Goal: Task Accomplishment & Management: Use online tool/utility

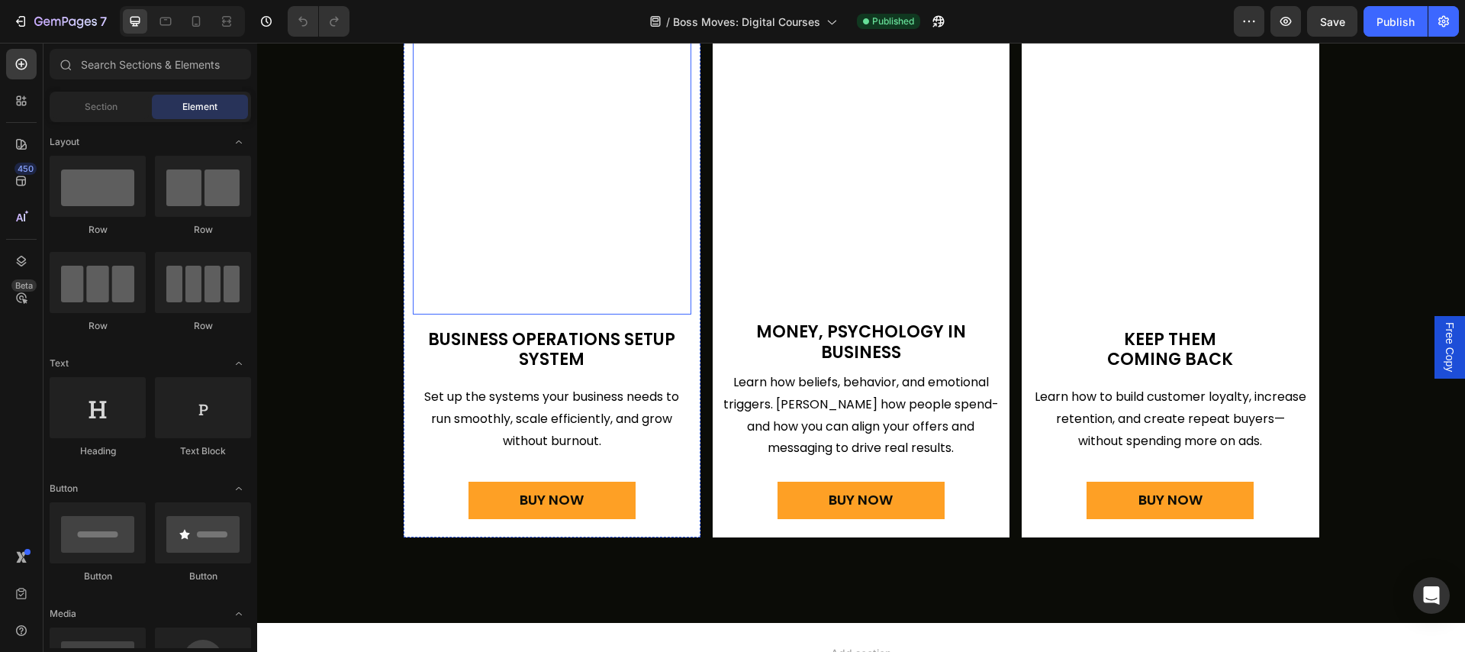
scroll to position [965, 0]
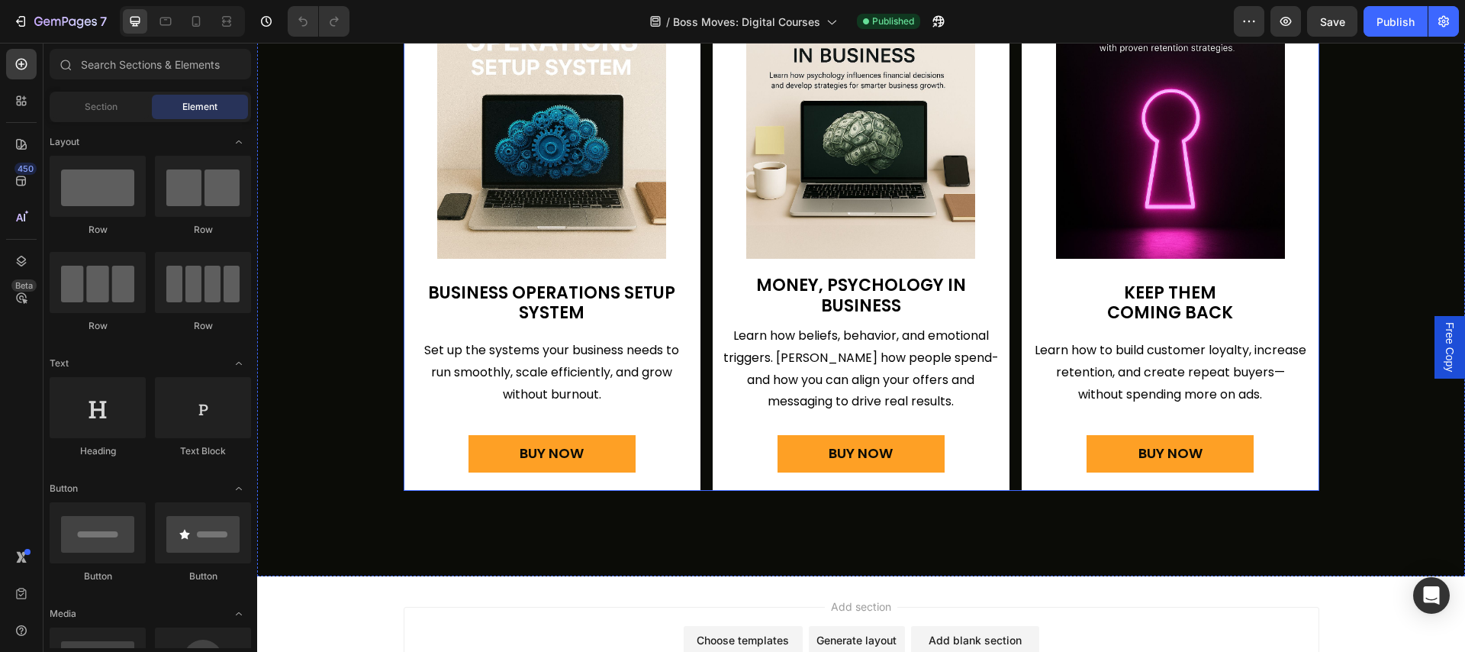
click at [703, 480] on div "Image Business operations setup system Heading Set up the systems your business…" at bounding box center [862, 217] width 916 height 546
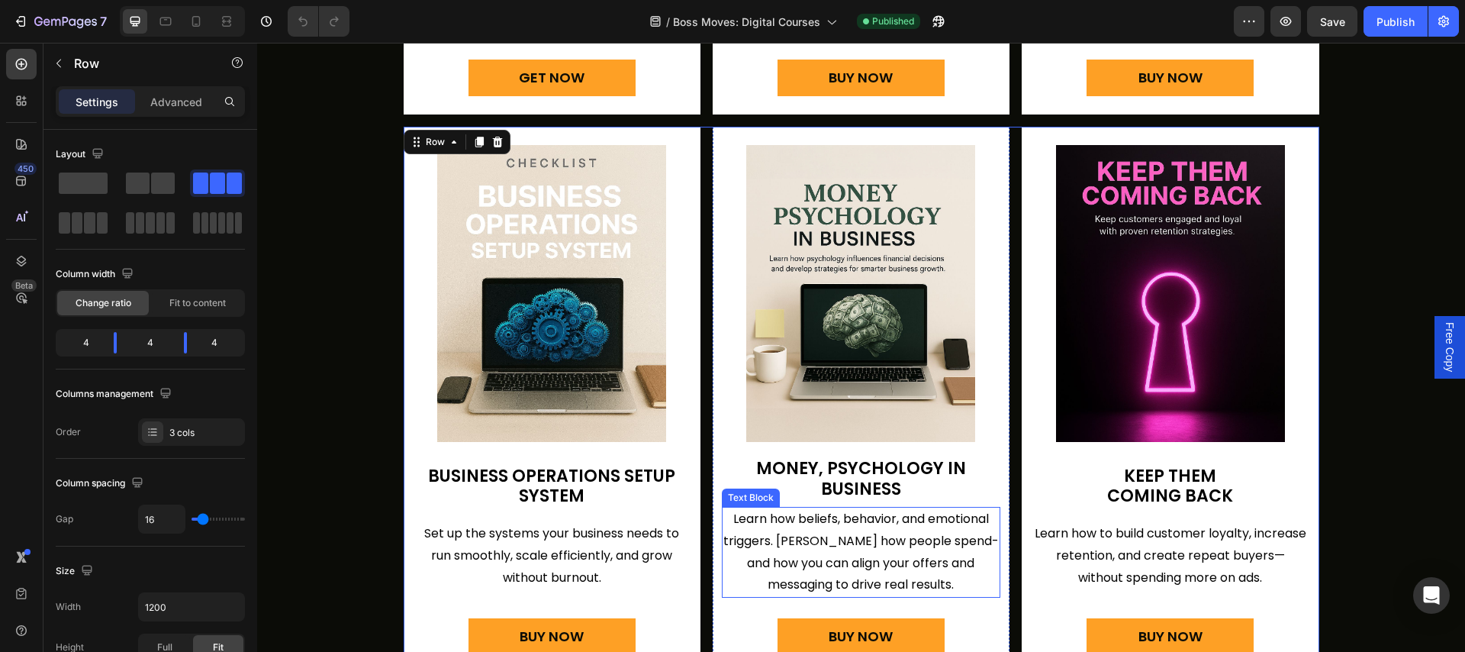
scroll to position [696, 0]
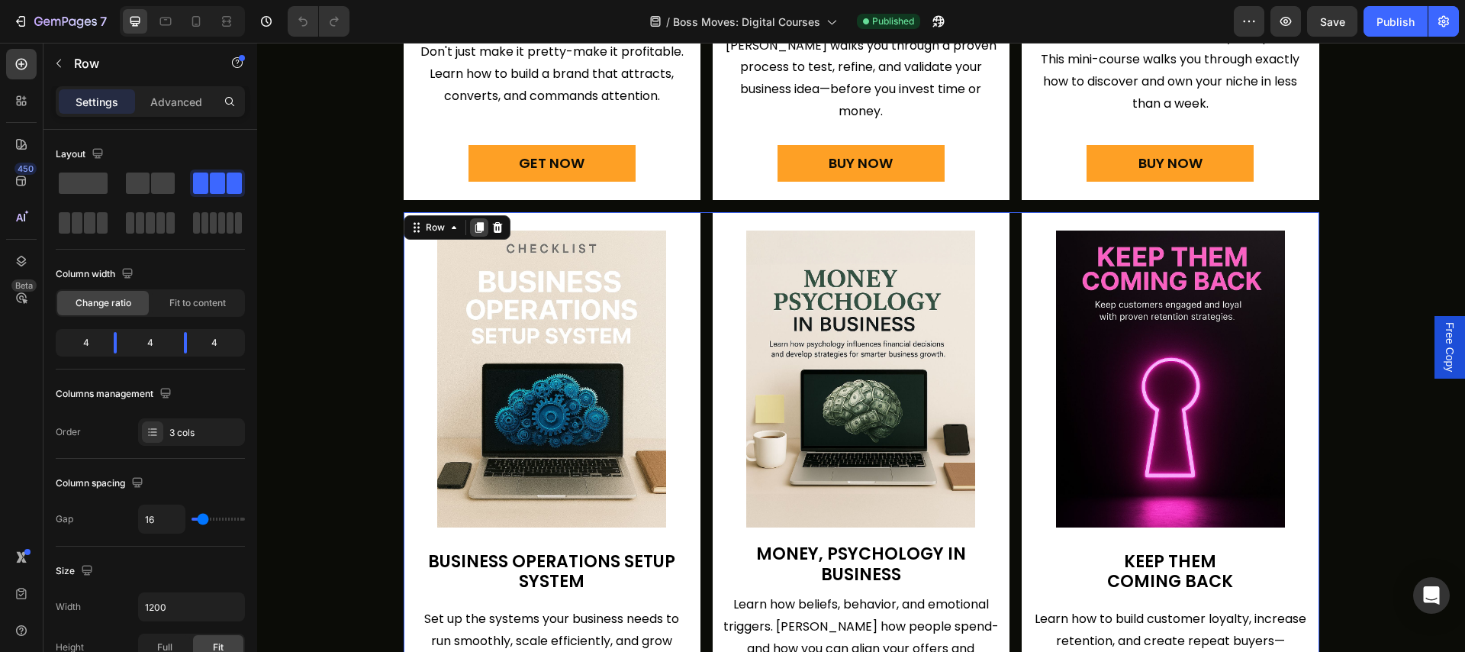
click at [476, 226] on icon at bounding box center [479, 227] width 8 height 11
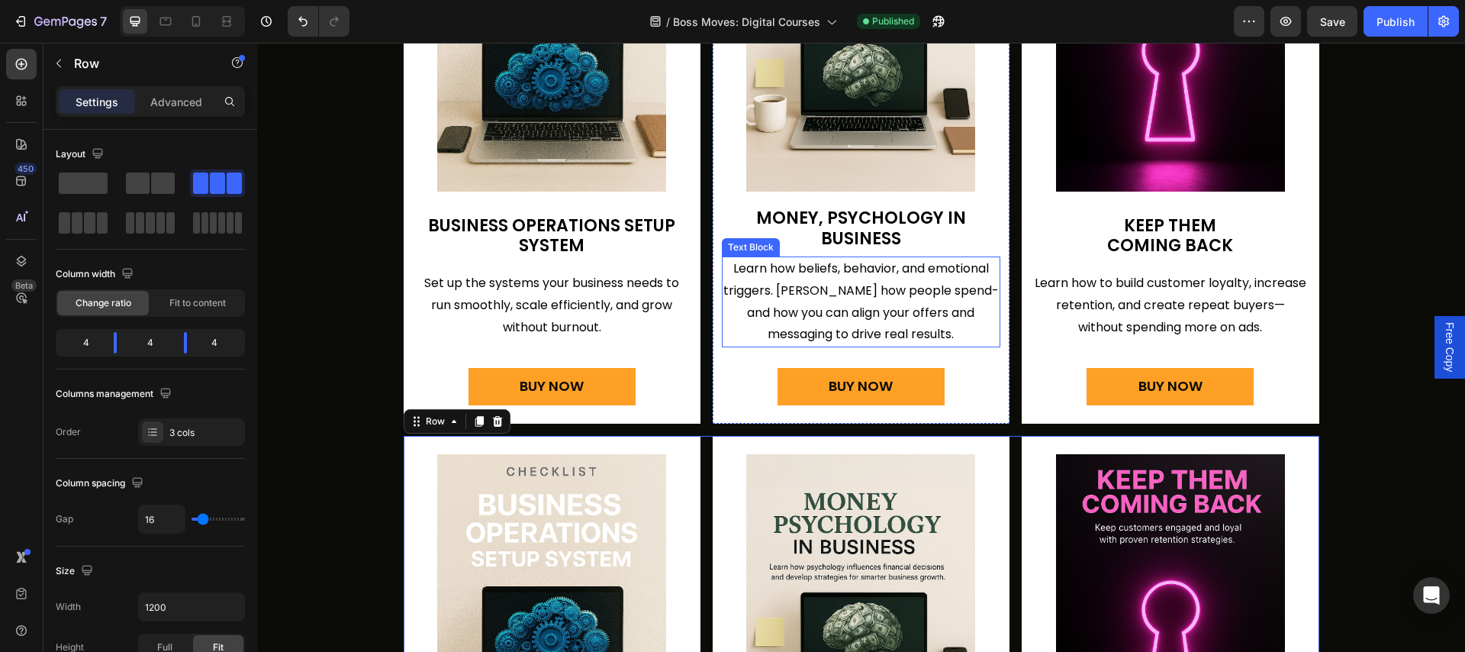
scroll to position [1025, 0]
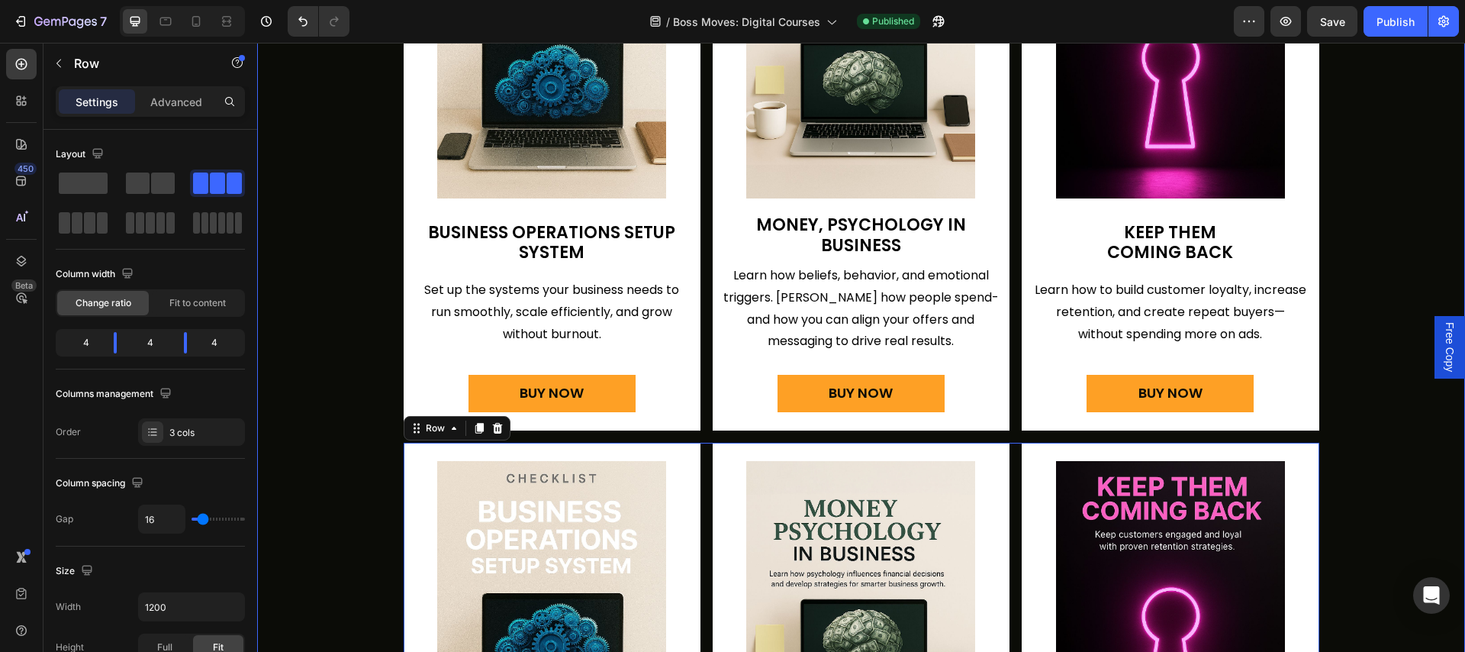
click at [1353, 145] on div "Image Build a Brand That Sells ( FREE ) Heading Don't just make it pretty-make …" at bounding box center [861, 145] width 1208 height 1688
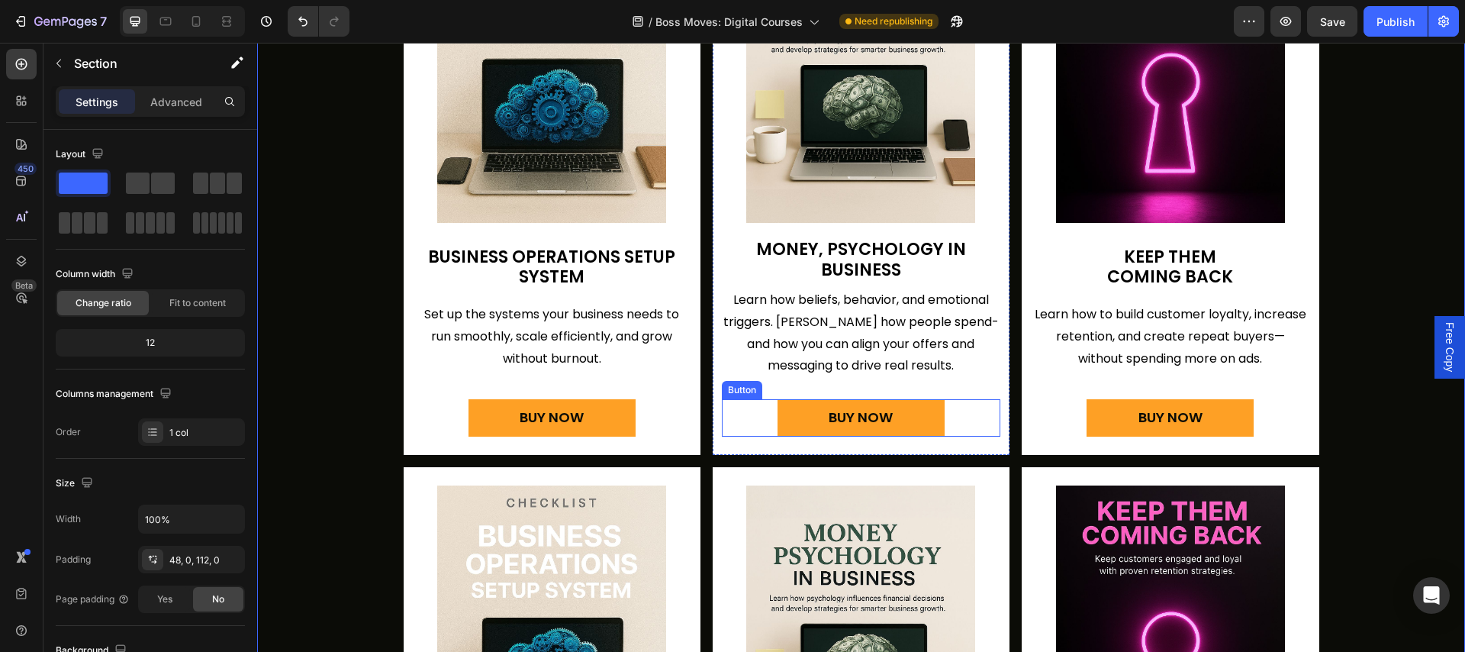
scroll to position [1208, 0]
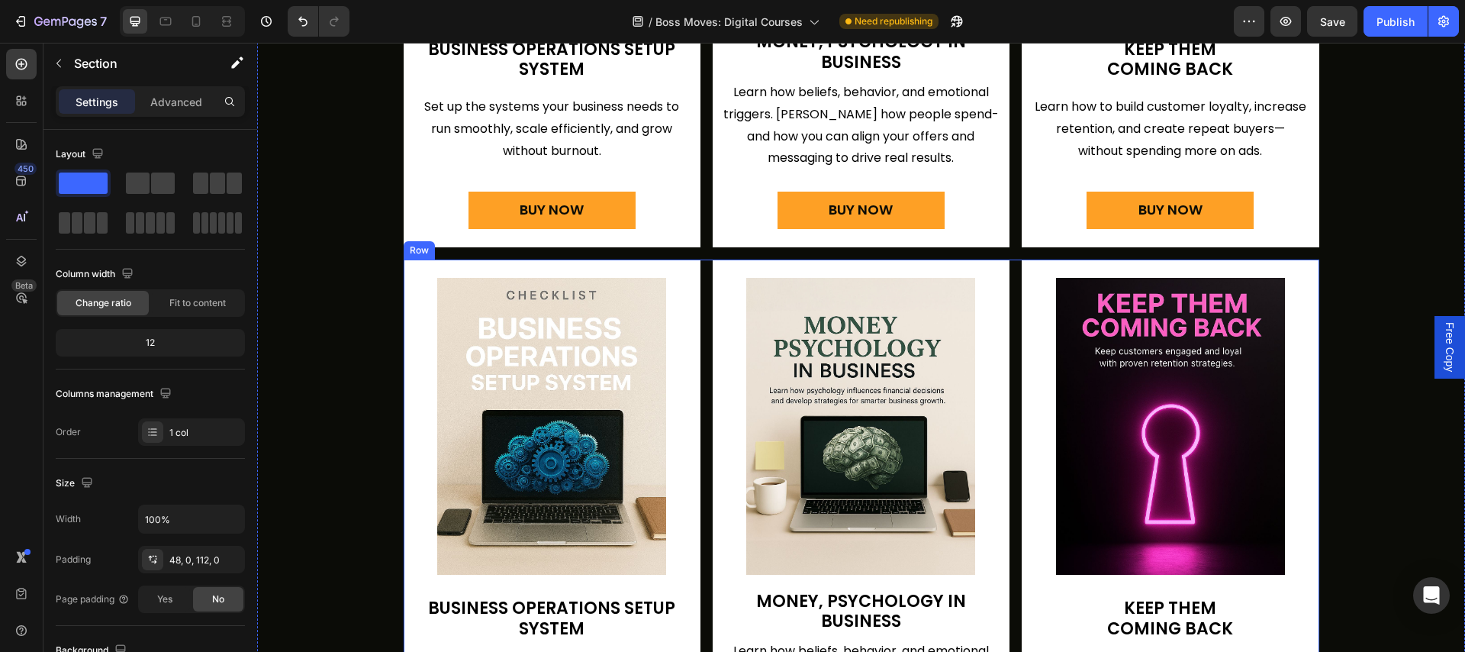
click at [704, 314] on div "Image Business operations setup system Heading Set up the systems your business…" at bounding box center [862, 532] width 916 height 546
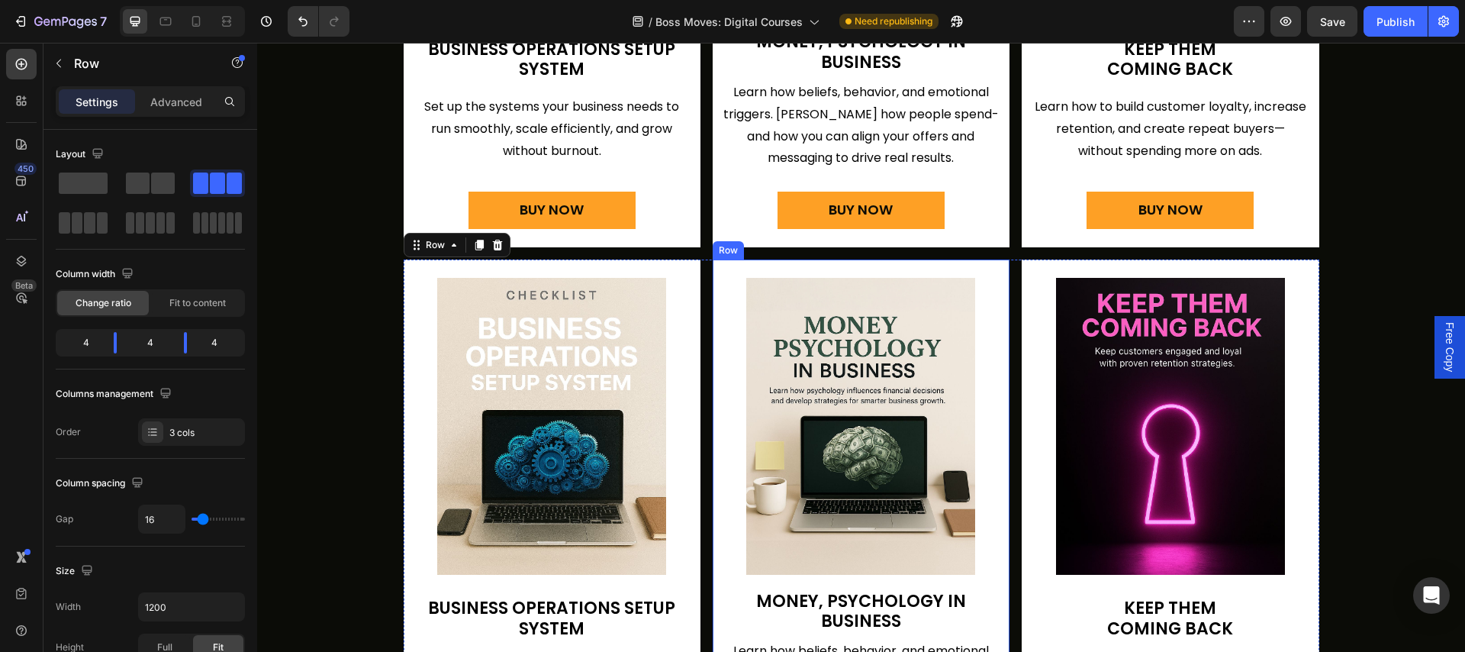
click at [713, 272] on div "Image Money, Psychology in Business Heading Learn how beliefs, behavior, and em…" at bounding box center [861, 532] width 297 height 546
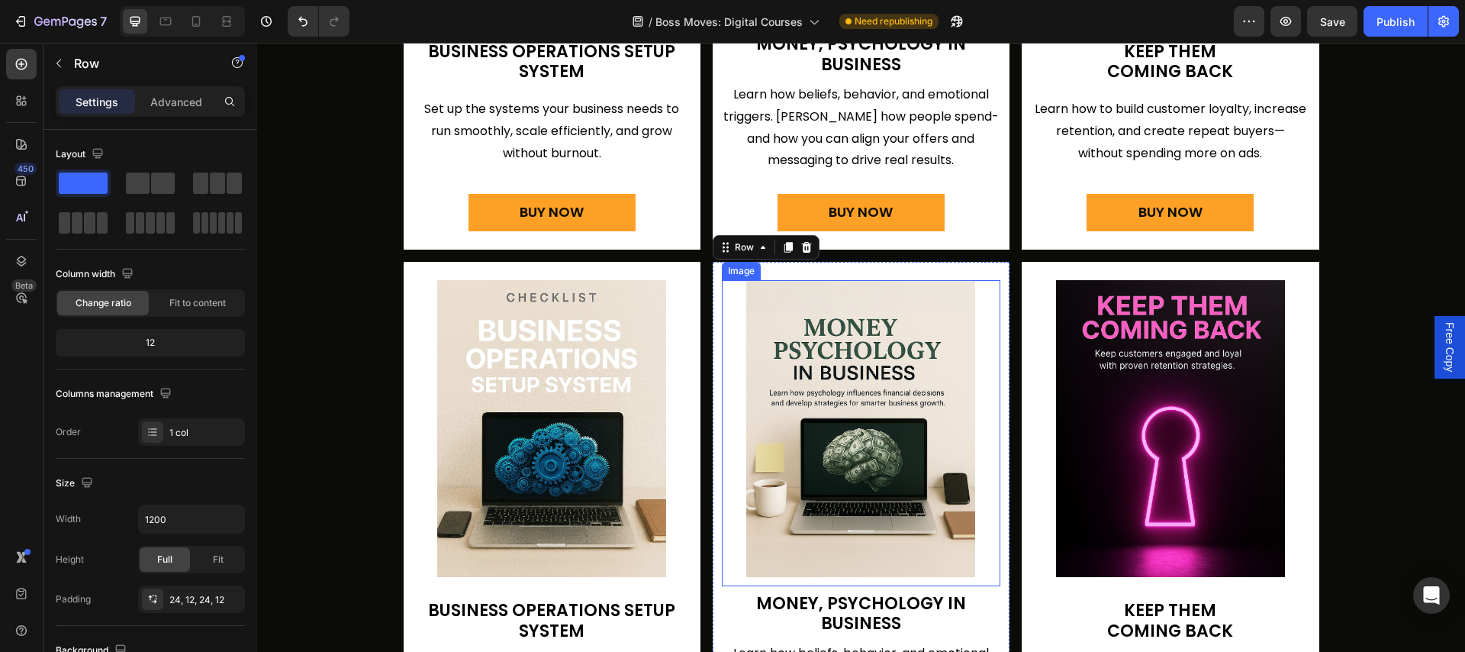
scroll to position [1220, 0]
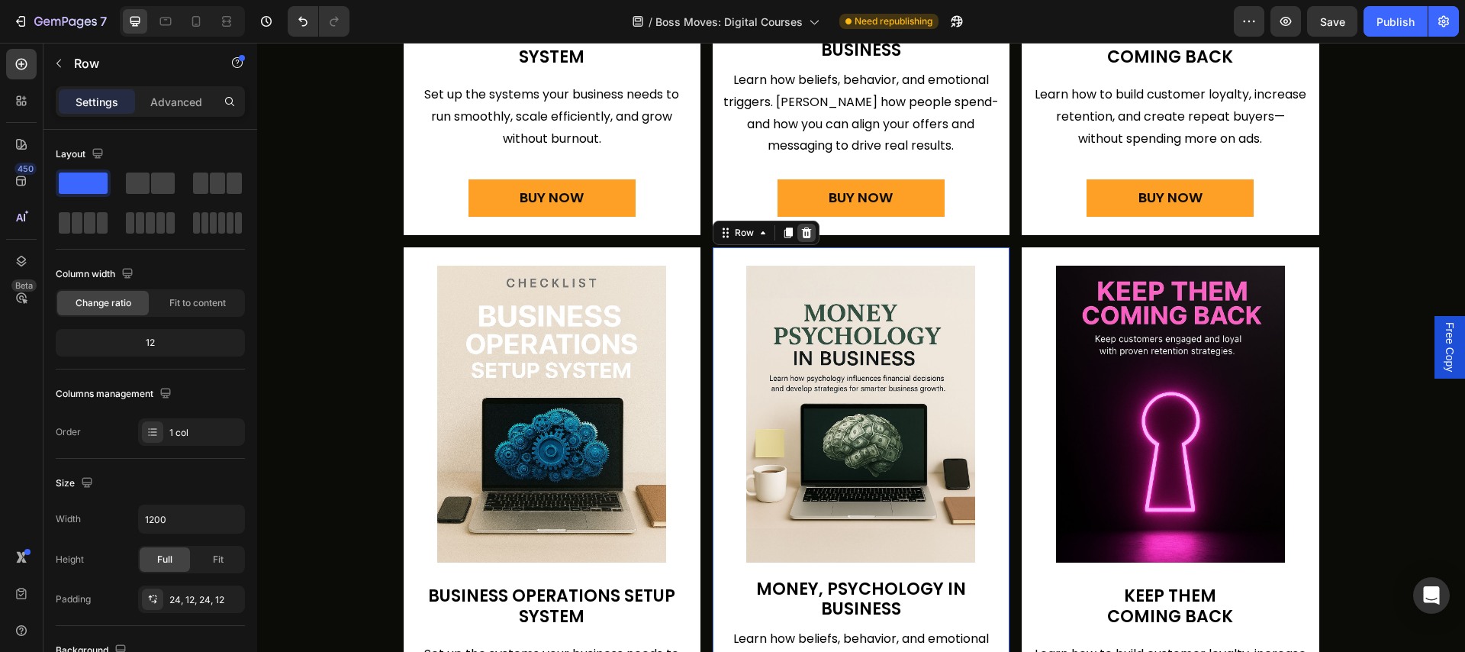
click at [801, 234] on icon at bounding box center [806, 232] width 10 height 11
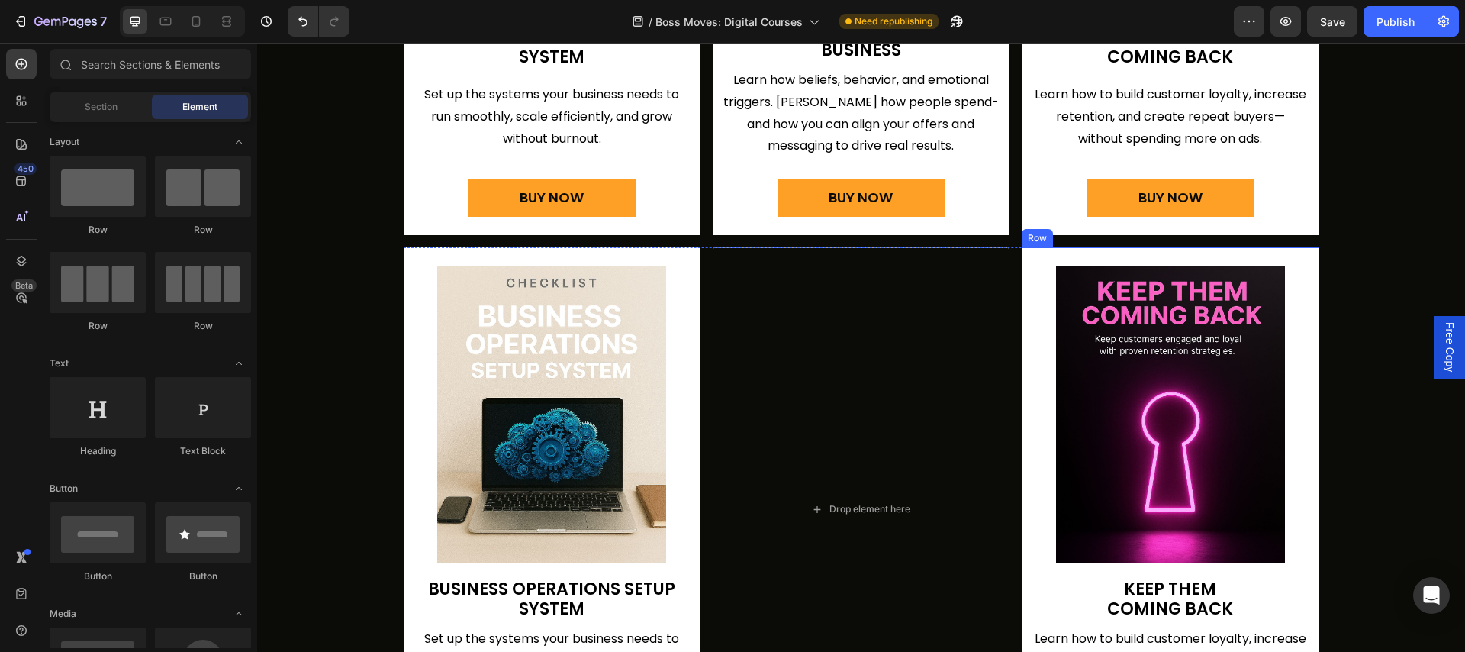
click at [1022, 266] on div "Image Keep Them Coming Back Heading Learn how to build customer loyalty, increa…" at bounding box center [1170, 509] width 297 height 525
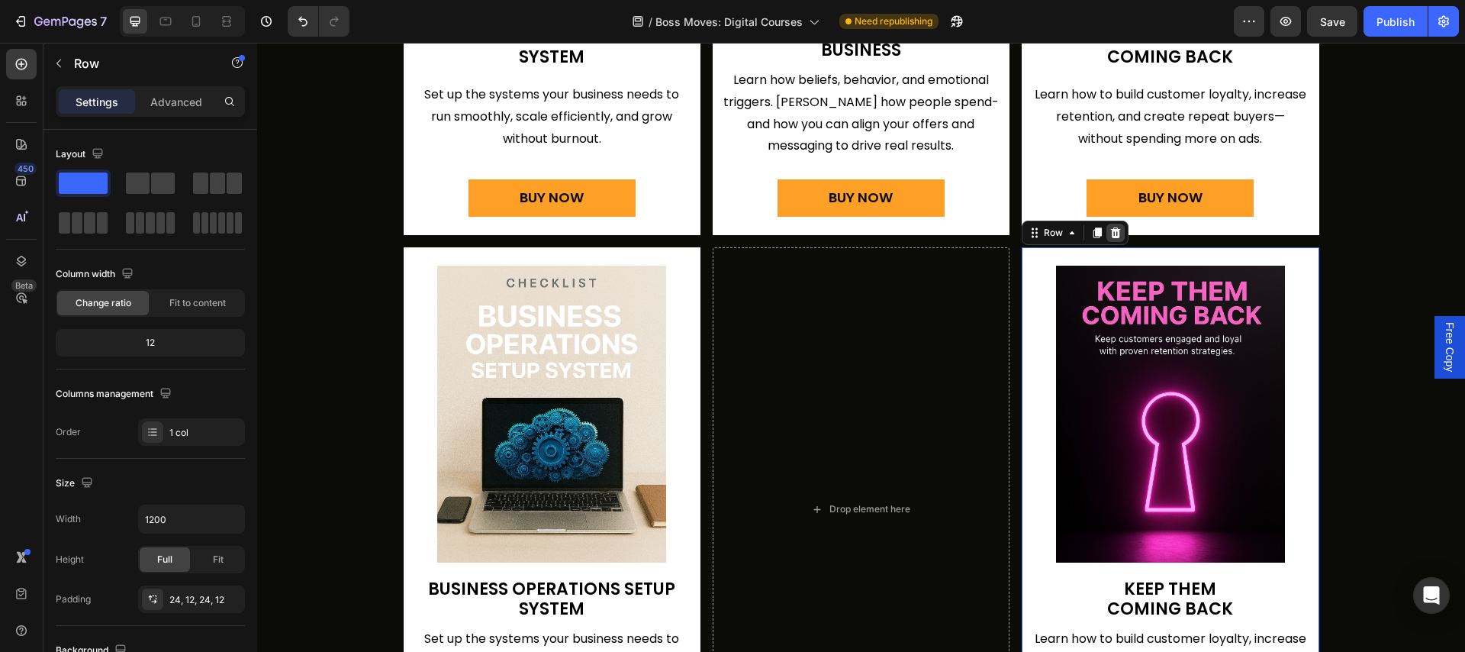
click at [1112, 233] on icon at bounding box center [1116, 232] width 10 height 11
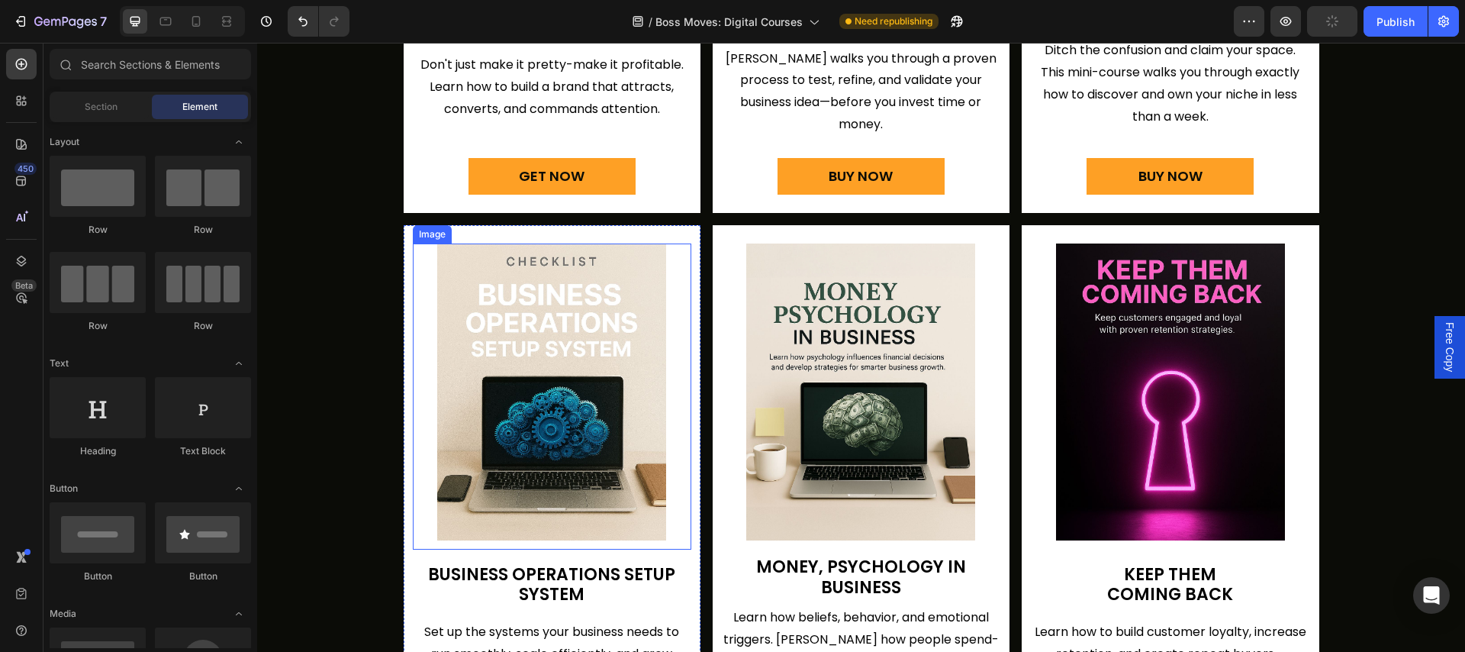
scroll to position [1147, 0]
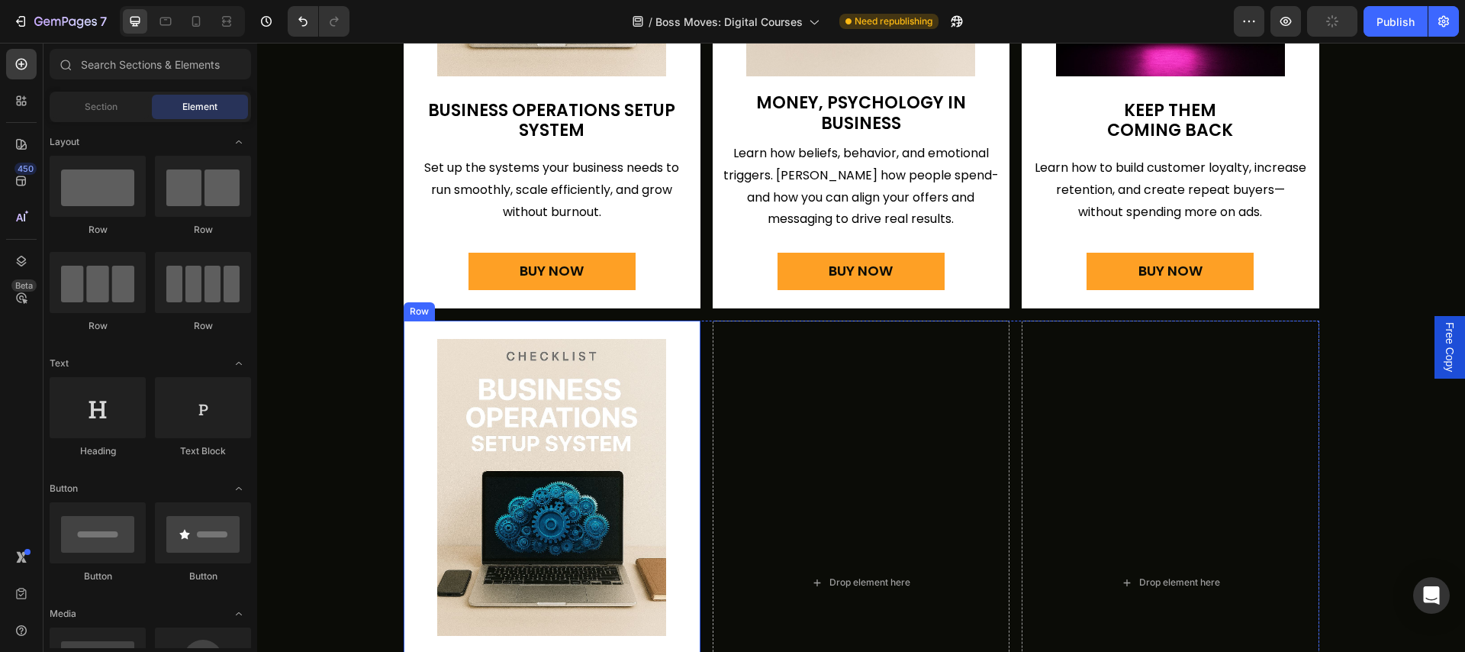
click at [687, 353] on div "Image Business operations setup system Heading Set up the systems your business…" at bounding box center [552, 582] width 297 height 525
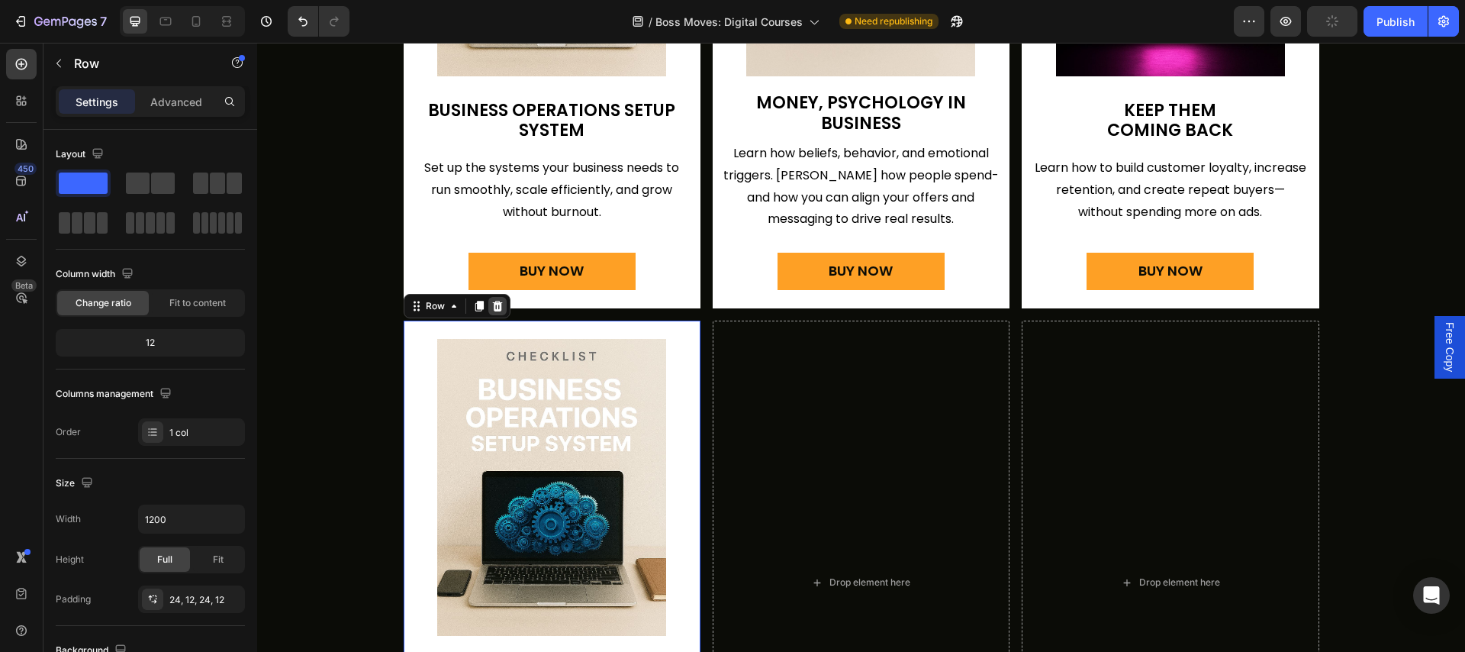
click at [495, 308] on icon at bounding box center [497, 305] width 10 height 11
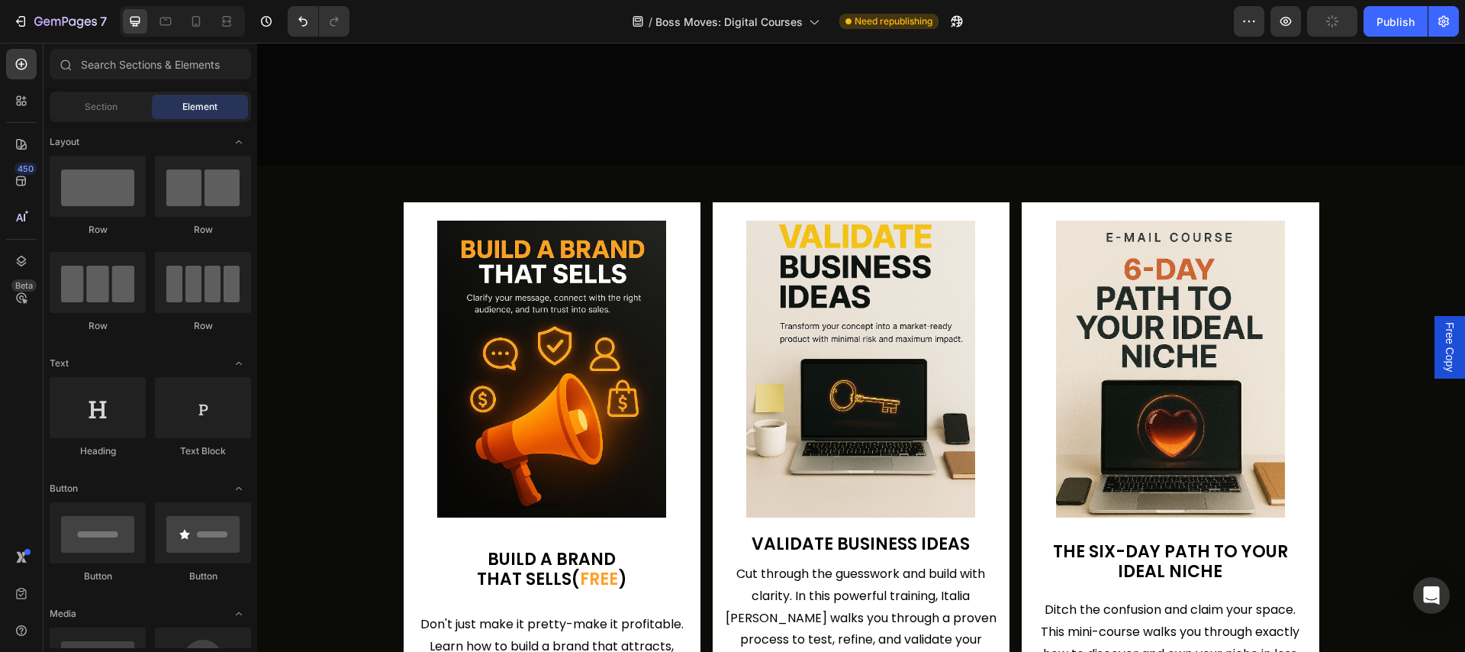
scroll to position [0, 0]
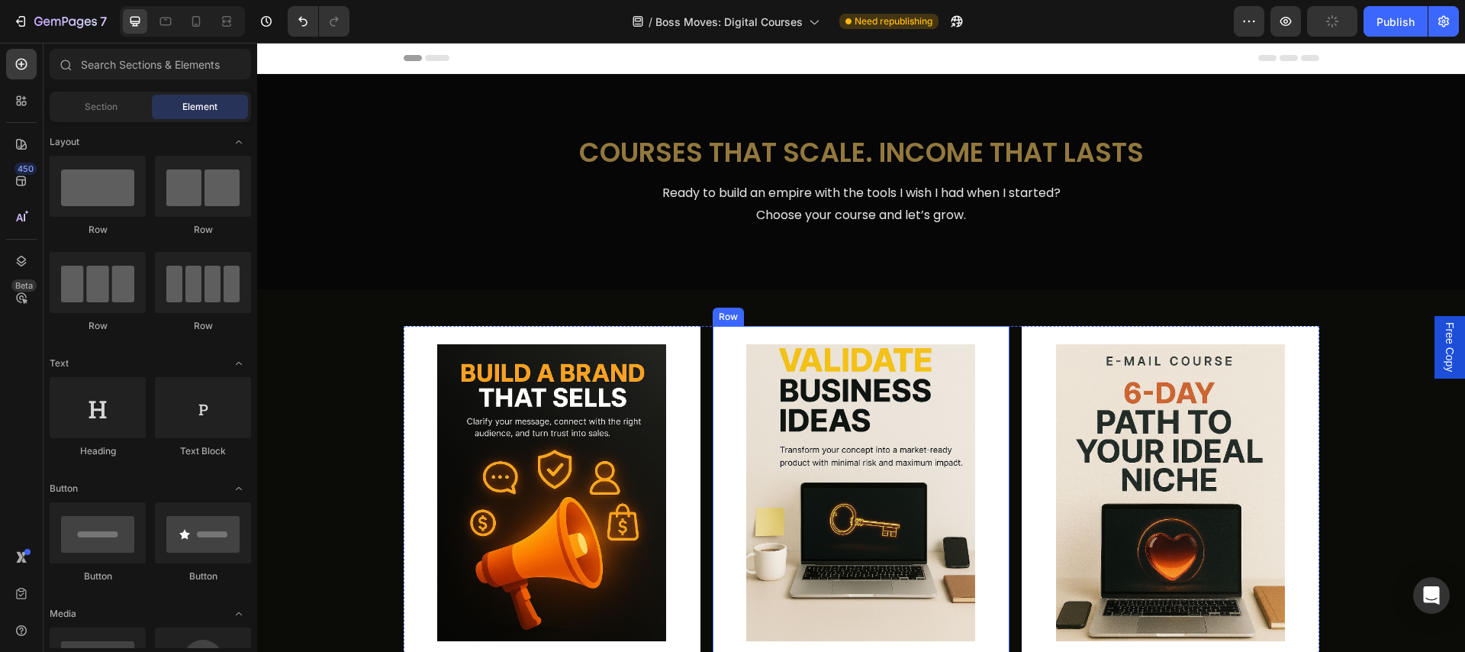
click at [996, 352] on div "Image Validate Business Ideas Heading Cut through the guesswork and build with …" at bounding box center [861, 611] width 297 height 571
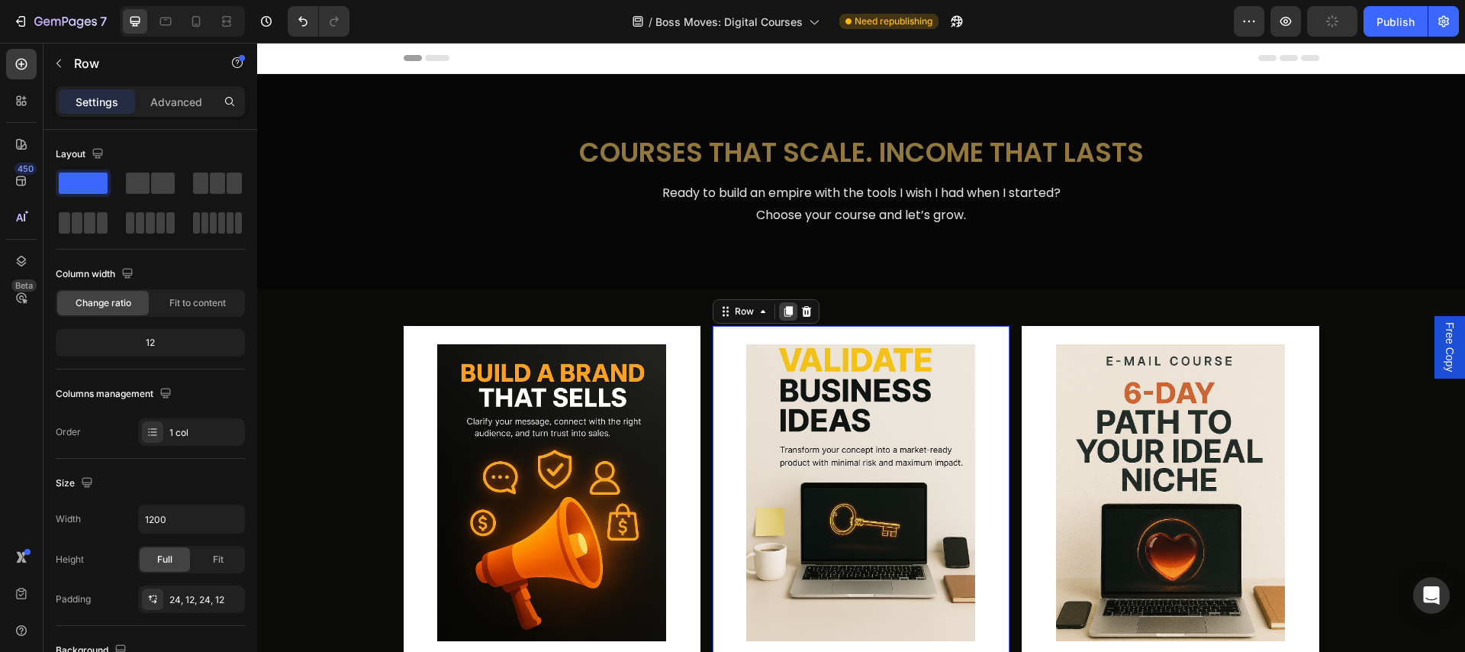
click at [784, 308] on icon at bounding box center [788, 311] width 8 height 11
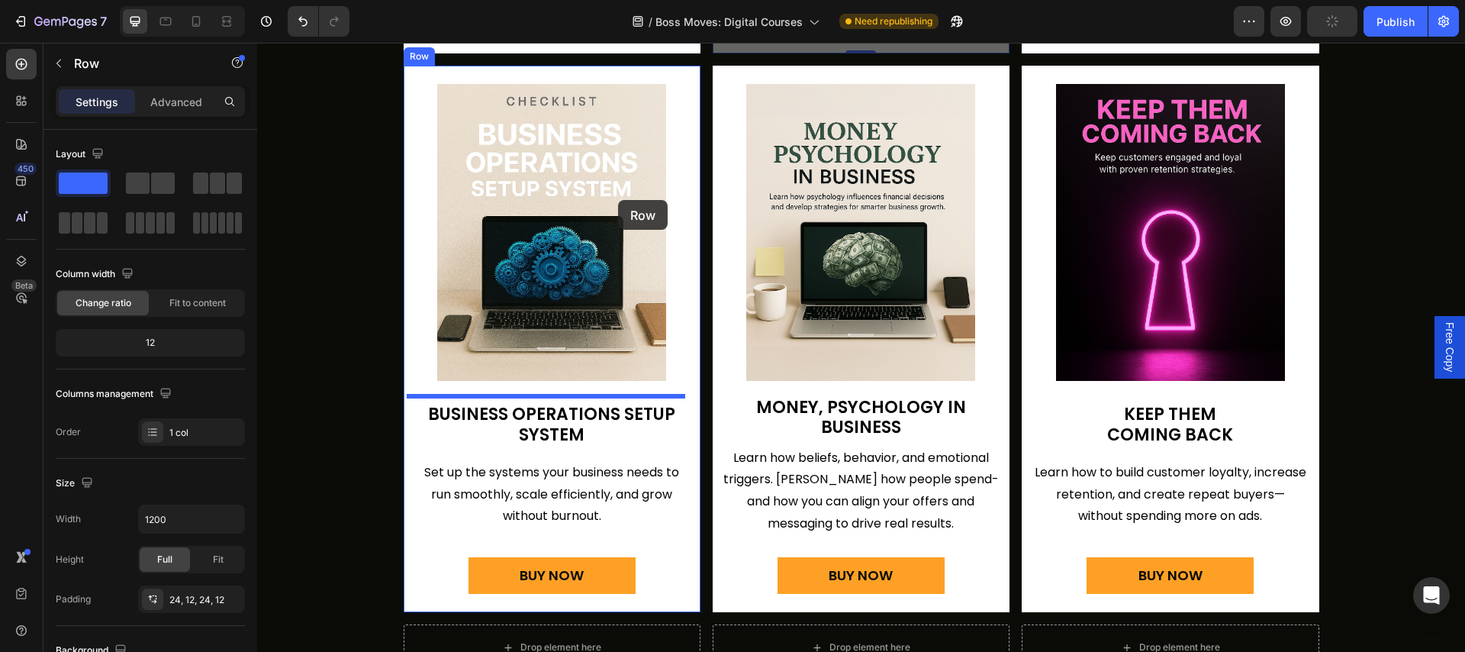
scroll to position [1731, 0]
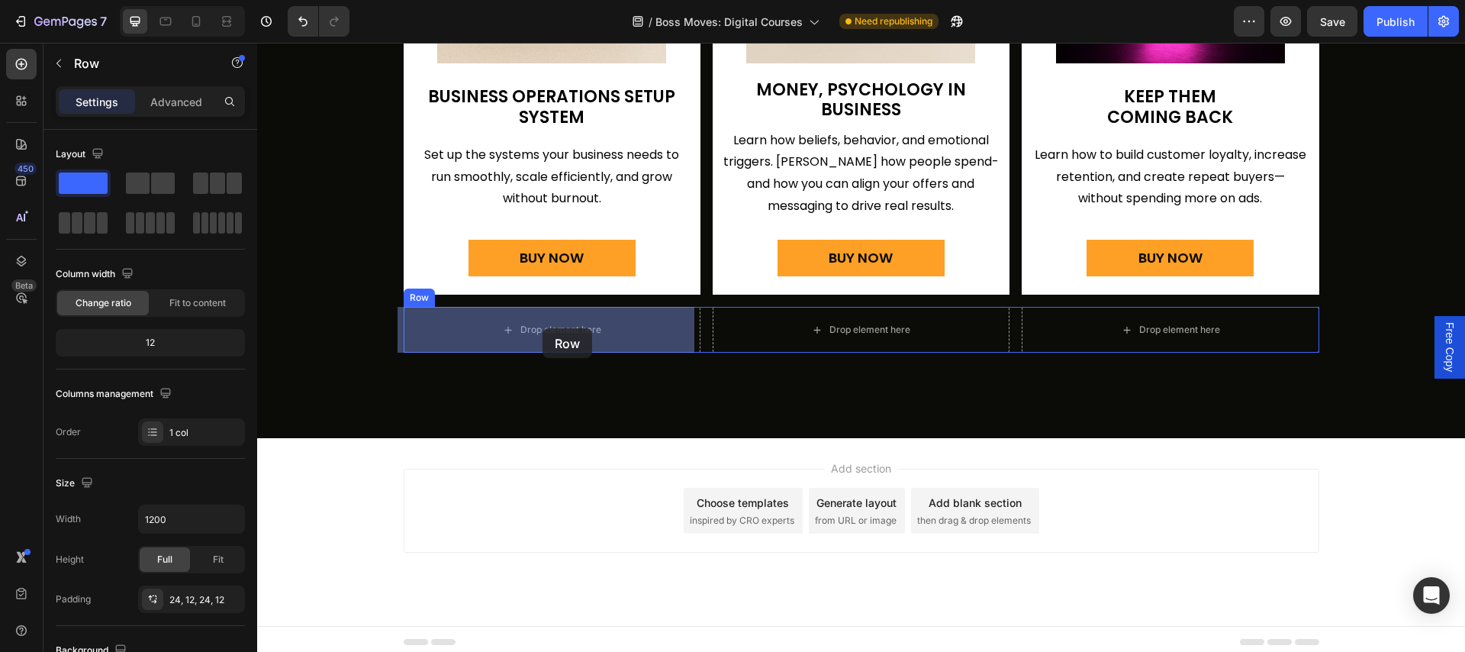
drag, startPoint x: 719, startPoint y: 100, endPoint x: 543, endPoint y: 328, distance: 288.3
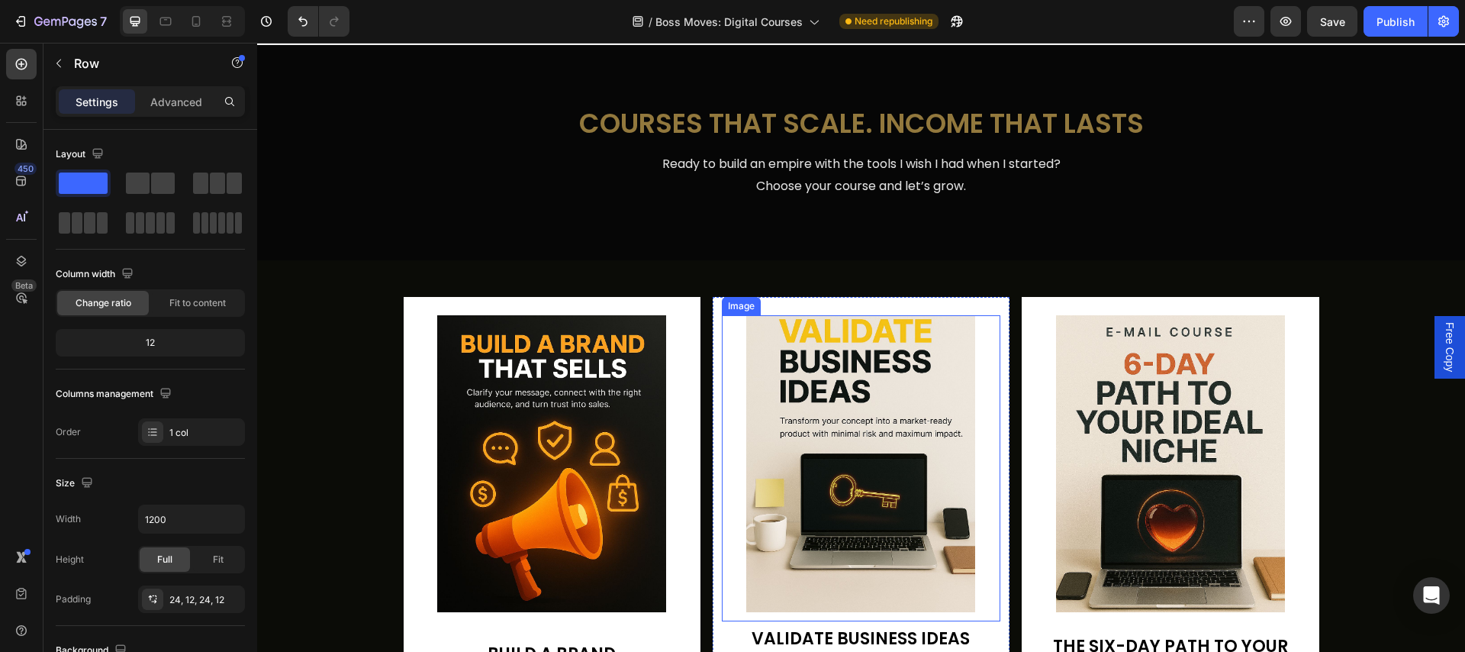
scroll to position [37, 0]
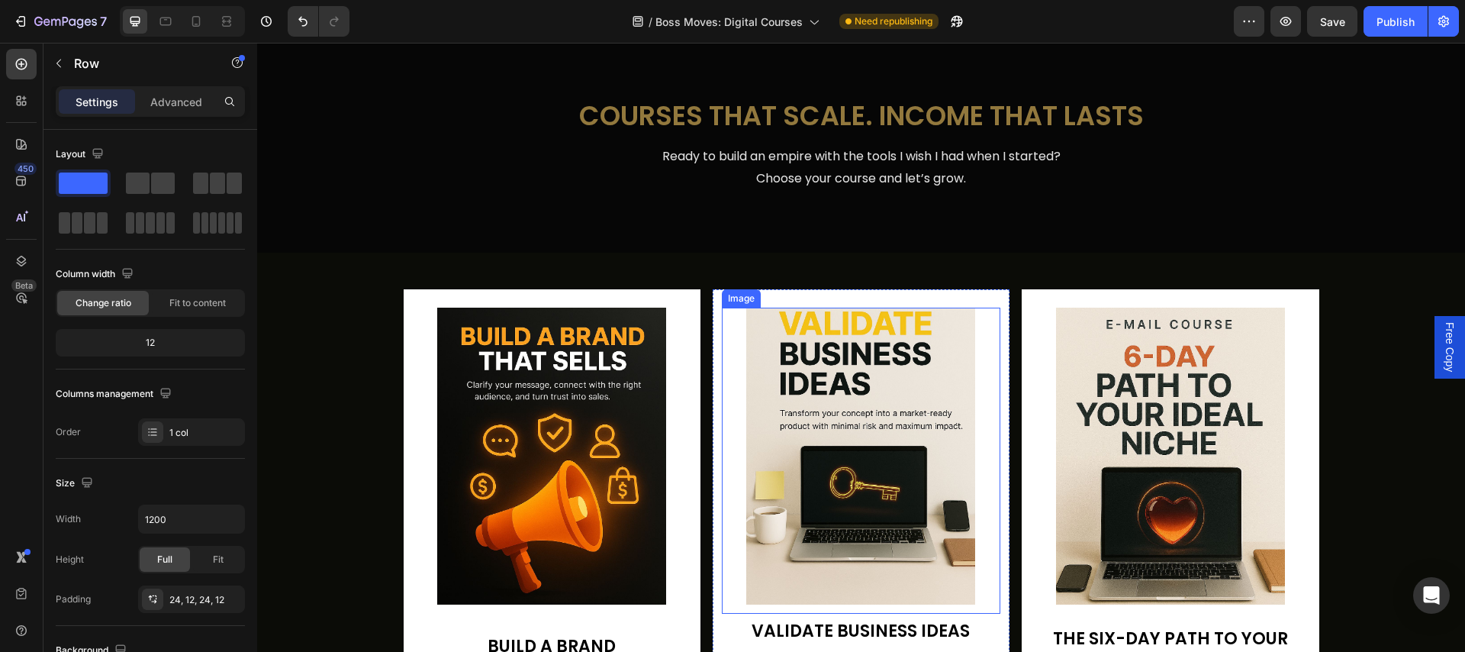
click at [832, 404] on img at bounding box center [860, 456] width 229 height 297
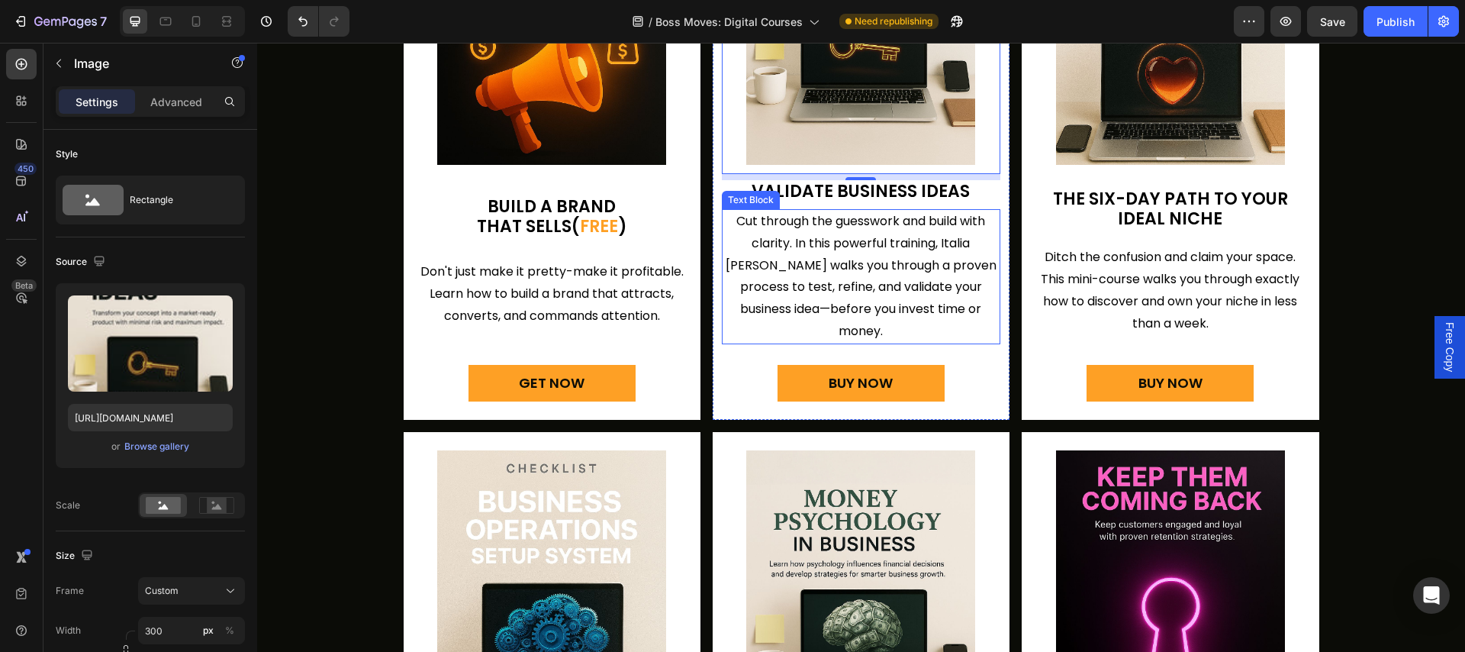
scroll to position [281, 0]
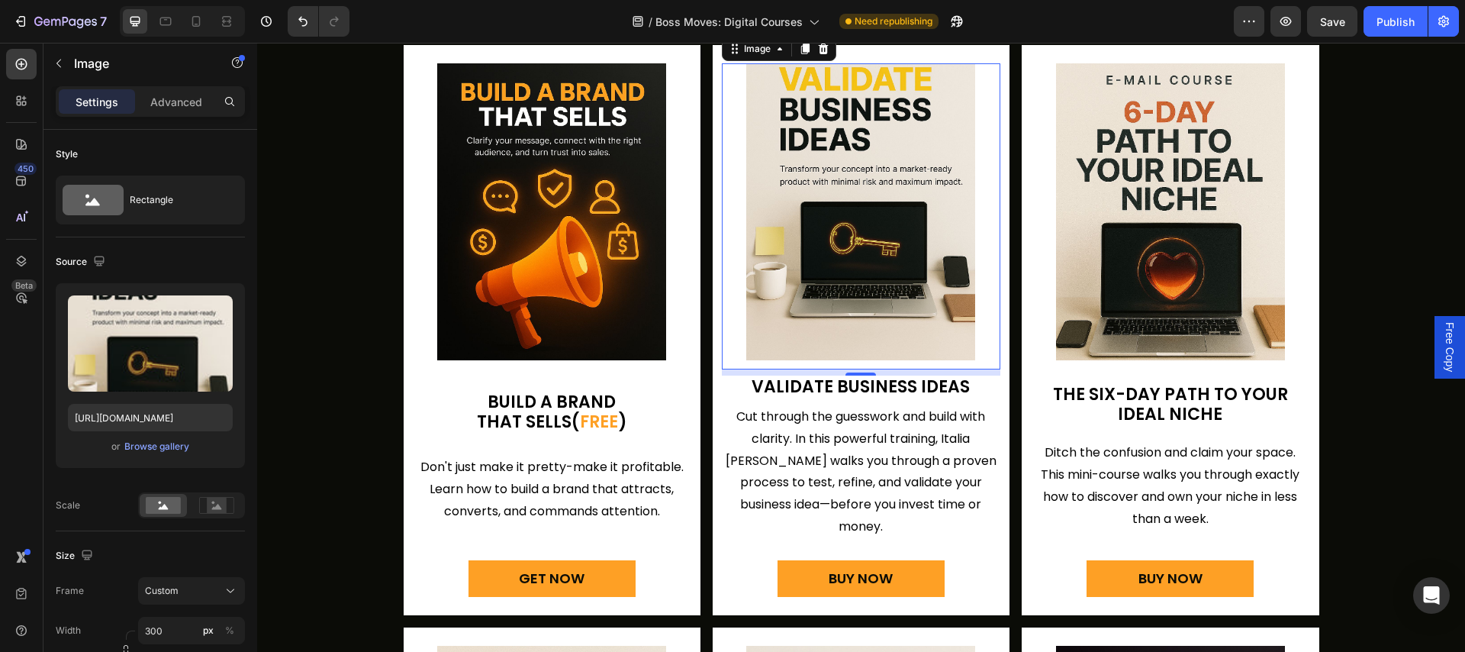
click at [883, 319] on img at bounding box center [860, 211] width 229 height 297
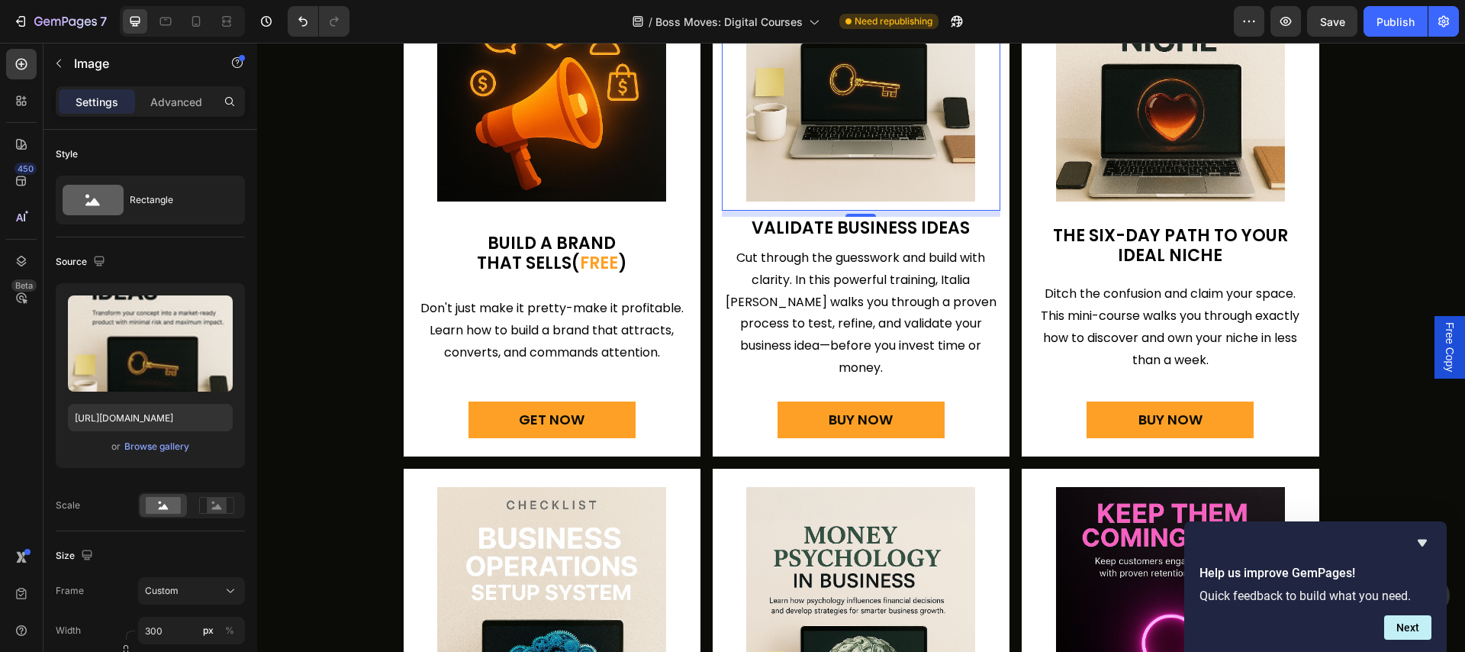
scroll to position [232, 0]
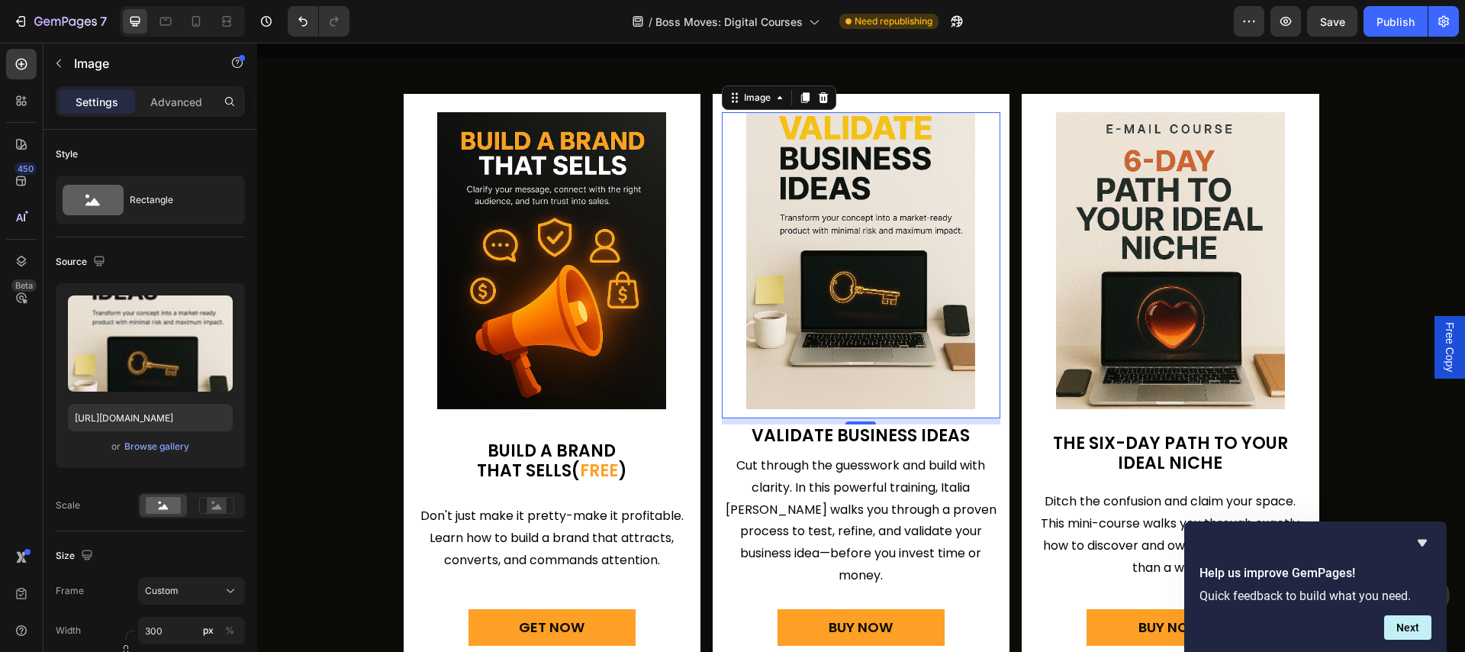
click at [839, 296] on img at bounding box center [860, 260] width 229 height 297
click at [829, 295] on img at bounding box center [860, 260] width 229 height 297
click at [163, 446] on div "Browse gallery" at bounding box center [156, 447] width 65 height 14
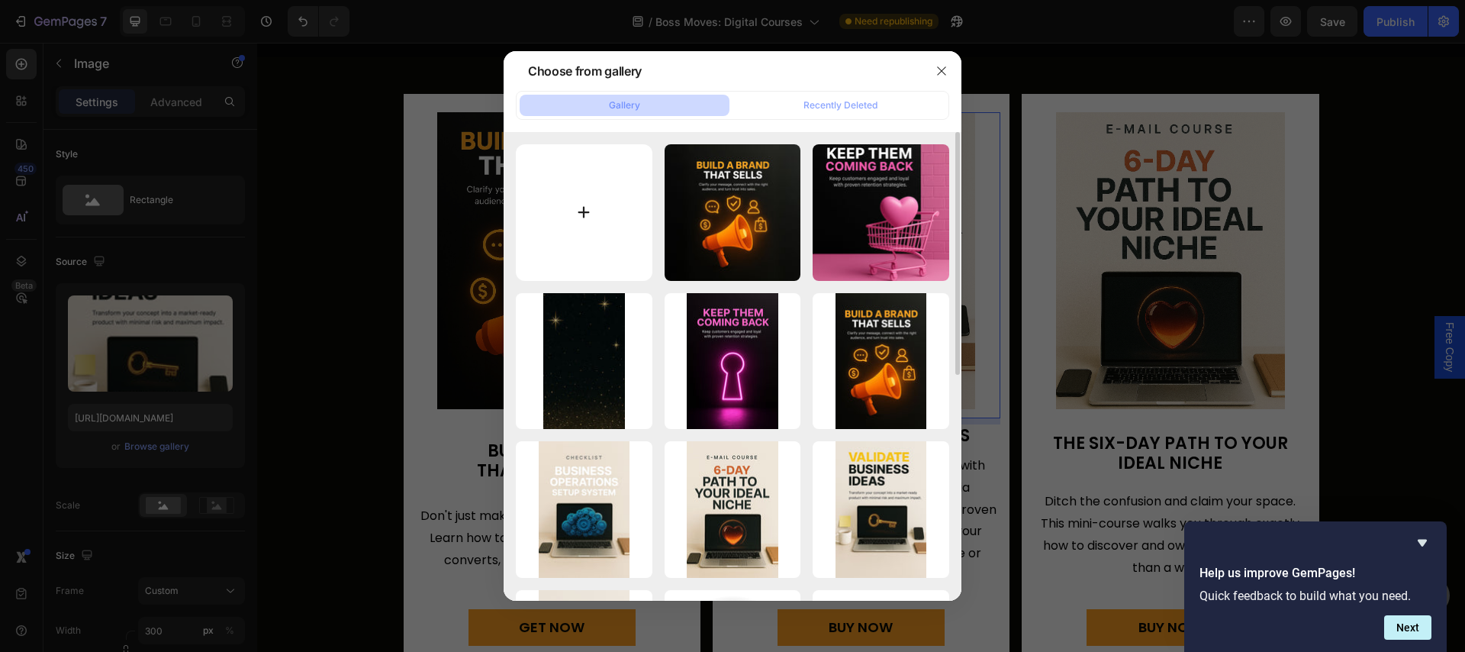
type input "C:\fakepath\The Empire Blueprint.jpg"
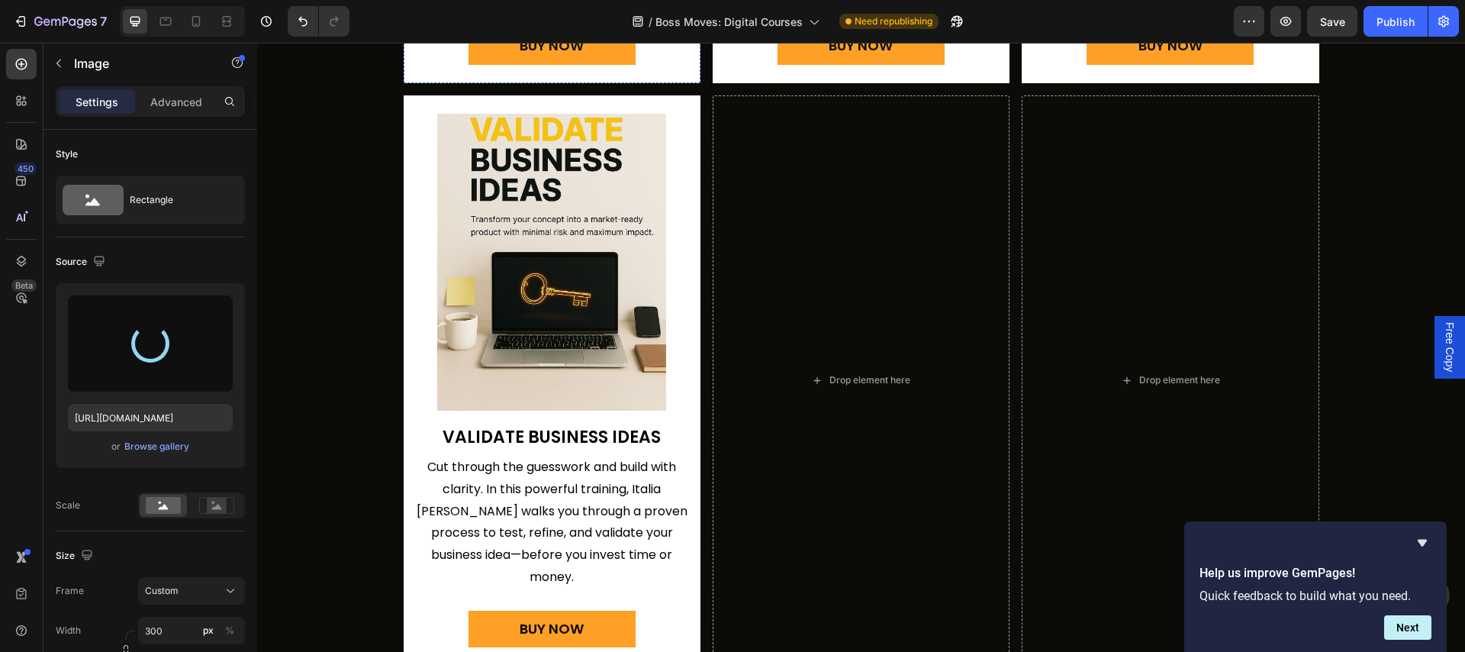
scroll to position [1380, 0]
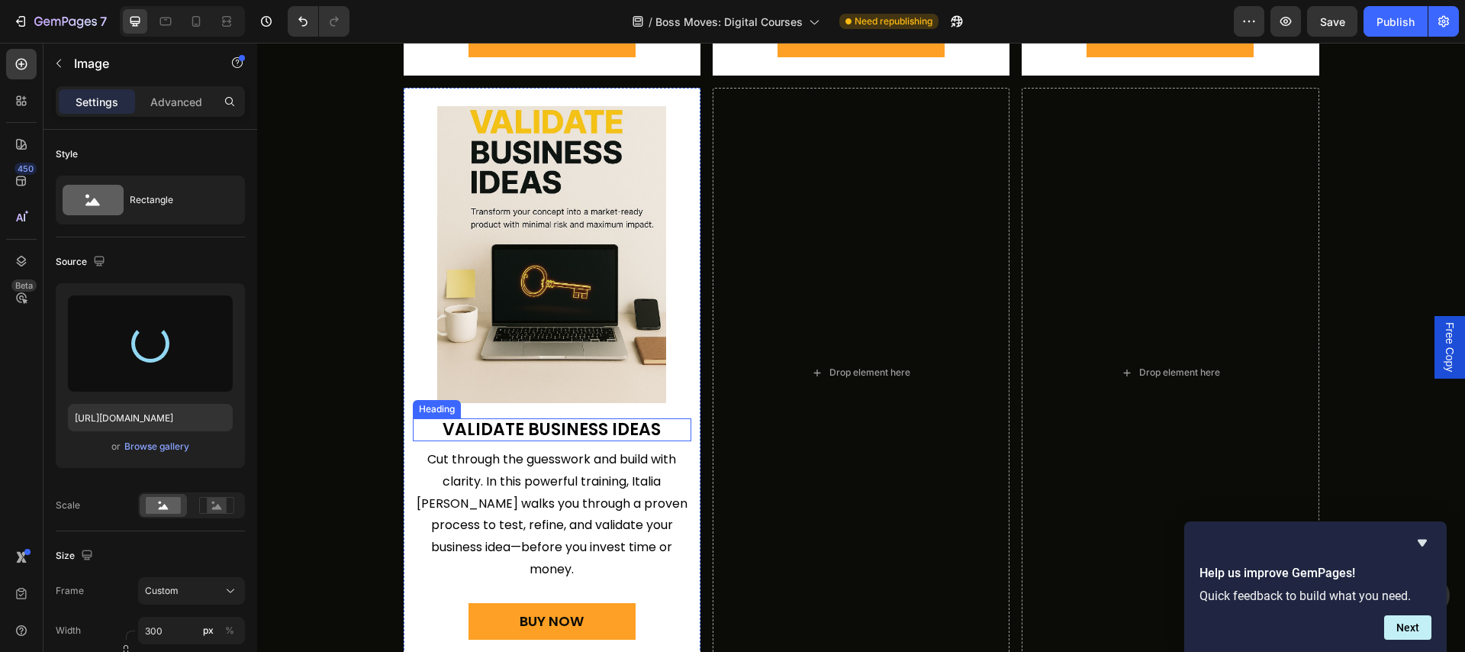
type input "https://cdn.shopify.com/s/files/1/0677/0147/3430/files/gempages_574657431179625…"
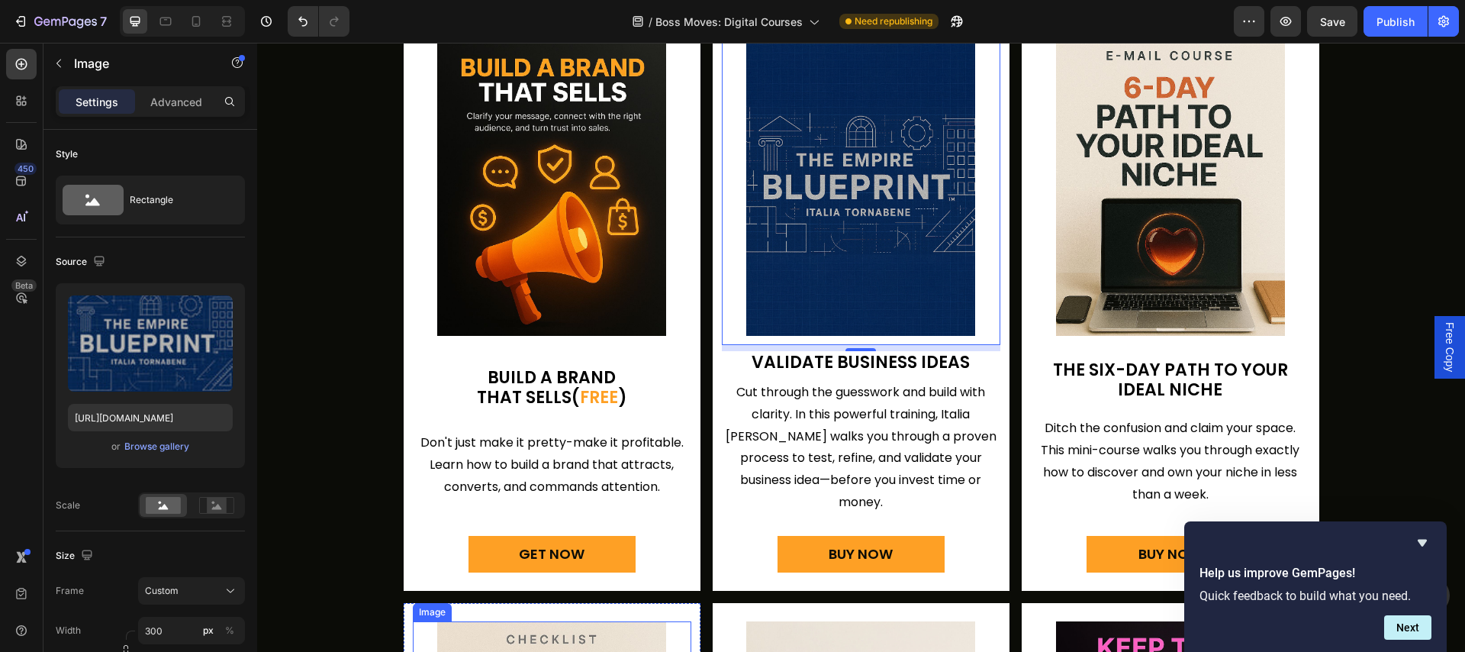
scroll to position [159, 0]
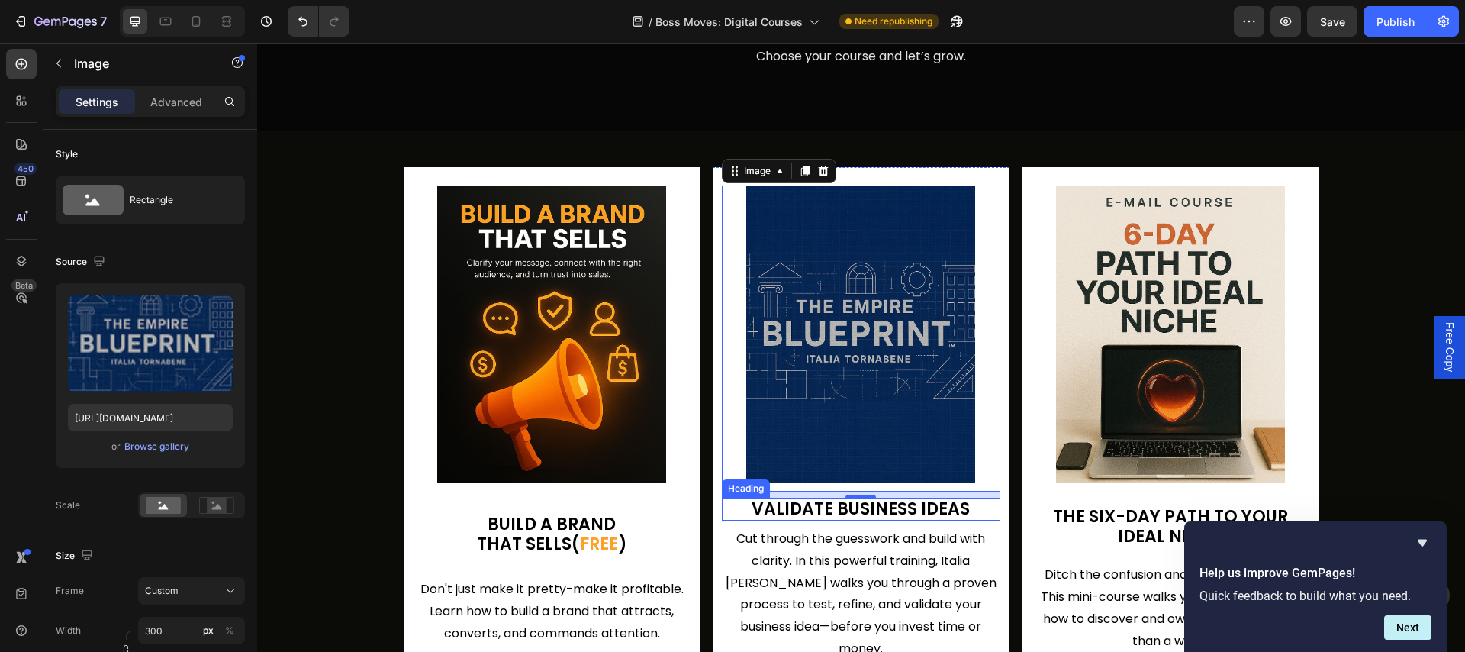
click at [807, 510] on span "Validate Business Ideas" at bounding box center [861, 509] width 218 height 24
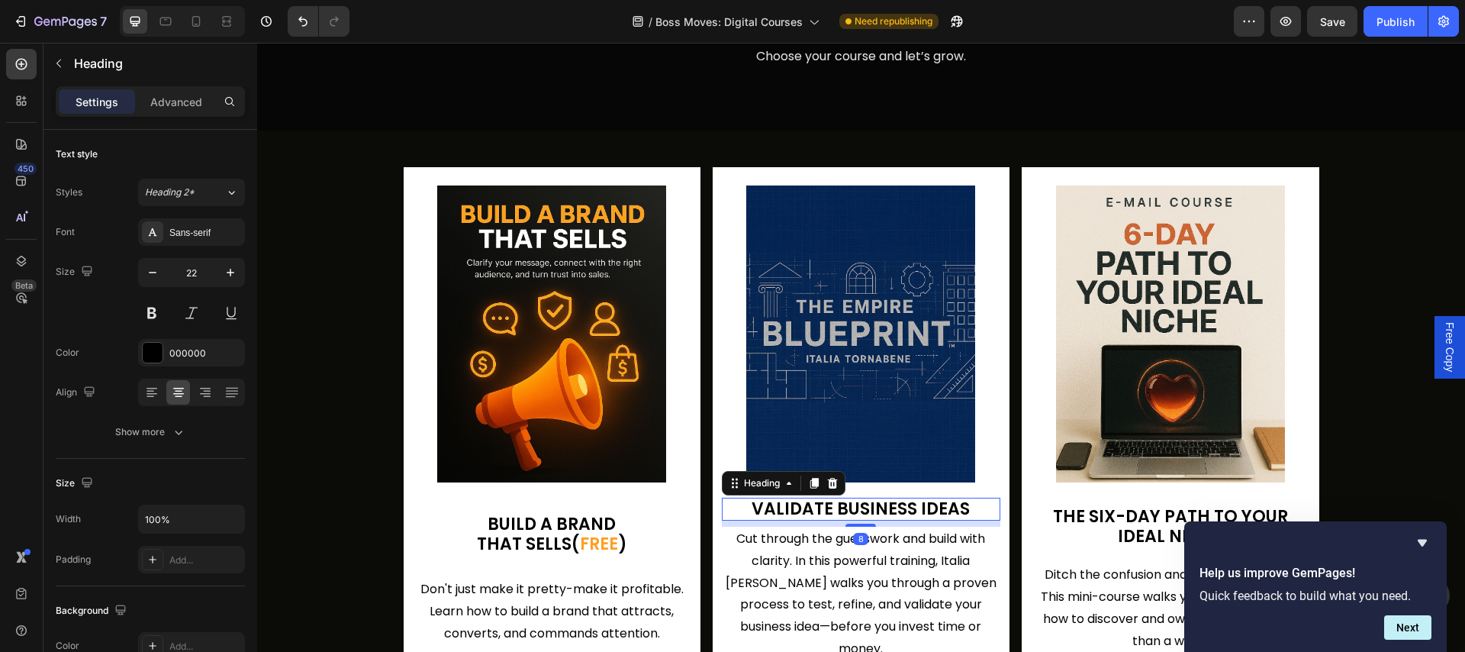
click at [807, 510] on span "Validate Business Ideas" at bounding box center [861, 509] width 218 height 24
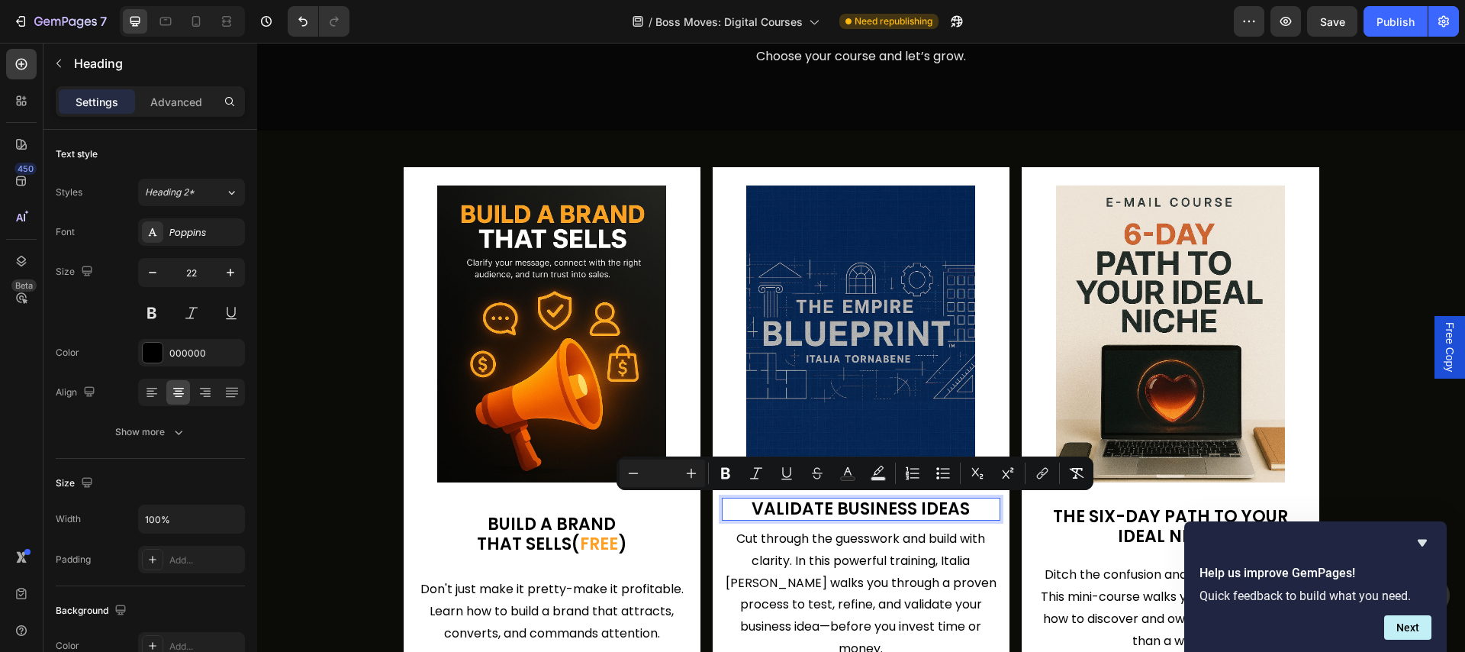
click at [804, 509] on span "Validate Business Ideas" at bounding box center [861, 509] width 218 height 24
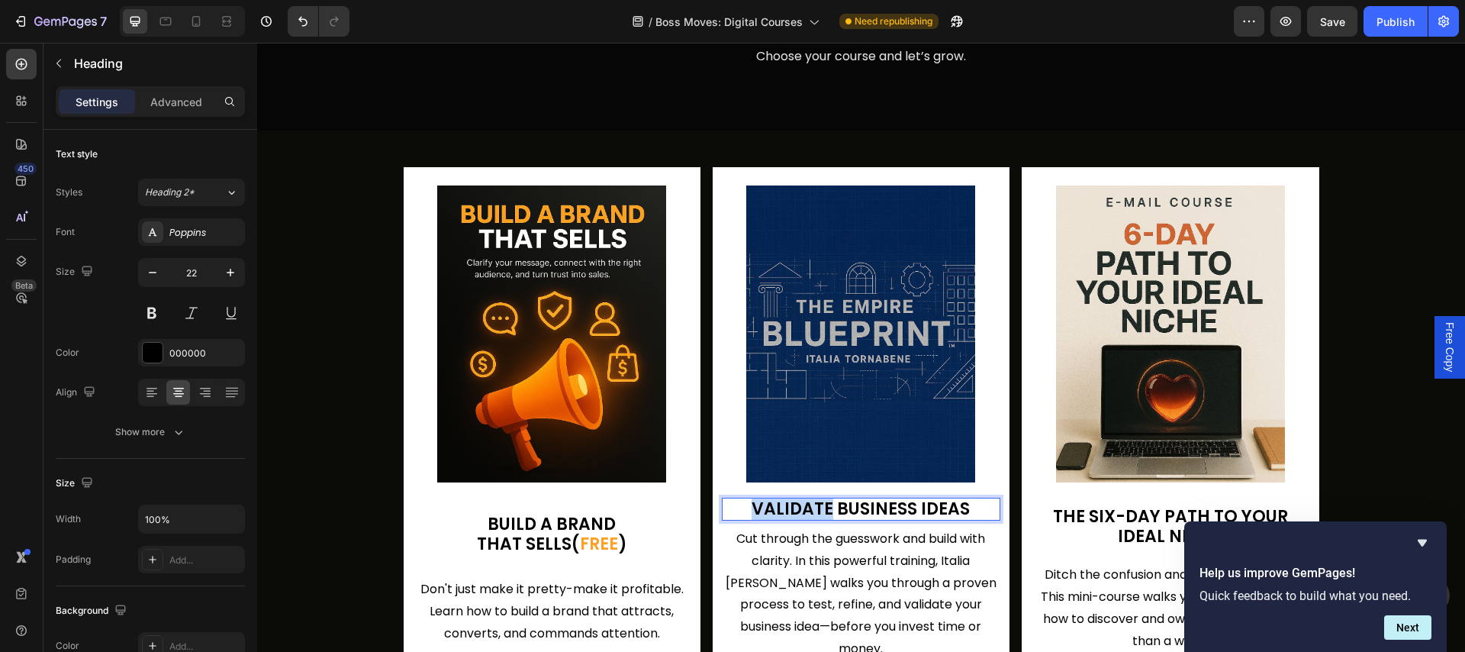
click at [804, 509] on span "Validate Business Ideas" at bounding box center [861, 509] width 218 height 24
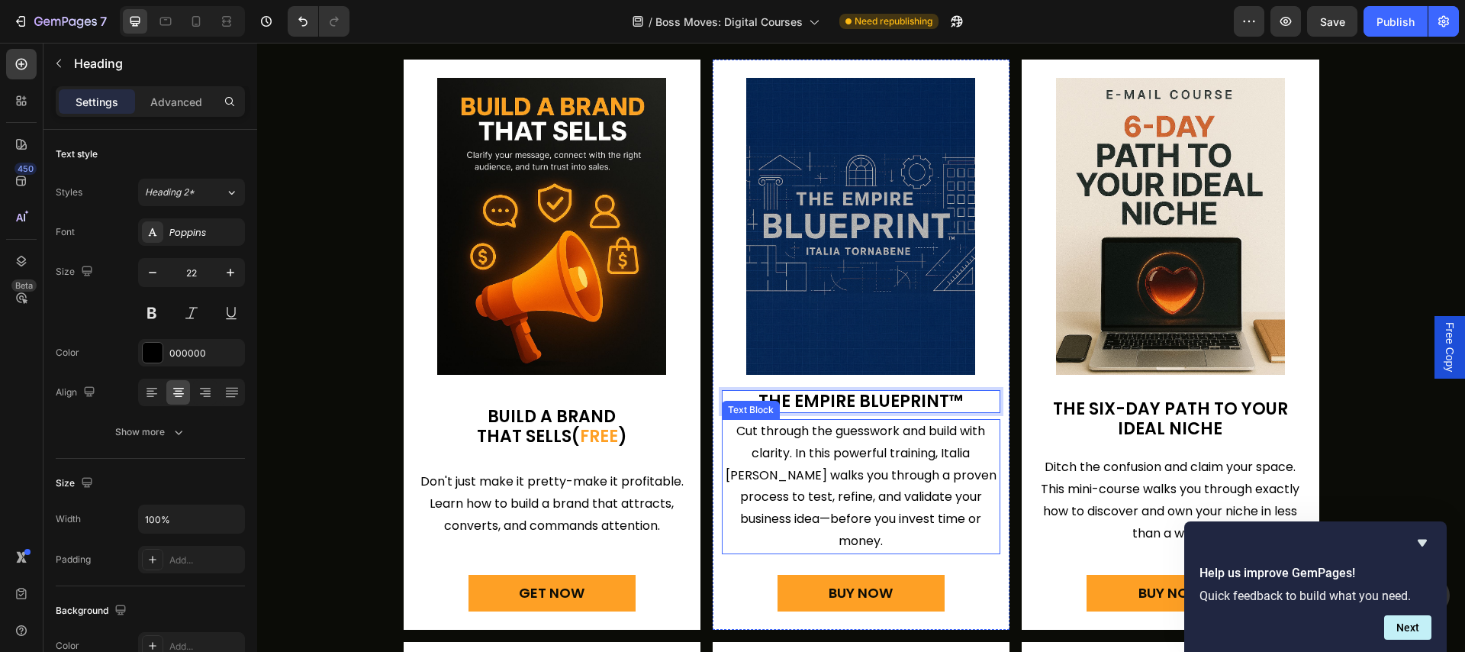
scroll to position [317, 0]
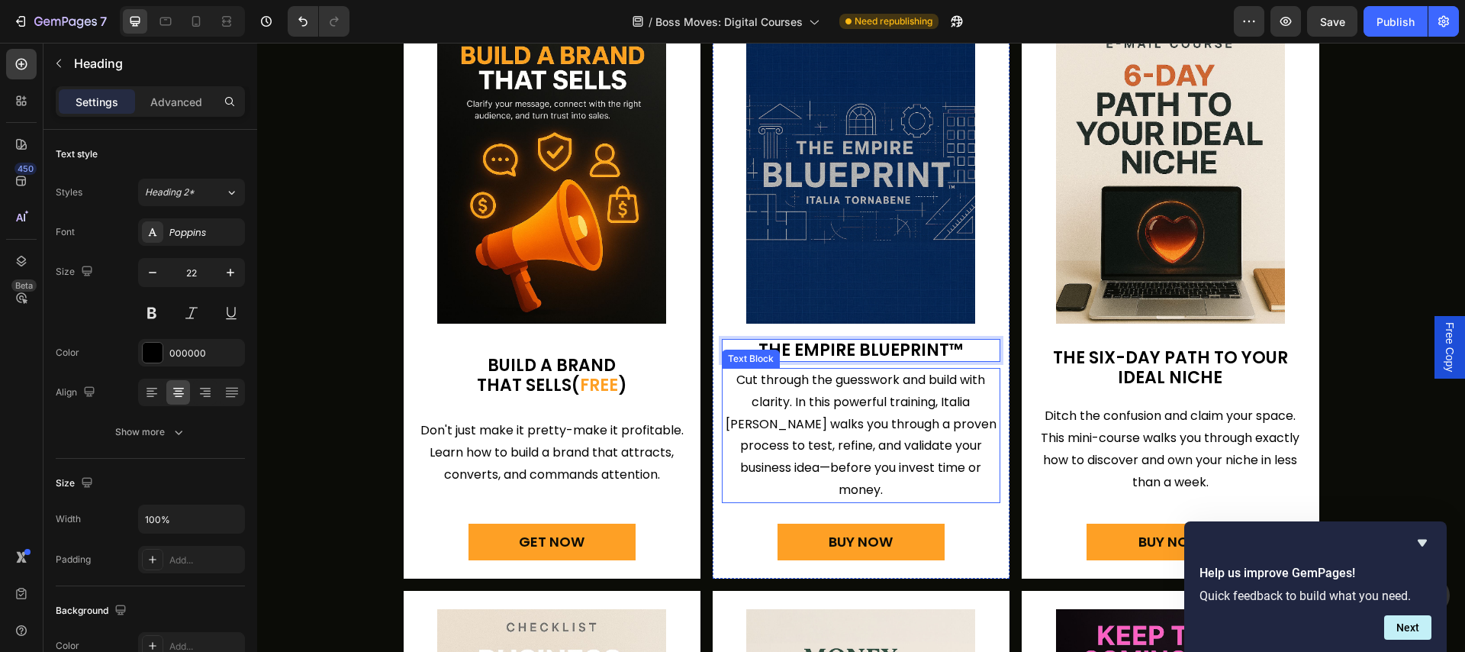
click at [816, 404] on span "Cut through the guesswork and build with clarity. In this powerful training, It…" at bounding box center [861, 434] width 271 height 127
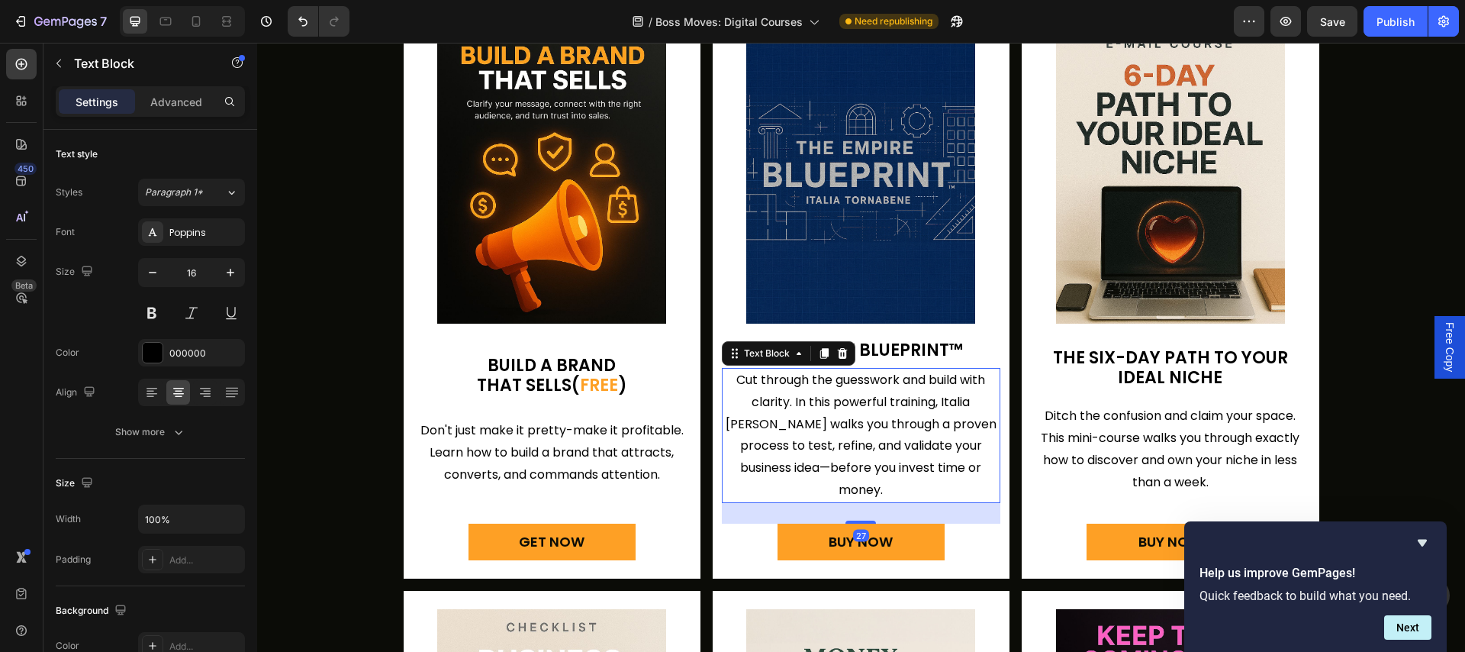
click at [816, 404] on span "Cut through the guesswork and build with clarity. In this powerful training, It…" at bounding box center [861, 434] width 271 height 127
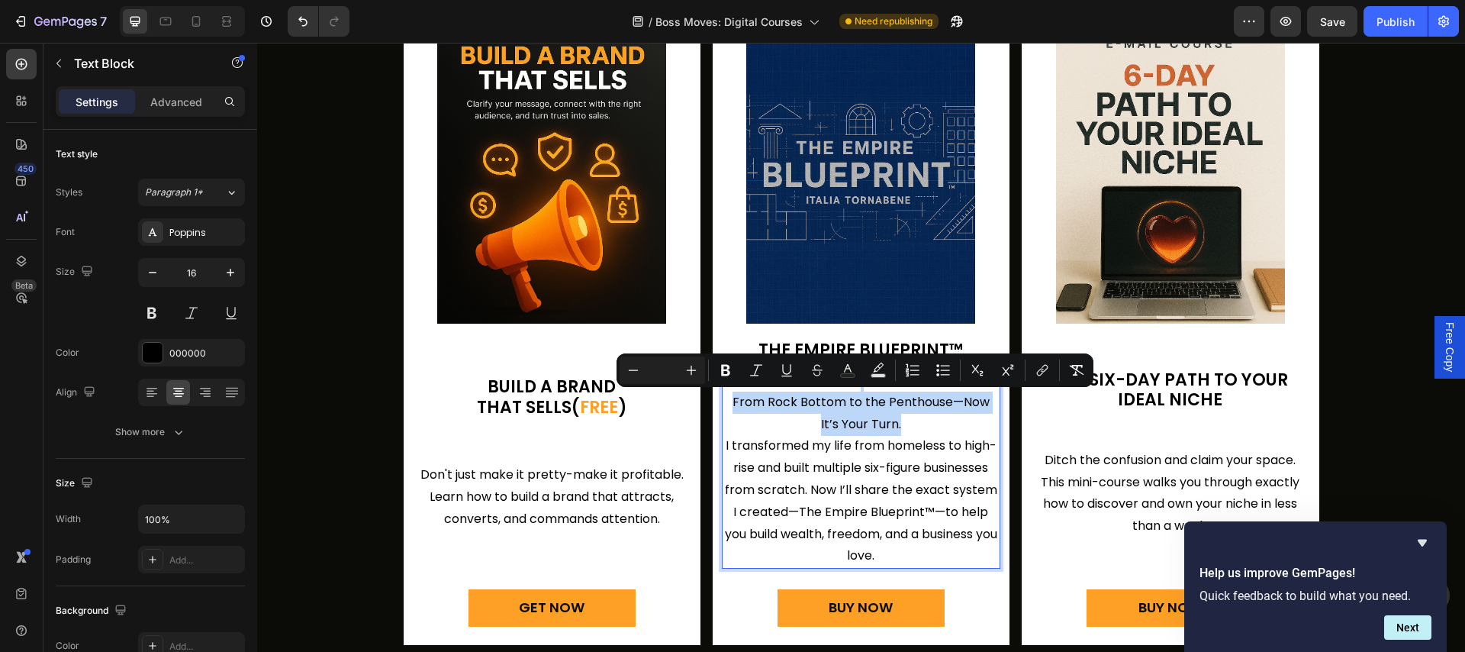
drag, startPoint x: 877, startPoint y: 414, endPoint x: 707, endPoint y: 367, distance: 176.4
click at [722, 368] on div "From Rock Bottom to the Penthouse—Now It’s Your Turn. I transformed my life fro…" at bounding box center [861, 468] width 279 height 201
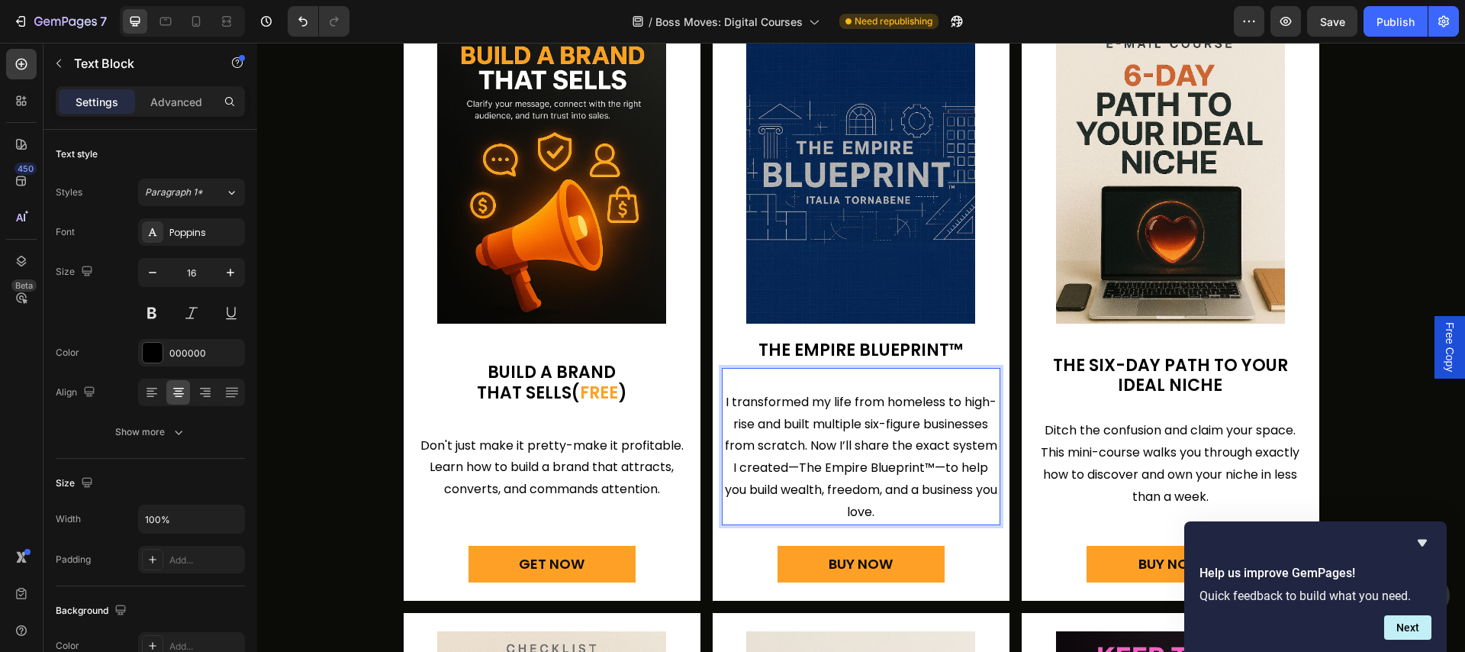
click at [725, 403] on span "I transformed my life from homeless to high-rise and built multiple six-figure …" at bounding box center [861, 456] width 272 height 127
click at [725, 404] on span "I transformed my life from homeless to high-rise and built multiple six-figure …" at bounding box center [861, 456] width 272 height 127
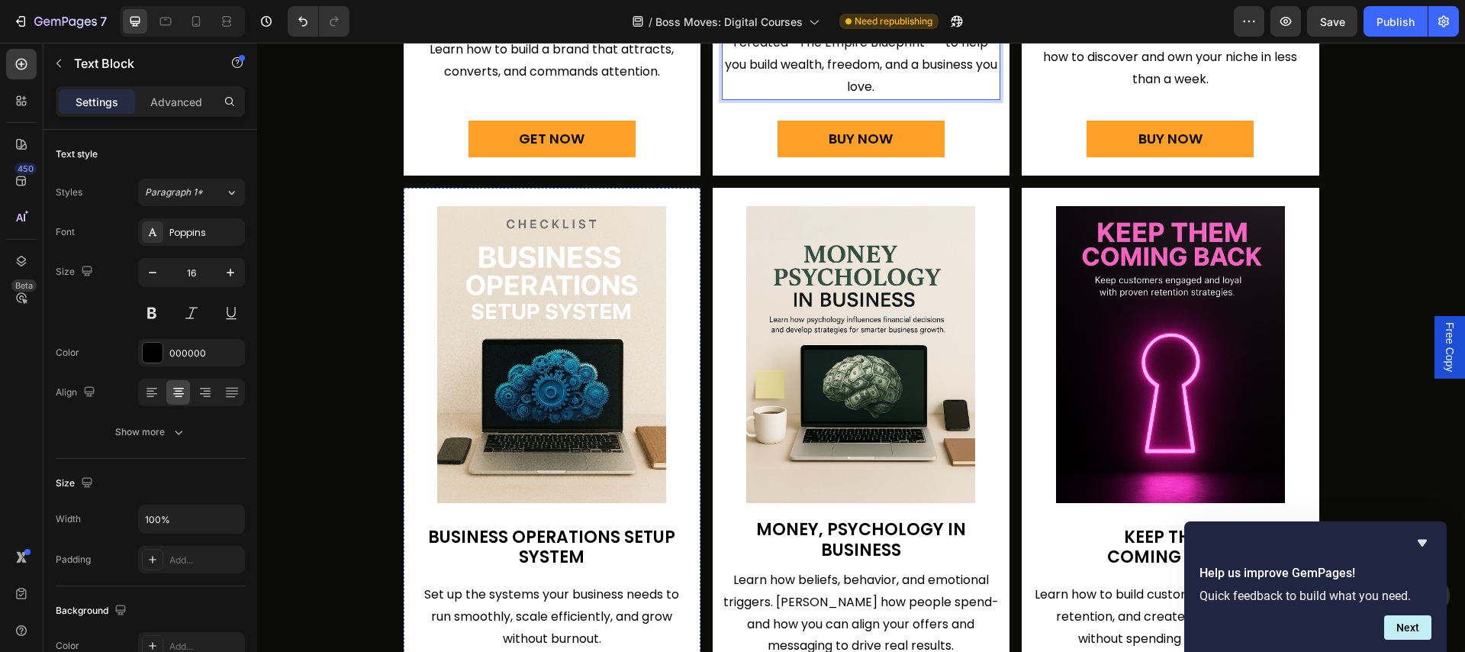
scroll to position [684, 0]
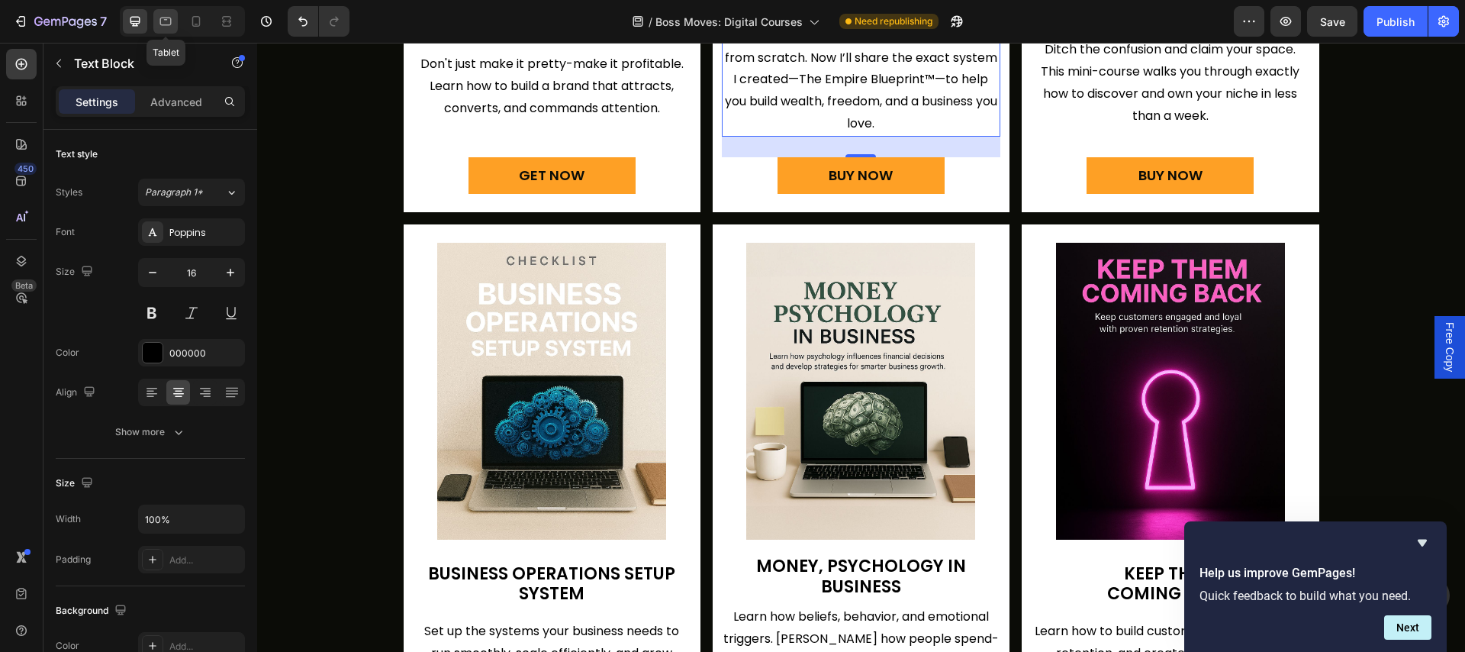
click at [163, 23] on icon at bounding box center [165, 21] width 15 height 15
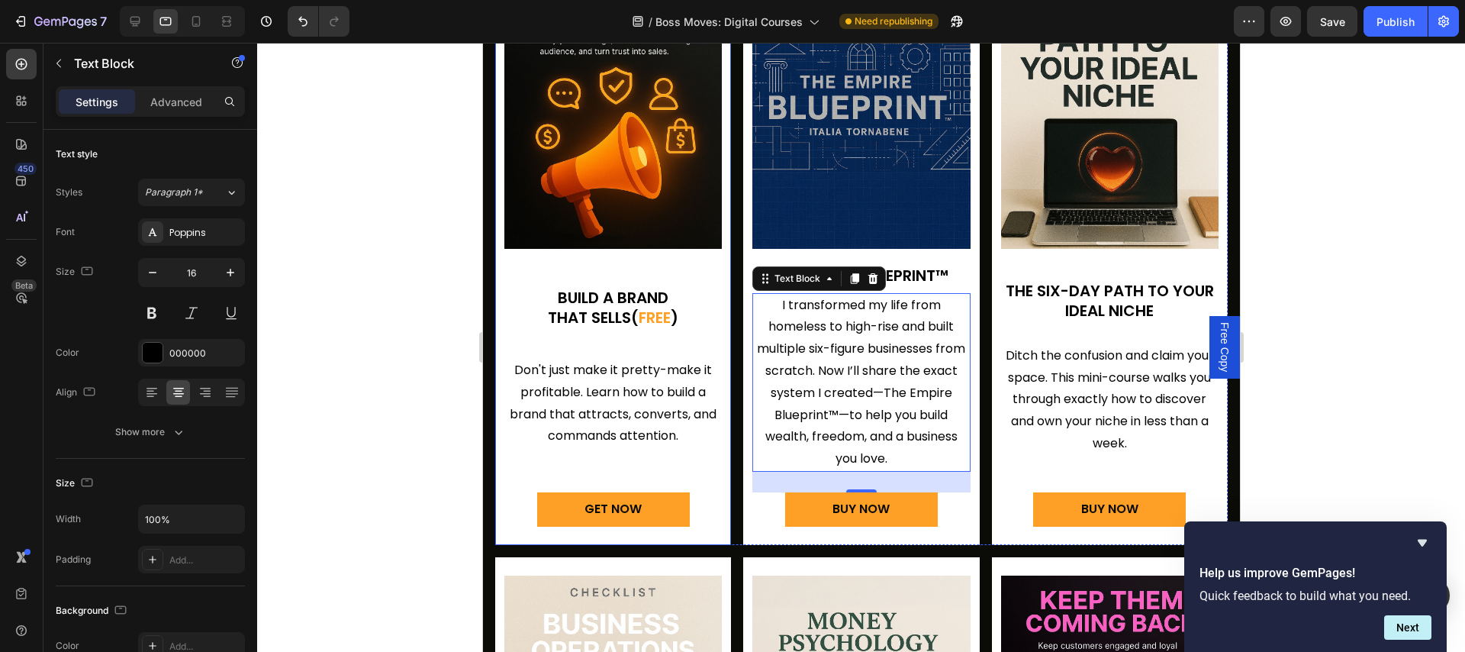
scroll to position [170, 0]
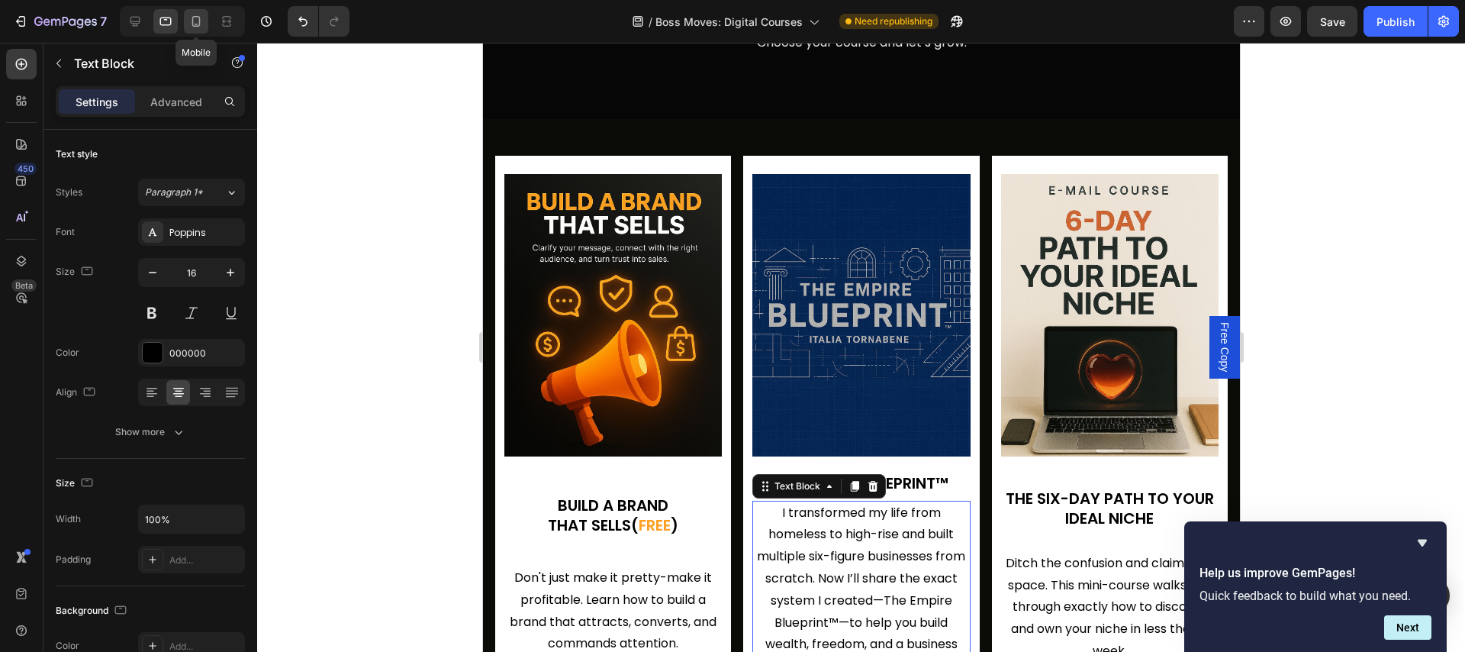
click at [188, 16] on div at bounding box center [196, 21] width 24 height 24
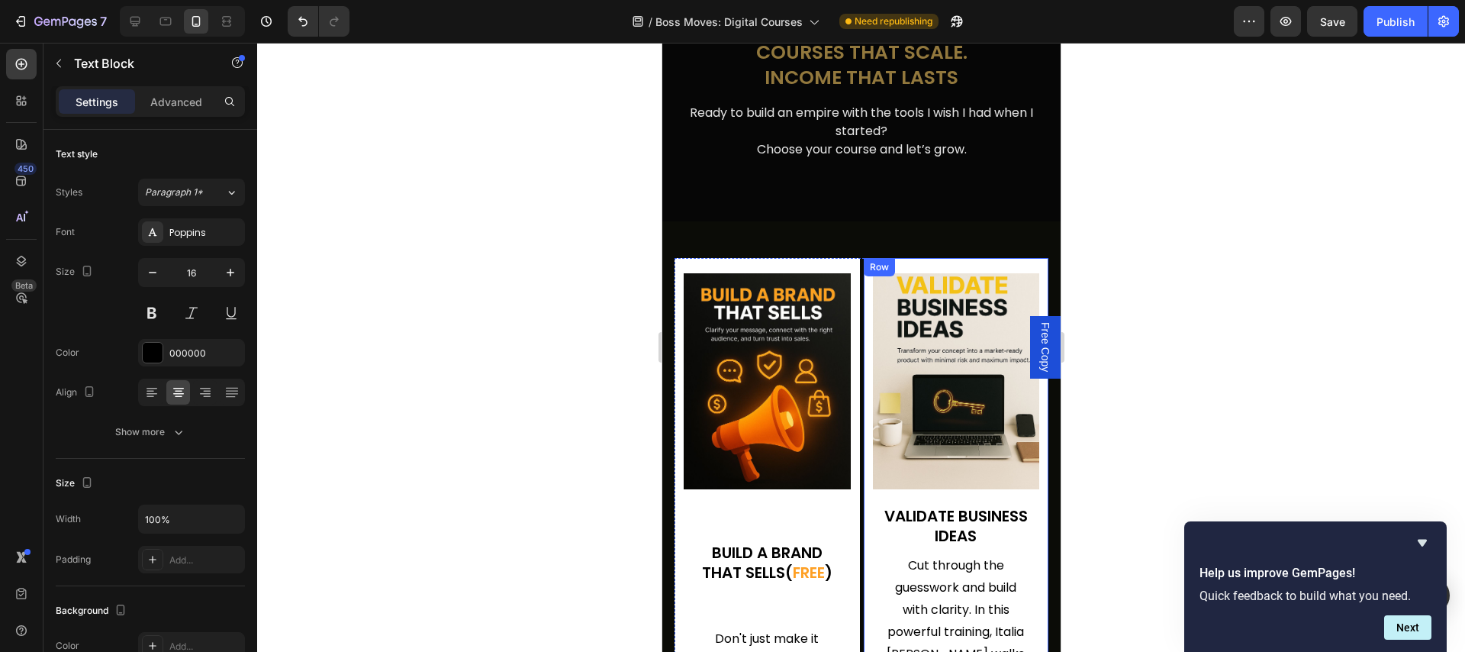
scroll to position [79, 0]
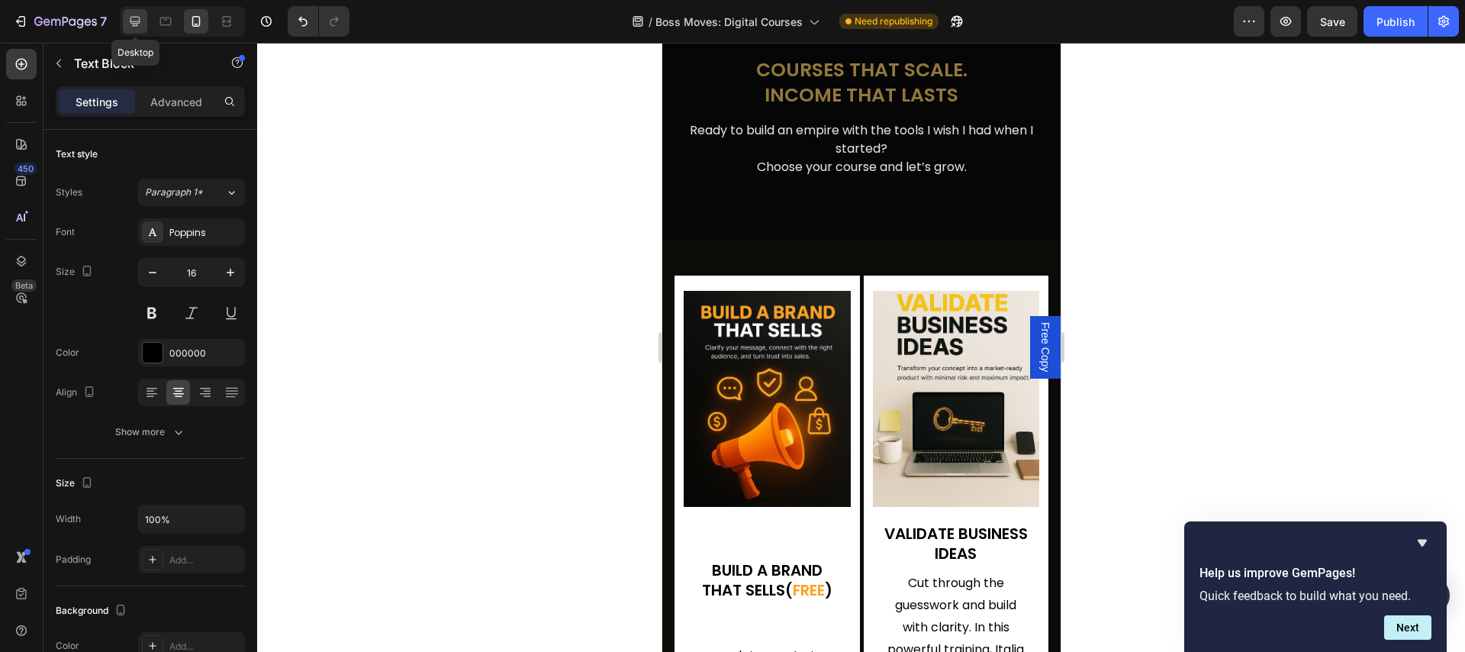
click at [129, 17] on icon at bounding box center [134, 21] width 15 height 15
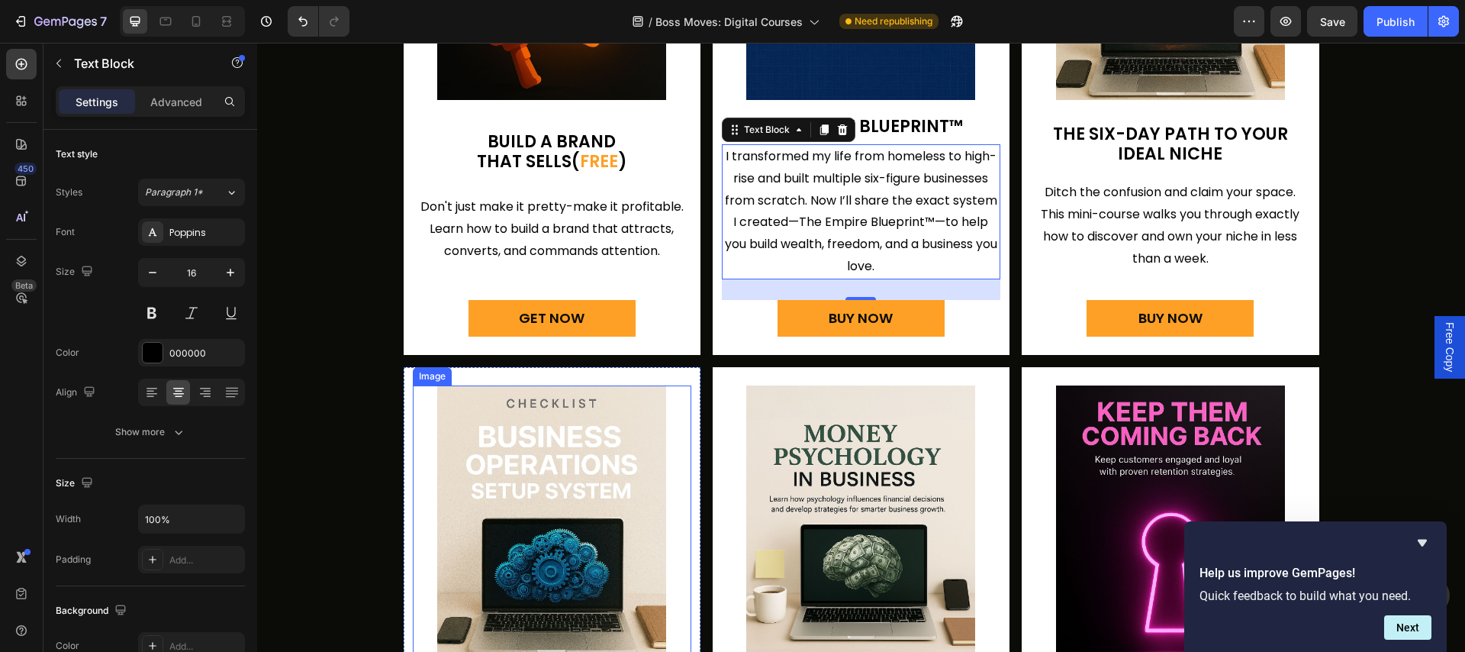
scroll to position [301, 0]
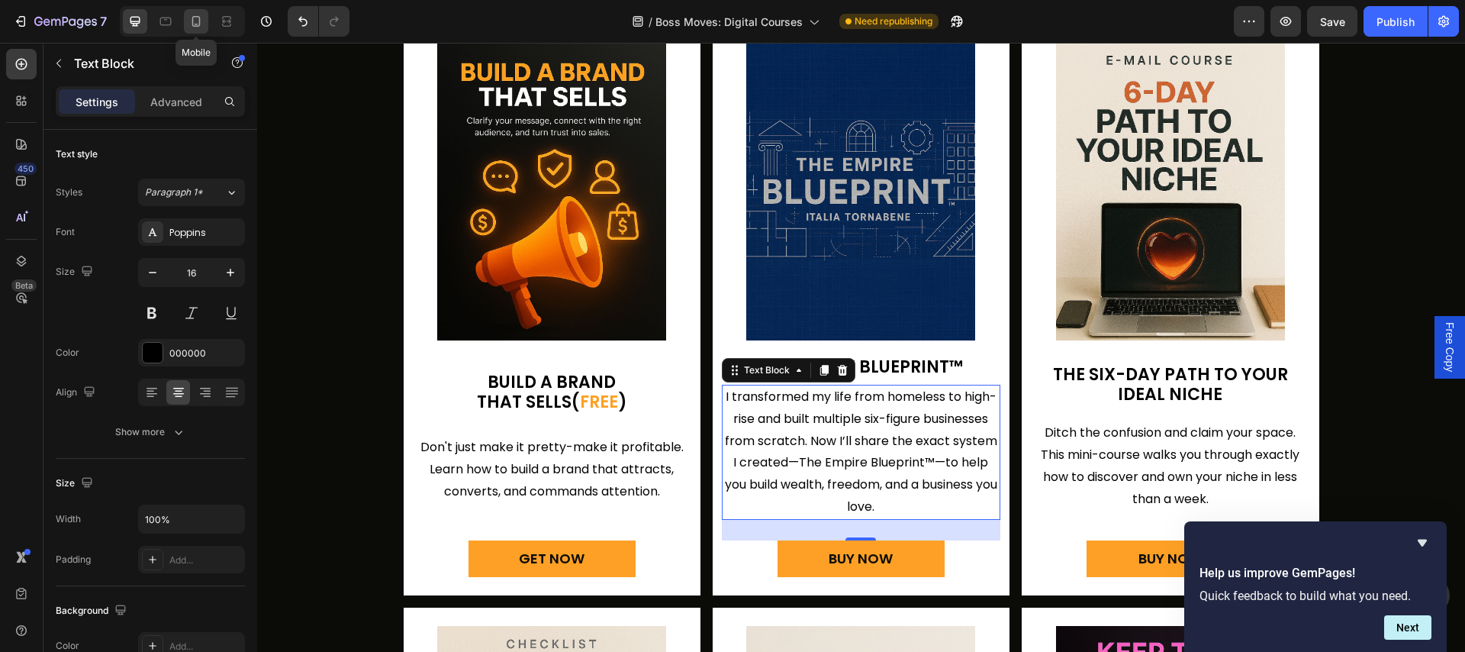
click at [195, 24] on icon at bounding box center [197, 25] width 4 height 2
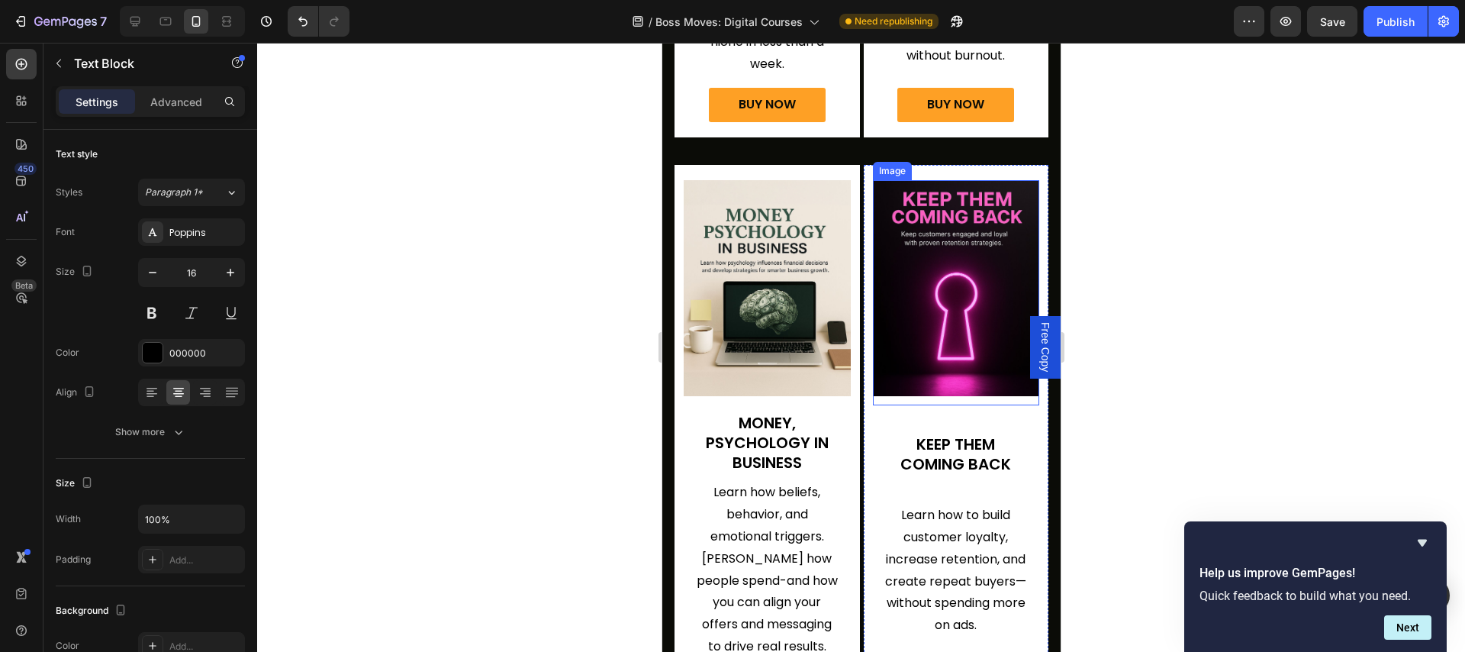
scroll to position [1296, 0]
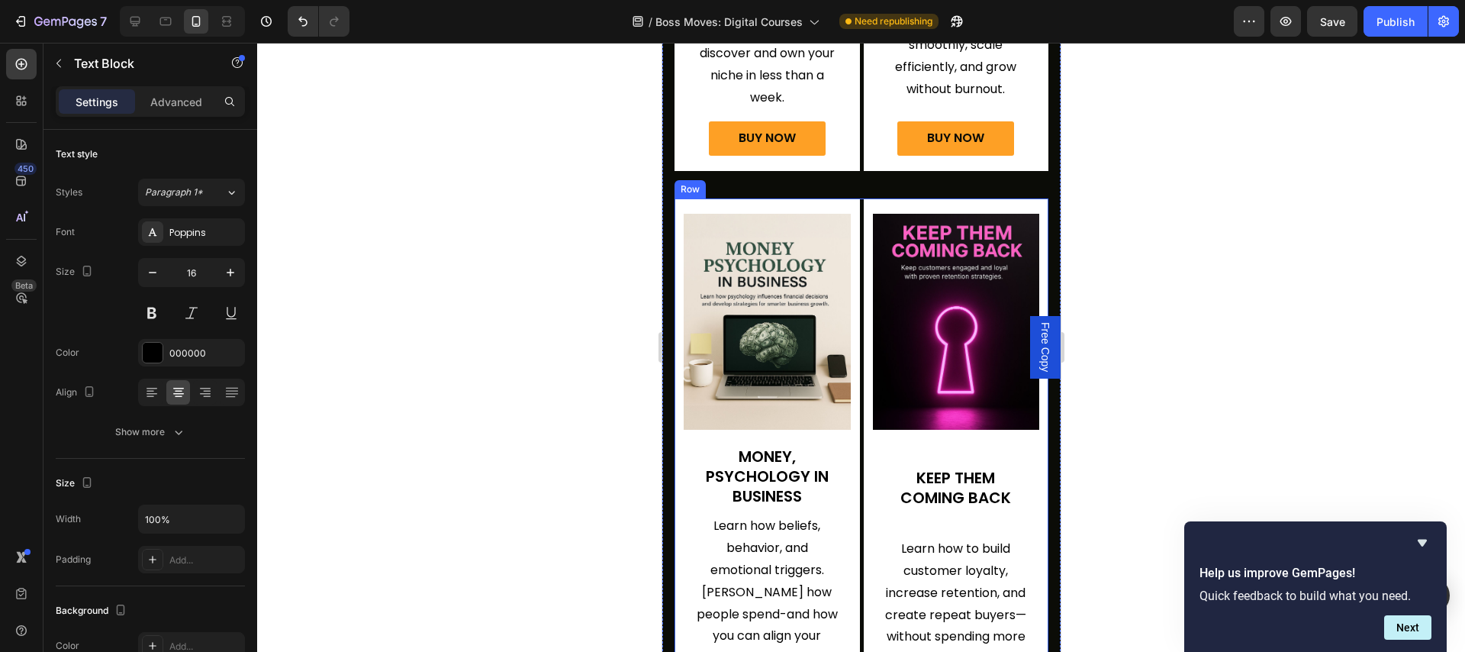
click at [855, 214] on div "Image Money, Psychology in Business Heading Learn how beliefs, behavior, and em…" at bounding box center [861, 483] width 374 height 570
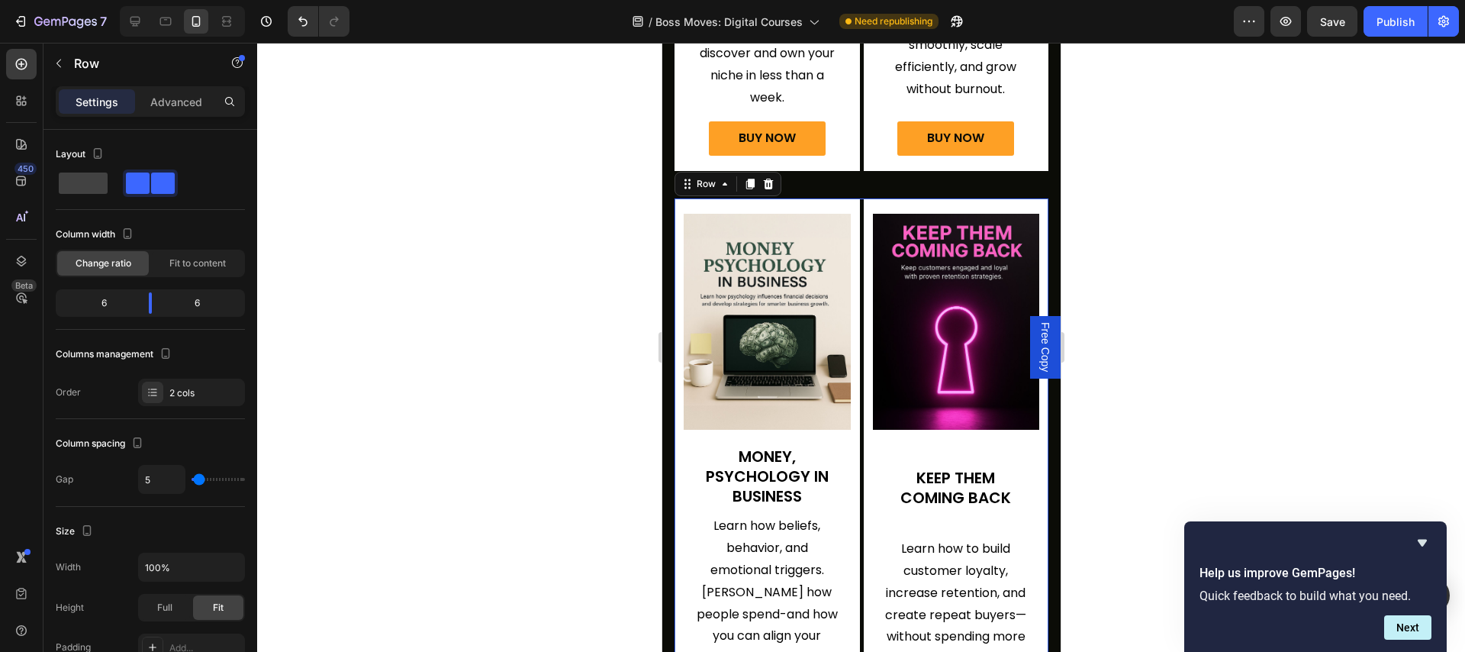
click at [857, 214] on div "Image Money, Psychology in Business Heading Learn how beliefs, behavior, and em…" at bounding box center [861, 483] width 374 height 570
click at [751, 188] on icon at bounding box center [750, 184] width 8 height 11
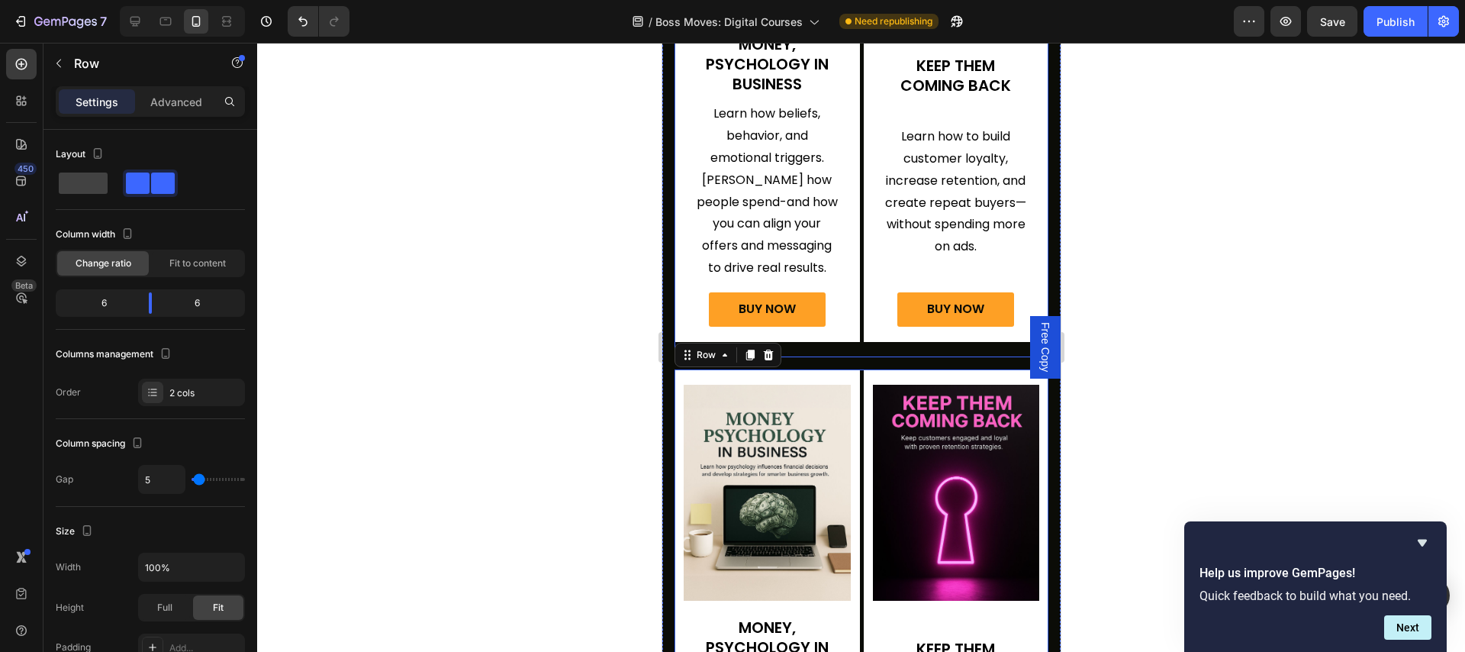
scroll to position [1821, 0]
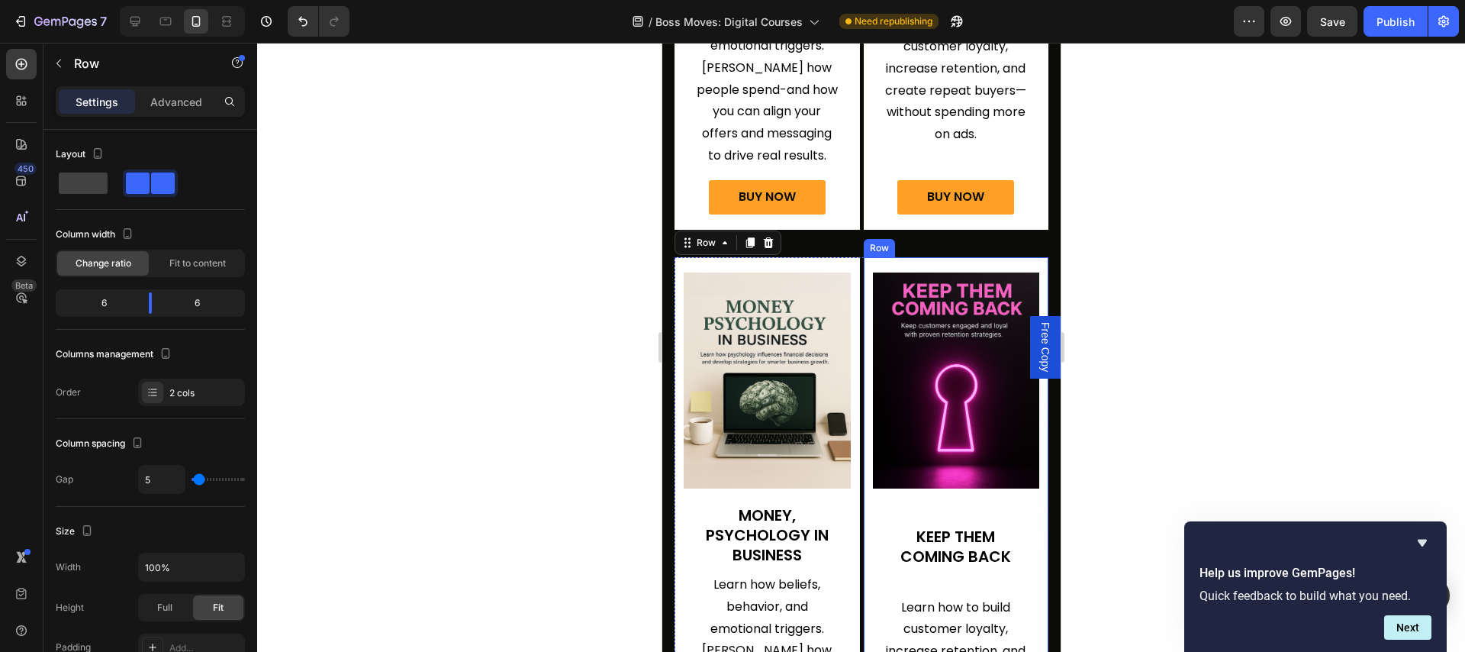
click at [920, 259] on div "Image Keep Them Coming Back Heading Learn how to build customer loyalty, increa…" at bounding box center [955, 534] width 185 height 555
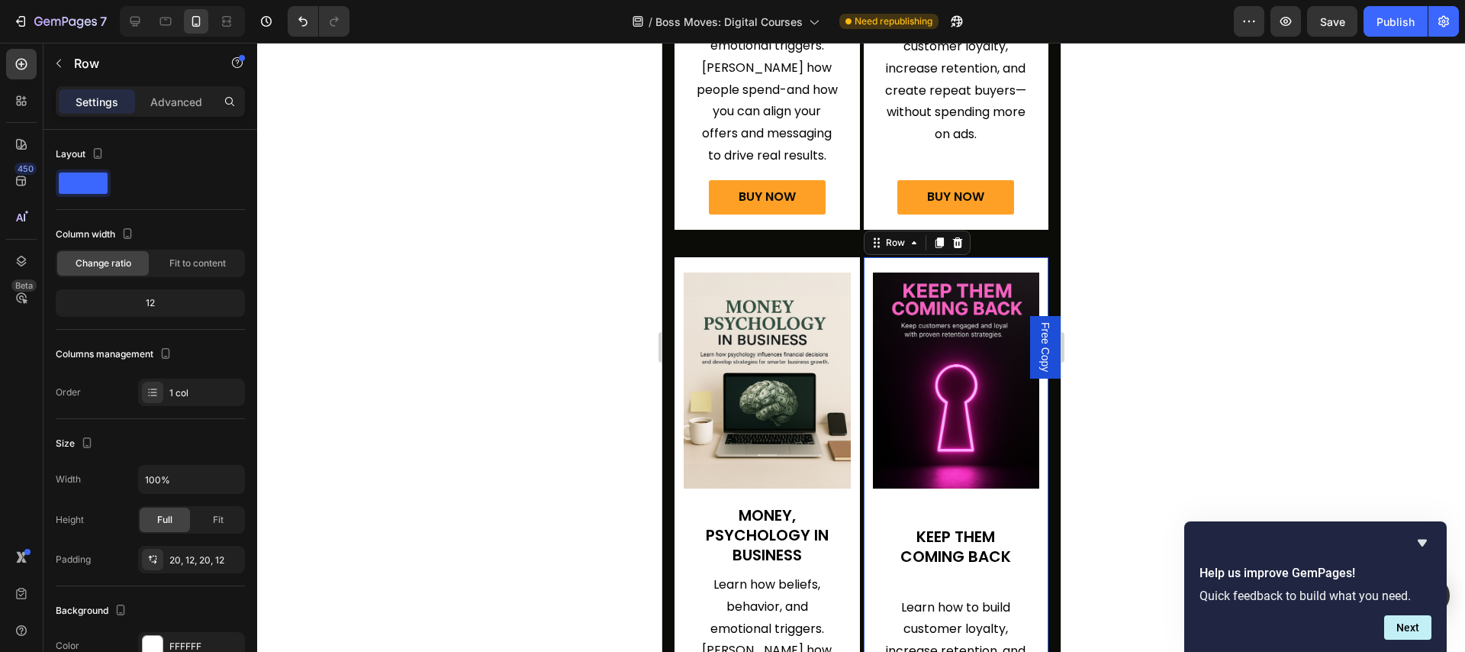
click at [952, 241] on icon at bounding box center [957, 242] width 10 height 11
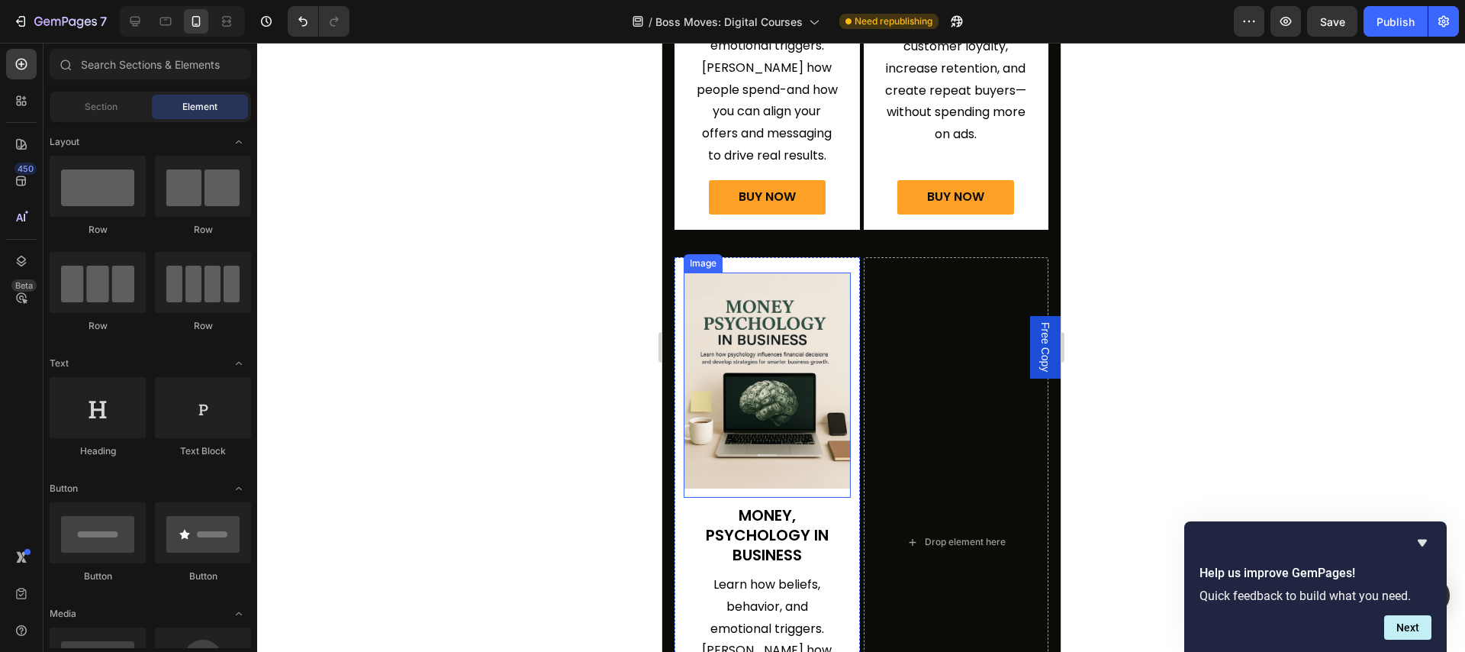
click at [756, 362] on img at bounding box center [766, 380] width 167 height 216
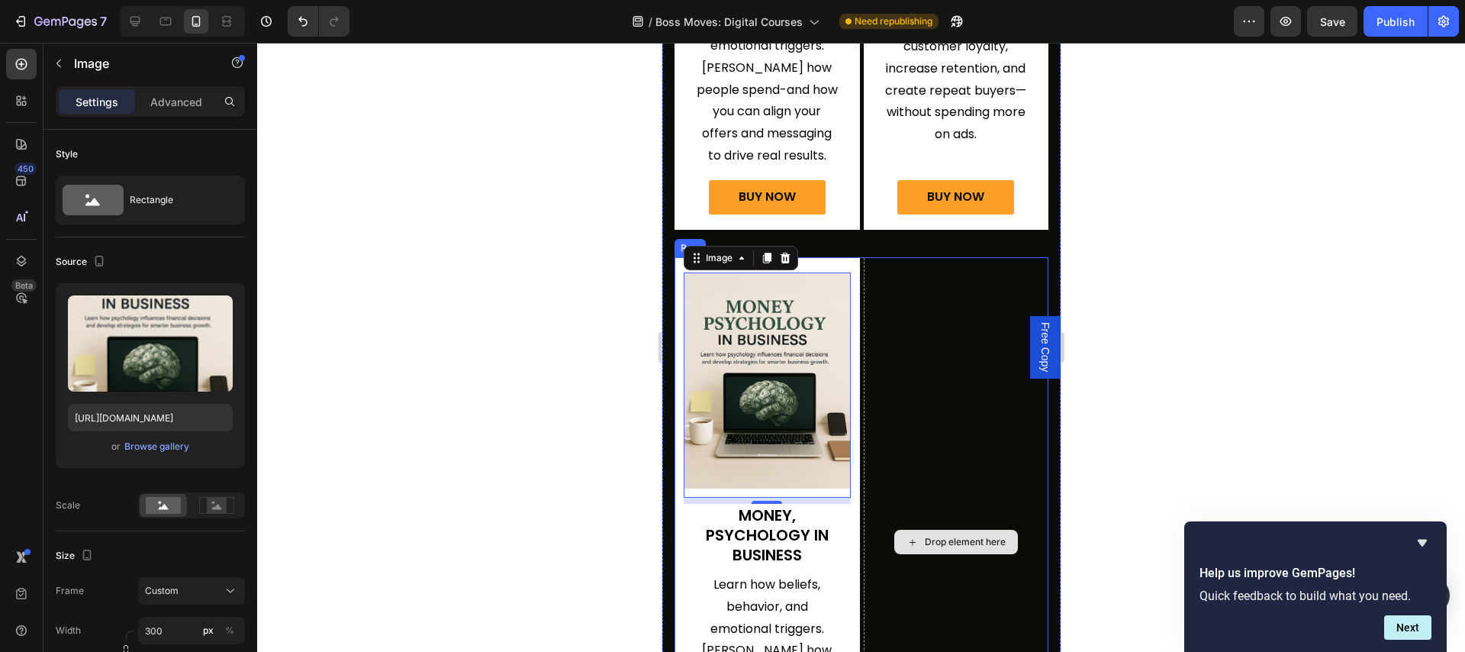
click at [878, 320] on div "Drop element here" at bounding box center [955, 542] width 185 height 570
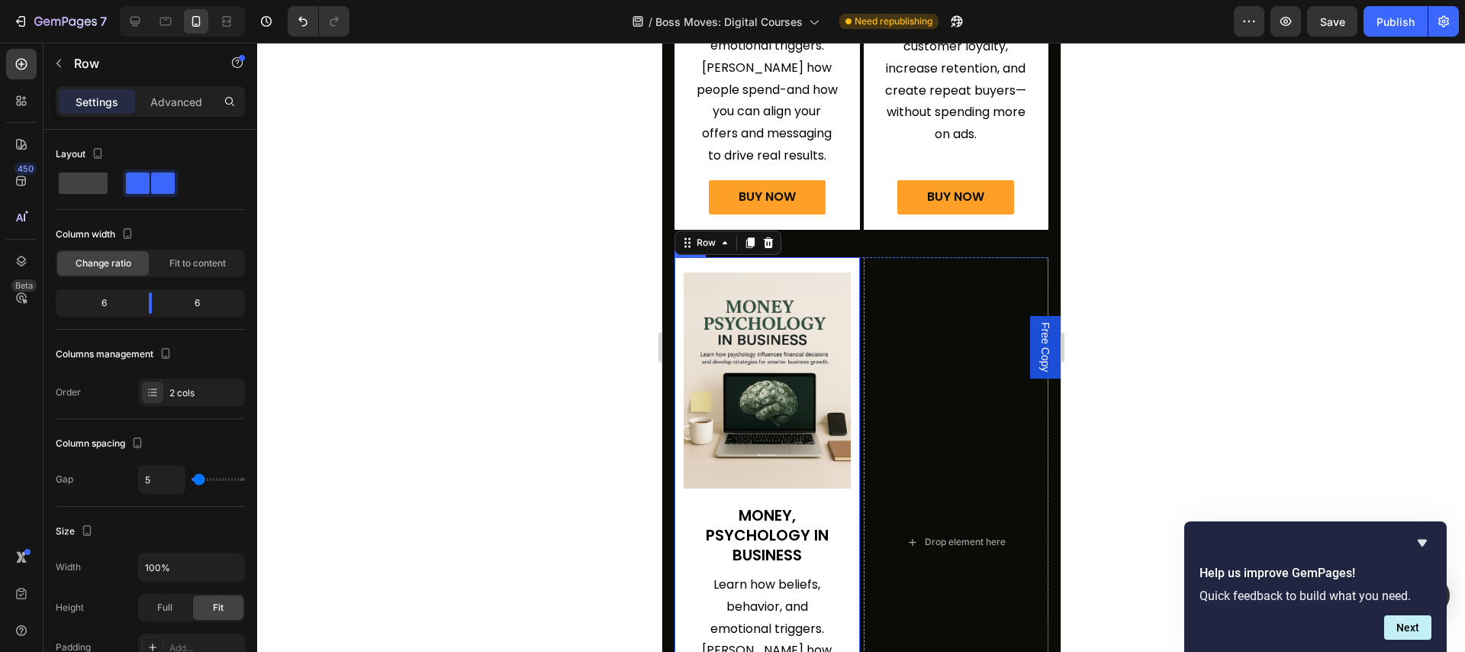
click at [852, 313] on div "Image Money, Psychology in Business Heading Learn how beliefs, behavior, and em…" at bounding box center [766, 534] width 185 height 555
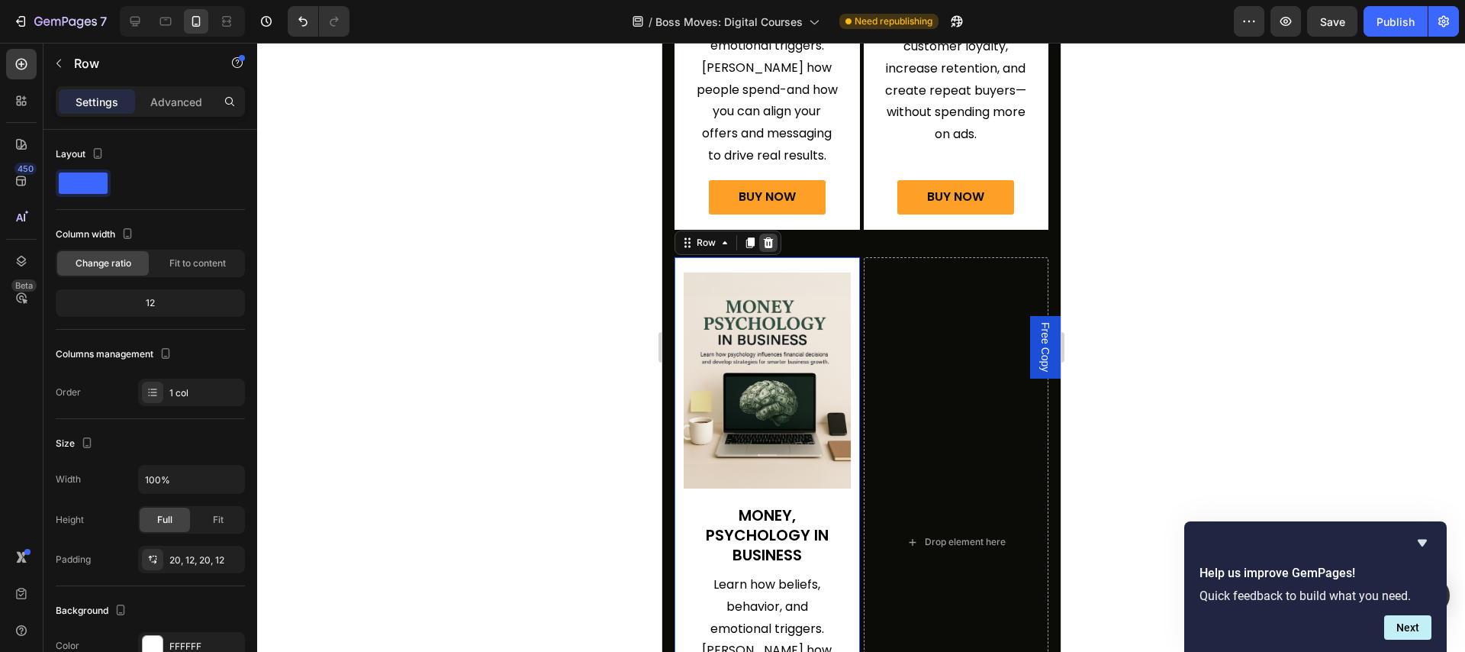
click at [768, 238] on icon at bounding box center [768, 242] width 10 height 11
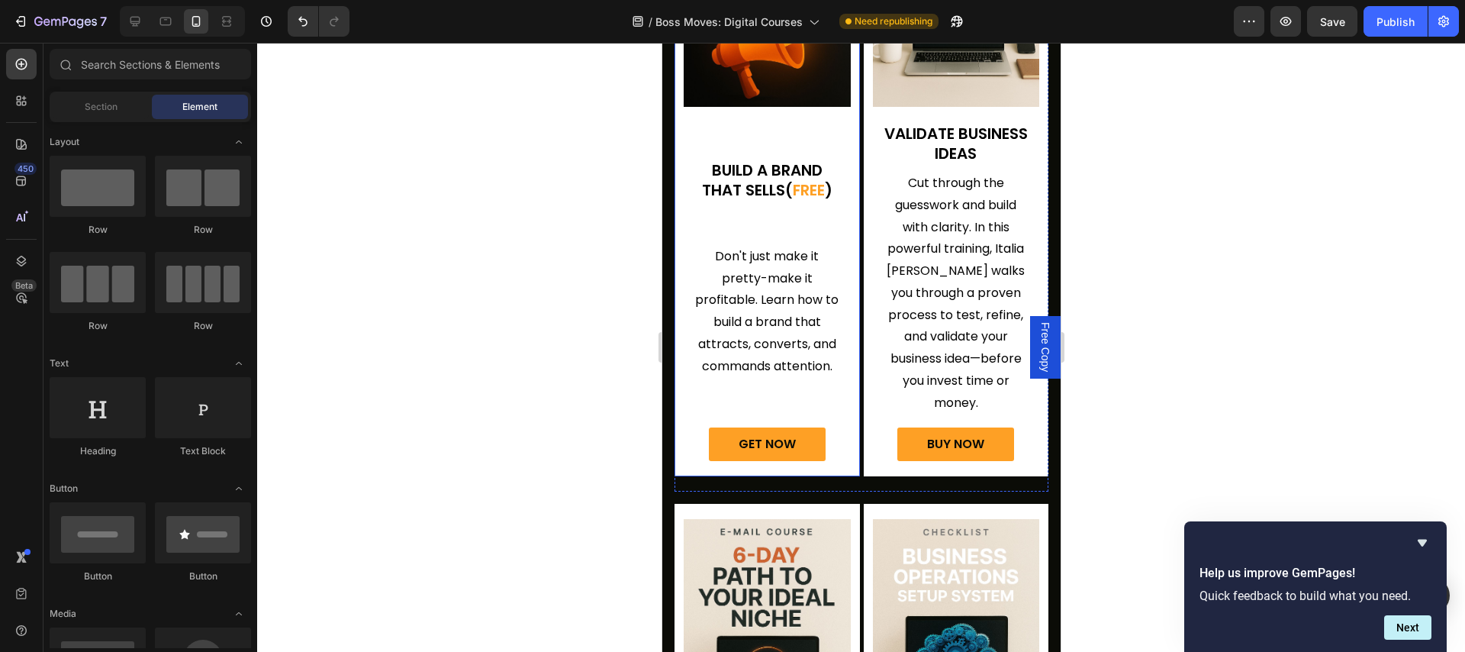
scroll to position [108, 0]
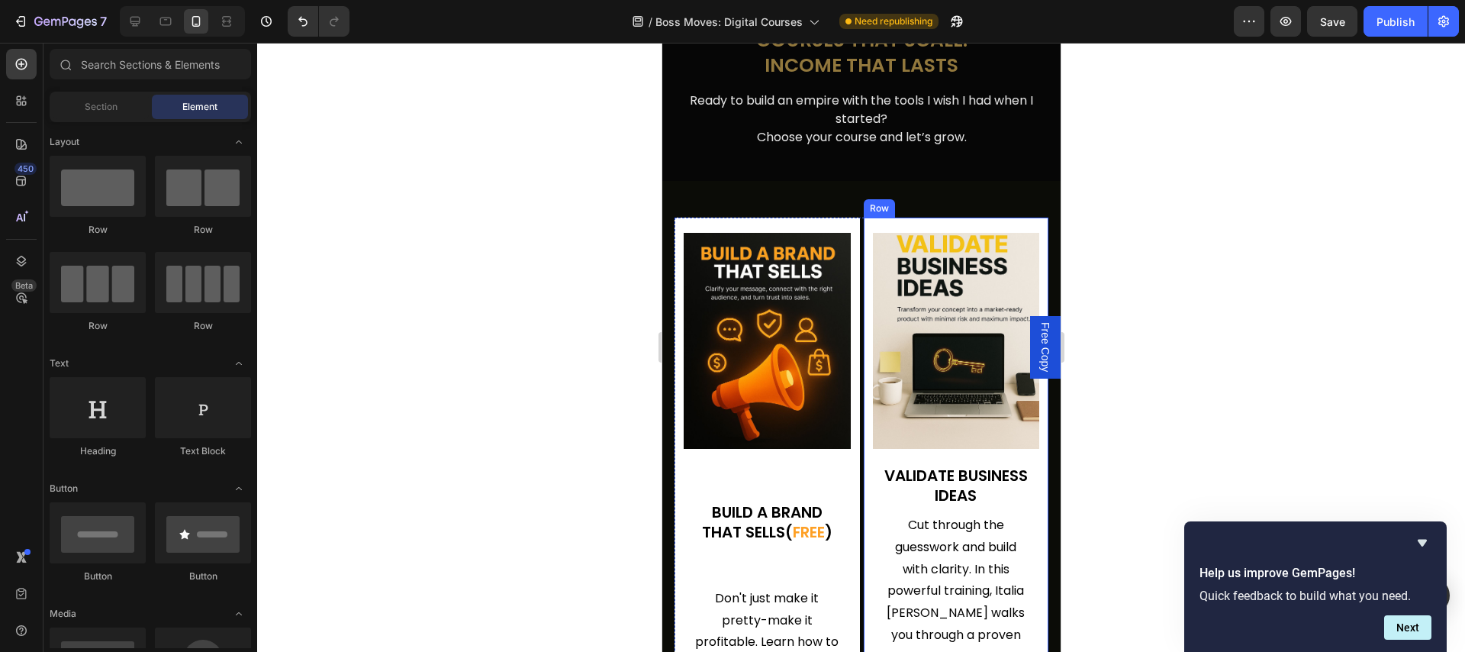
click at [865, 217] on div "Row" at bounding box center [878, 208] width 31 height 18
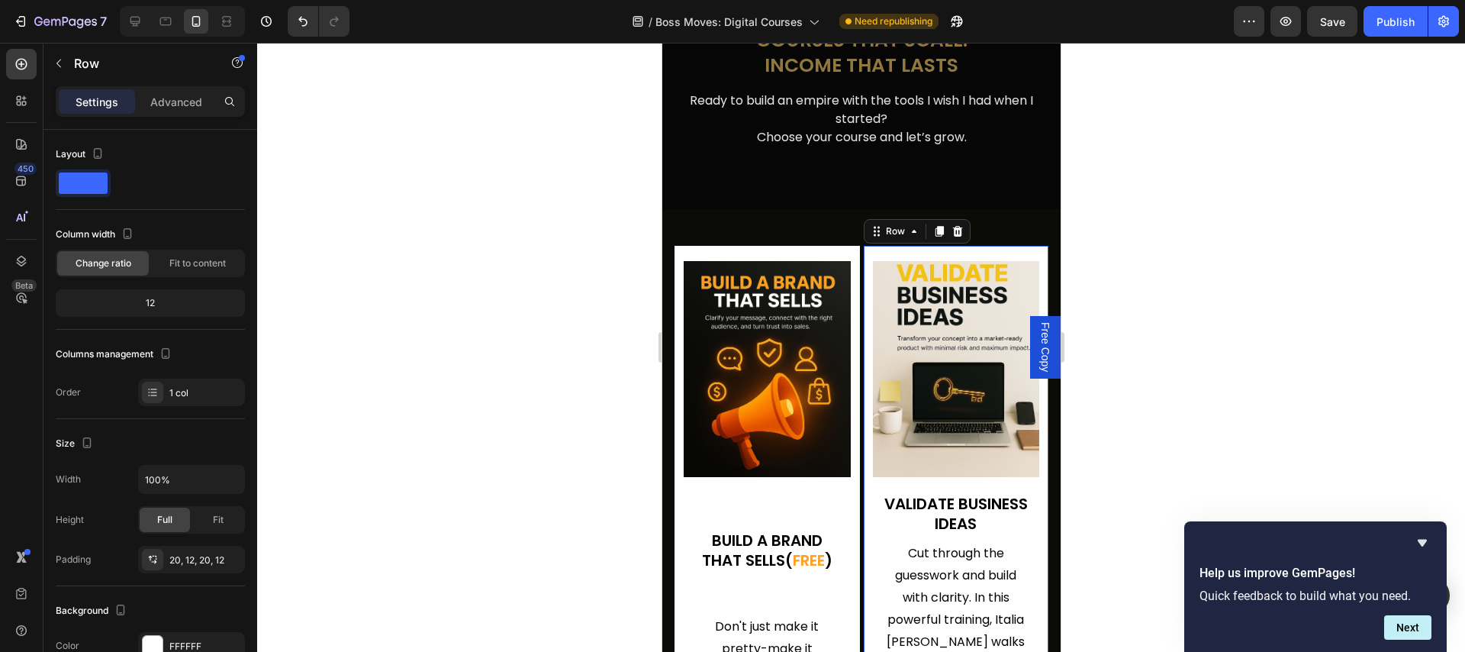
click at [863, 266] on div "Image Validate Business Ideas Heading Cut through the guesswork and build with …" at bounding box center [955, 546] width 185 height 601
click at [934, 234] on icon at bounding box center [938, 231] width 8 height 11
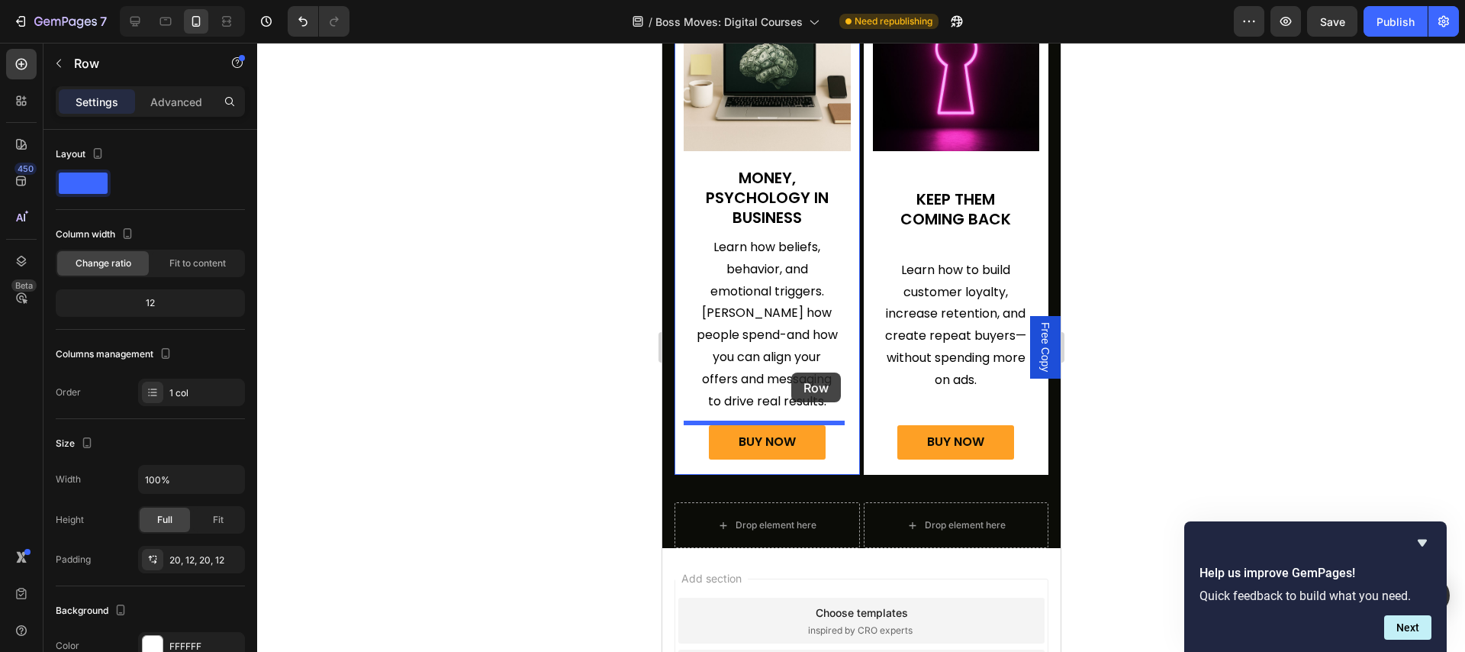
scroll to position [2430, 0]
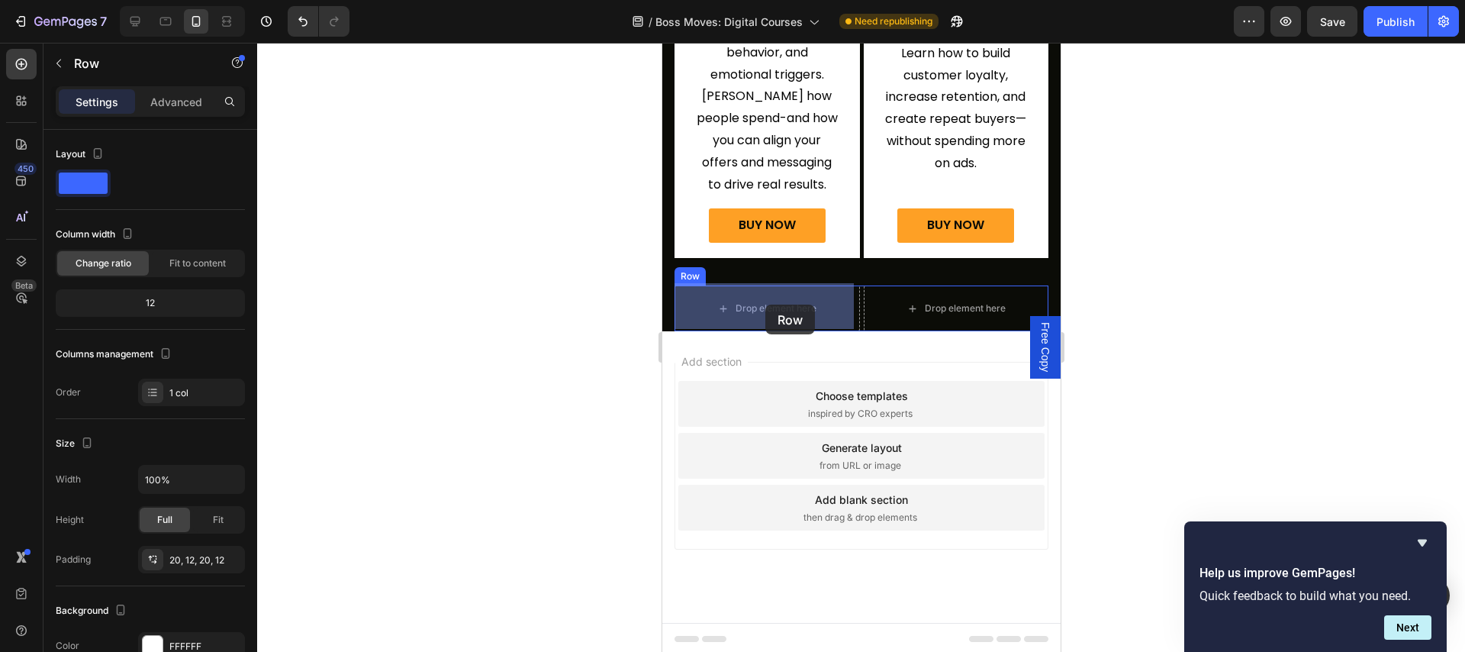
drag, startPoint x: 871, startPoint y: 208, endPoint x: 765, endPoint y: 304, distance: 144.2
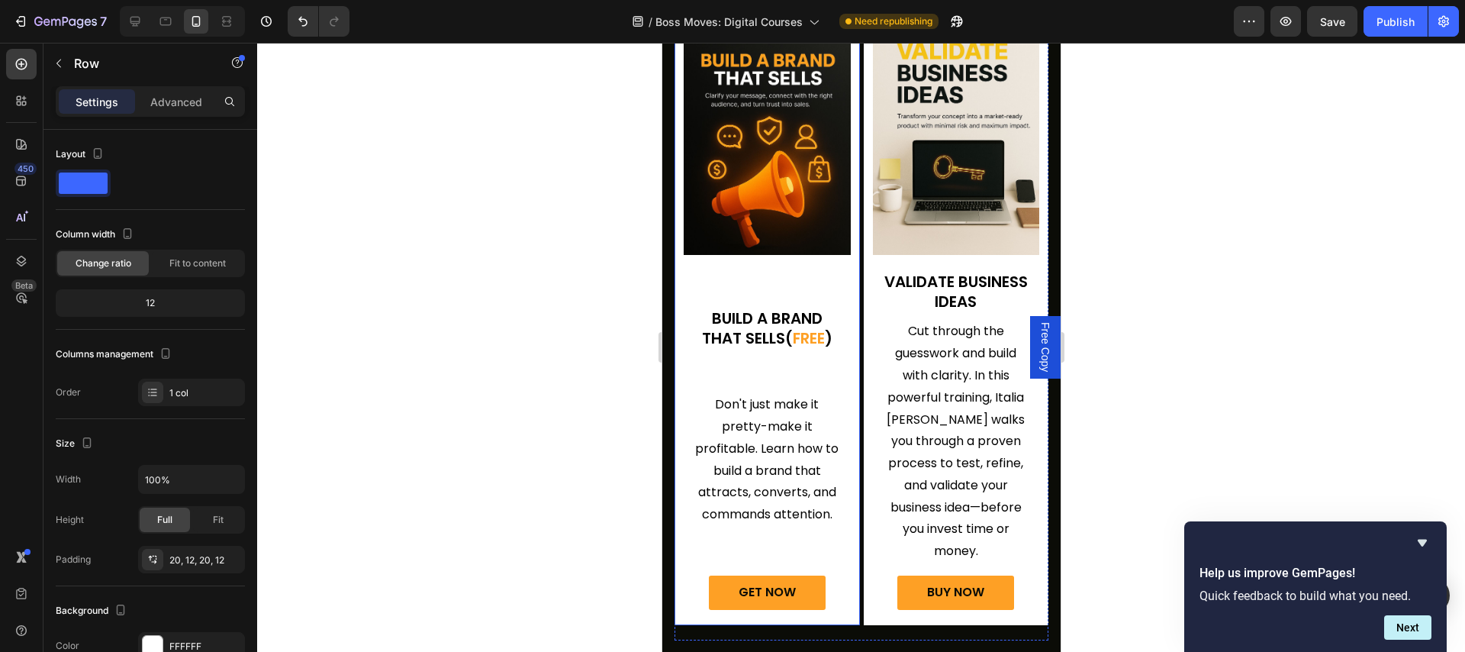
scroll to position [0, 0]
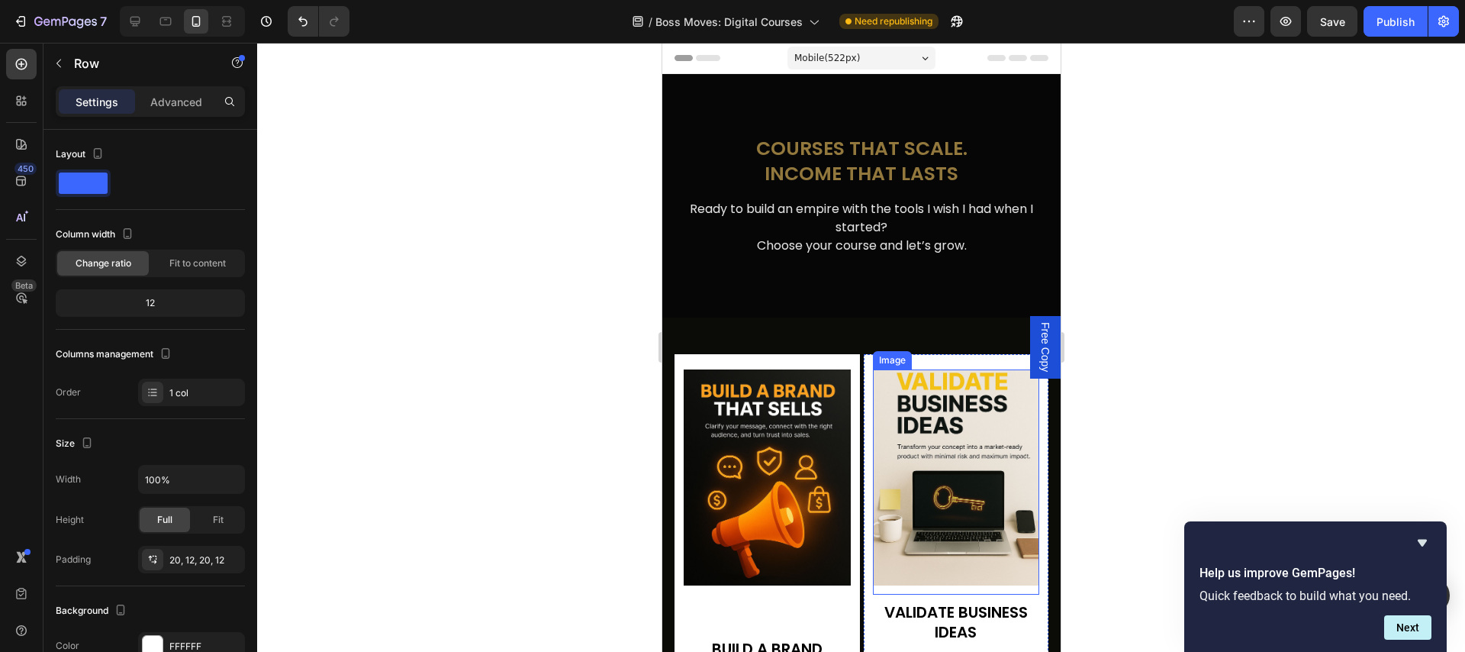
click at [938, 443] on img at bounding box center [955, 477] width 167 height 216
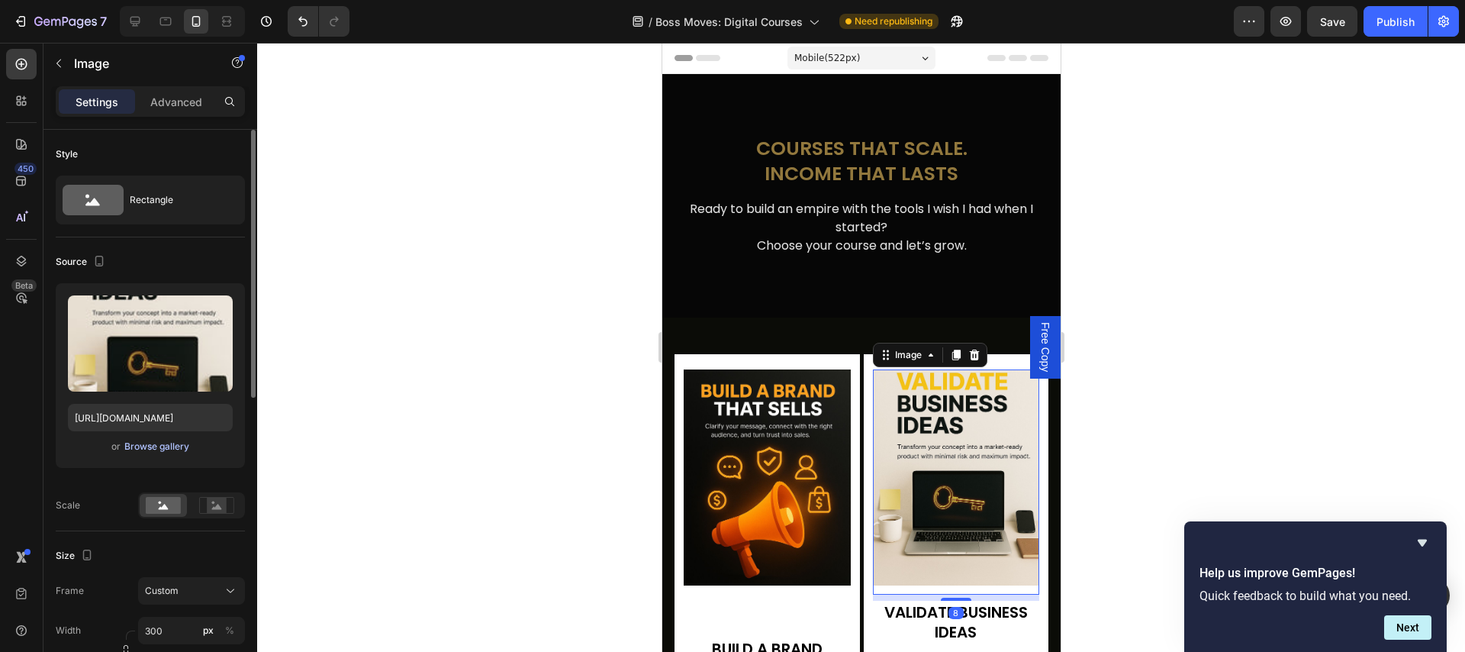
click at [165, 447] on div "Browse gallery" at bounding box center [156, 447] width 65 height 14
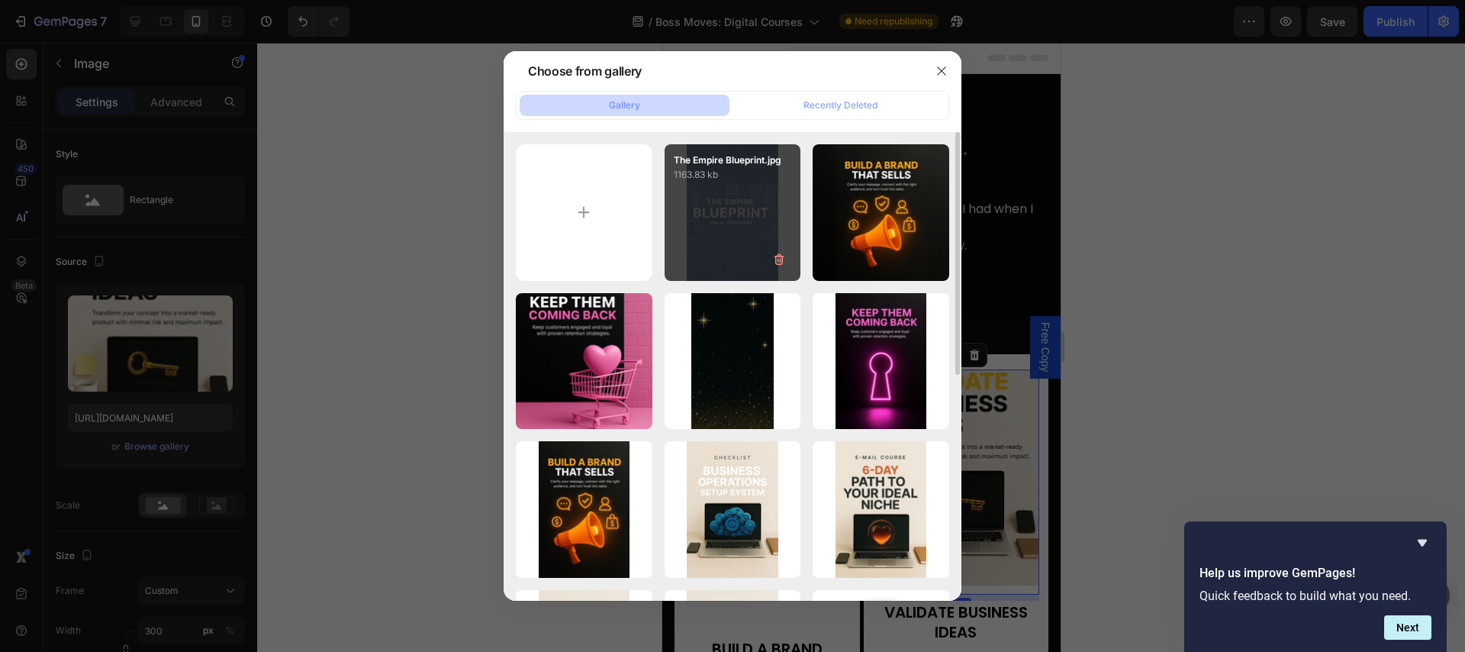
click at [730, 214] on div "The Empire Blueprint.jpg 1163.83 kb" at bounding box center [733, 212] width 137 height 137
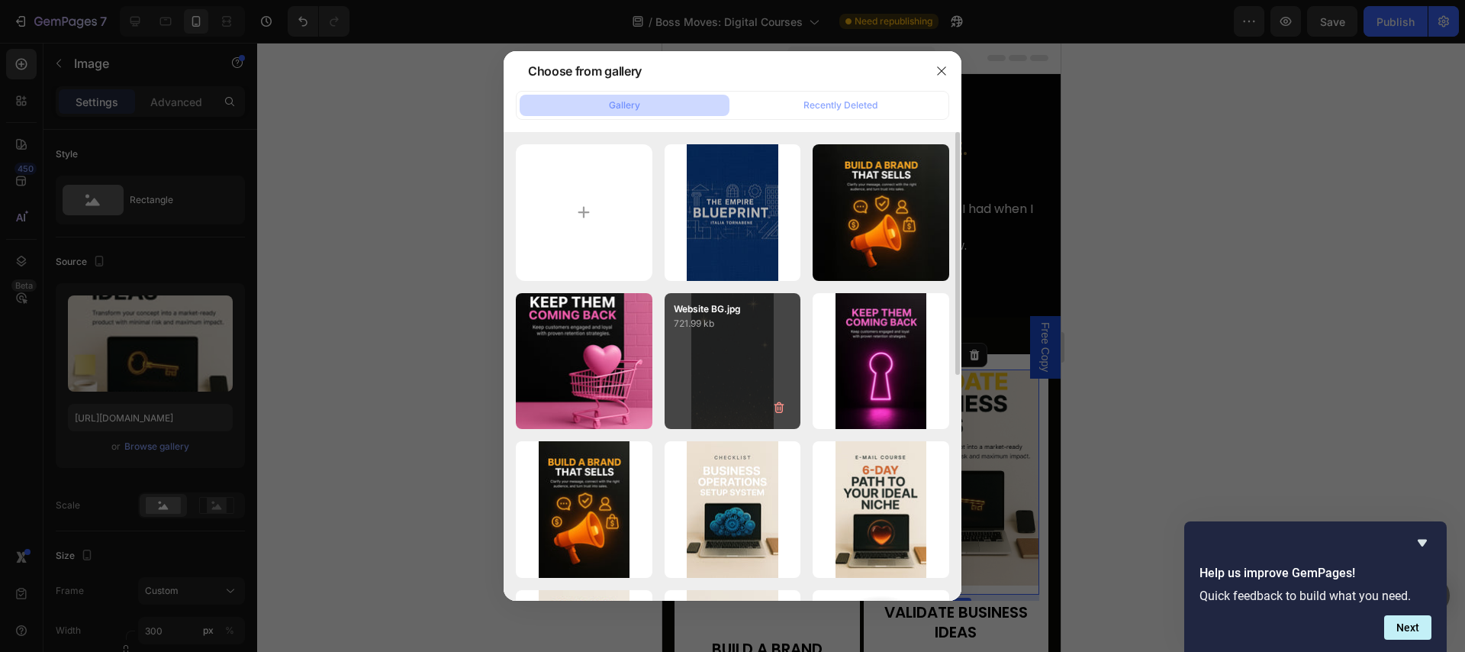
type input "https://cdn.shopify.com/s/files/1/0677/0147/3430/files/gempages_574657431179625…"
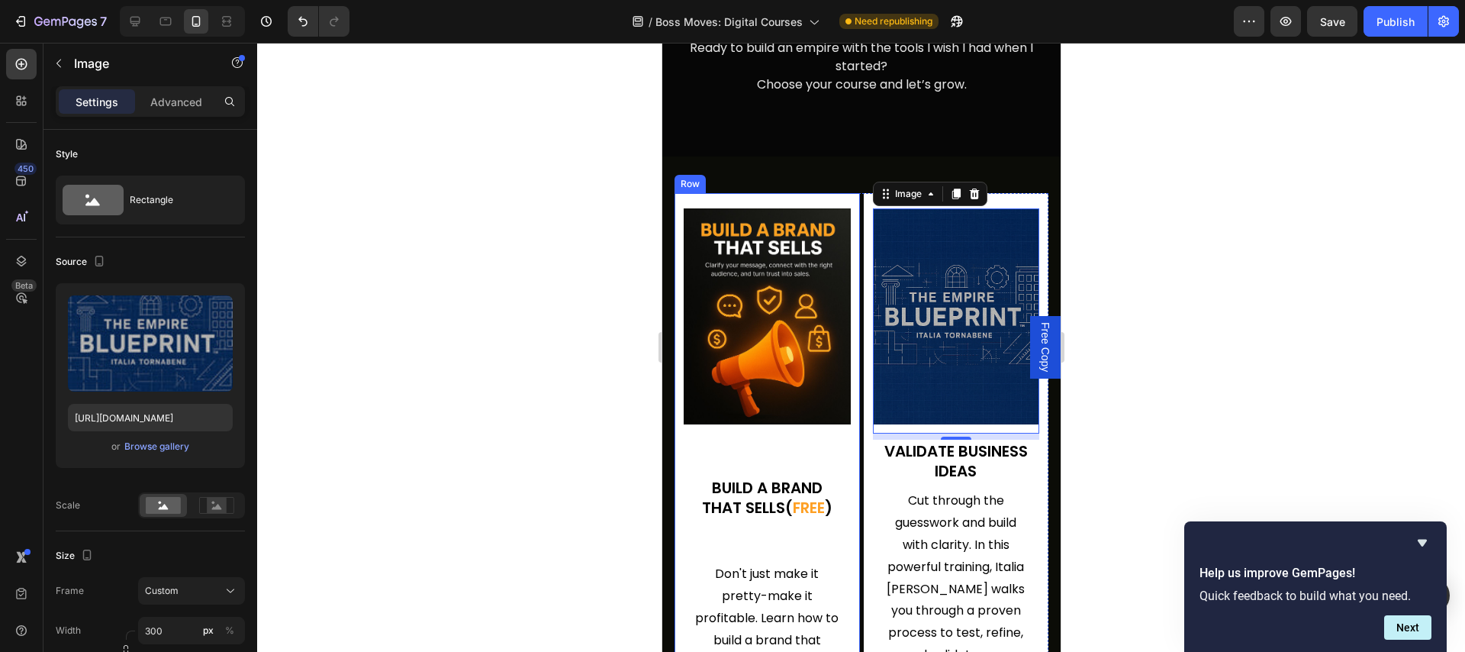
scroll to position [171, 0]
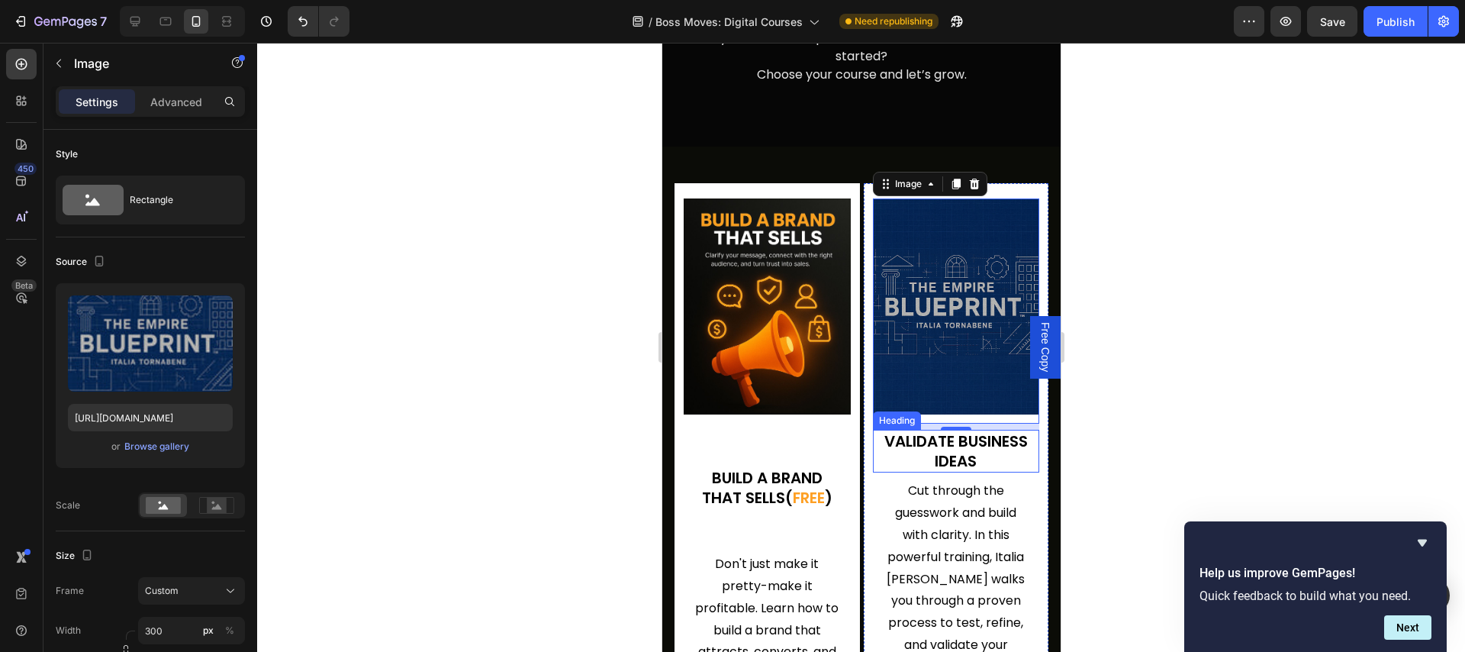
click at [935, 436] on span "Validate Business Ideas" at bounding box center [955, 450] width 143 height 41
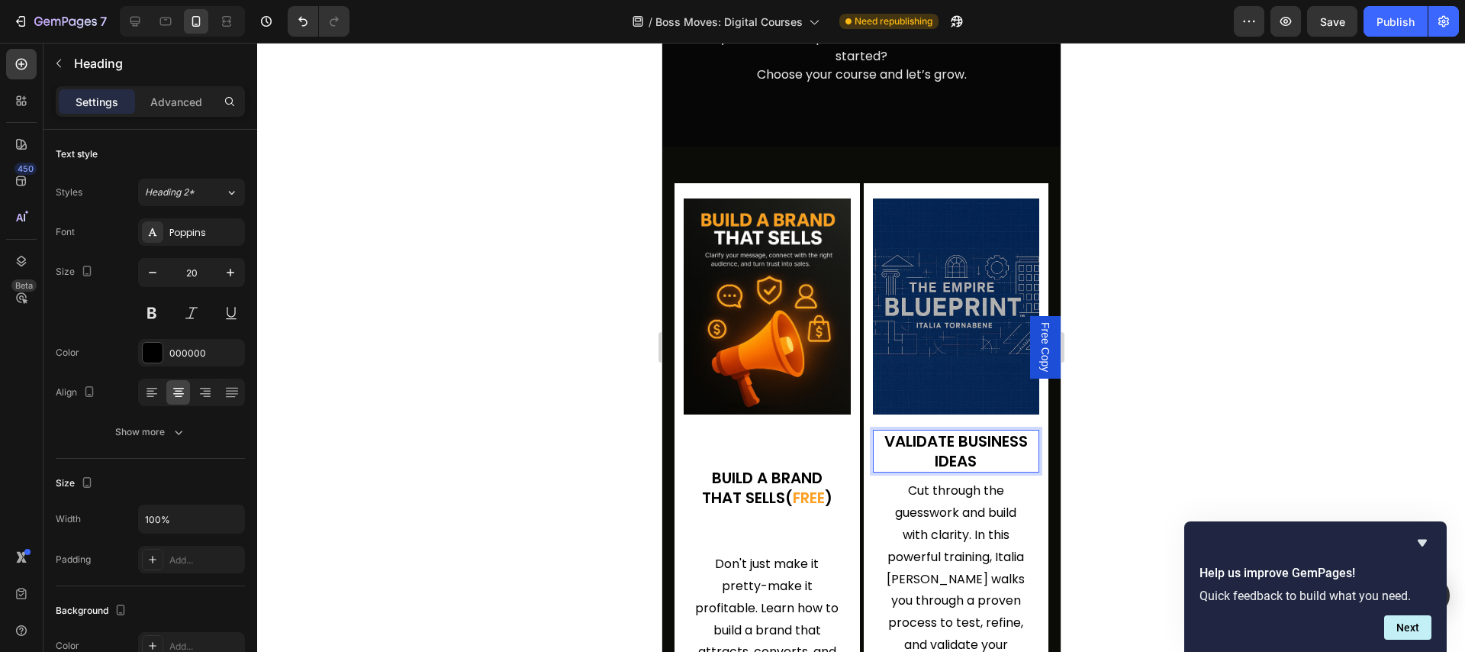
click at [935, 436] on span "Validate Business Ideas" at bounding box center [955, 450] width 143 height 41
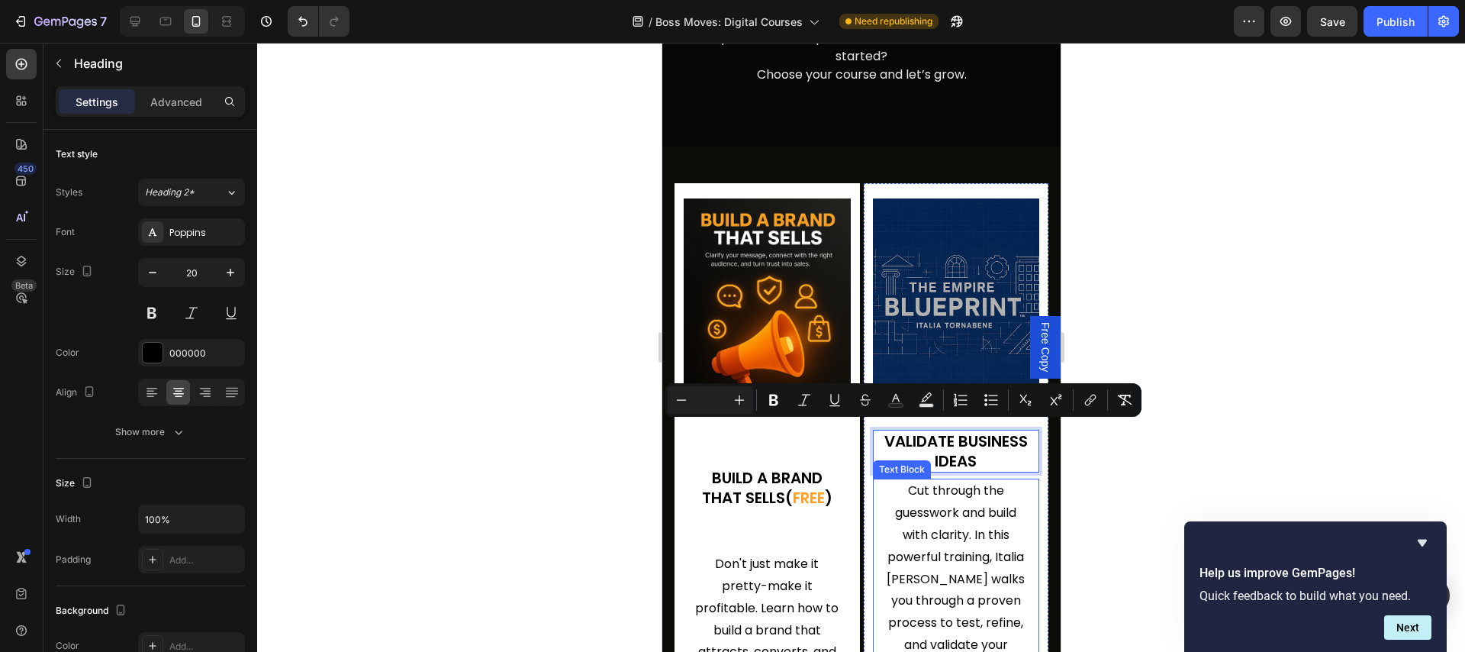
click at [951, 530] on span "Cut through the guesswork and build with clarity. In this powerful training, It…" at bounding box center [955, 599] width 138 height 237
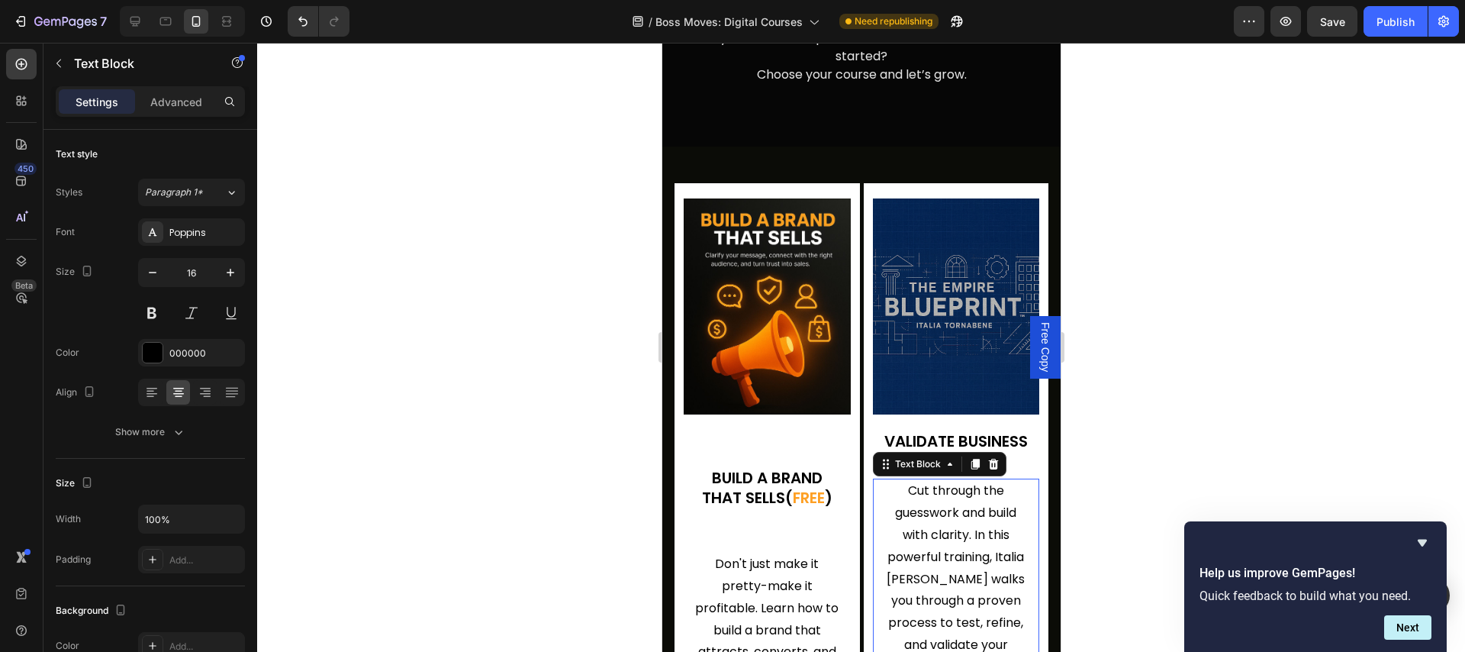
click at [951, 530] on span "Cut through the guesswork and build with clarity. In this powerful training, It…" at bounding box center [955, 599] width 138 height 237
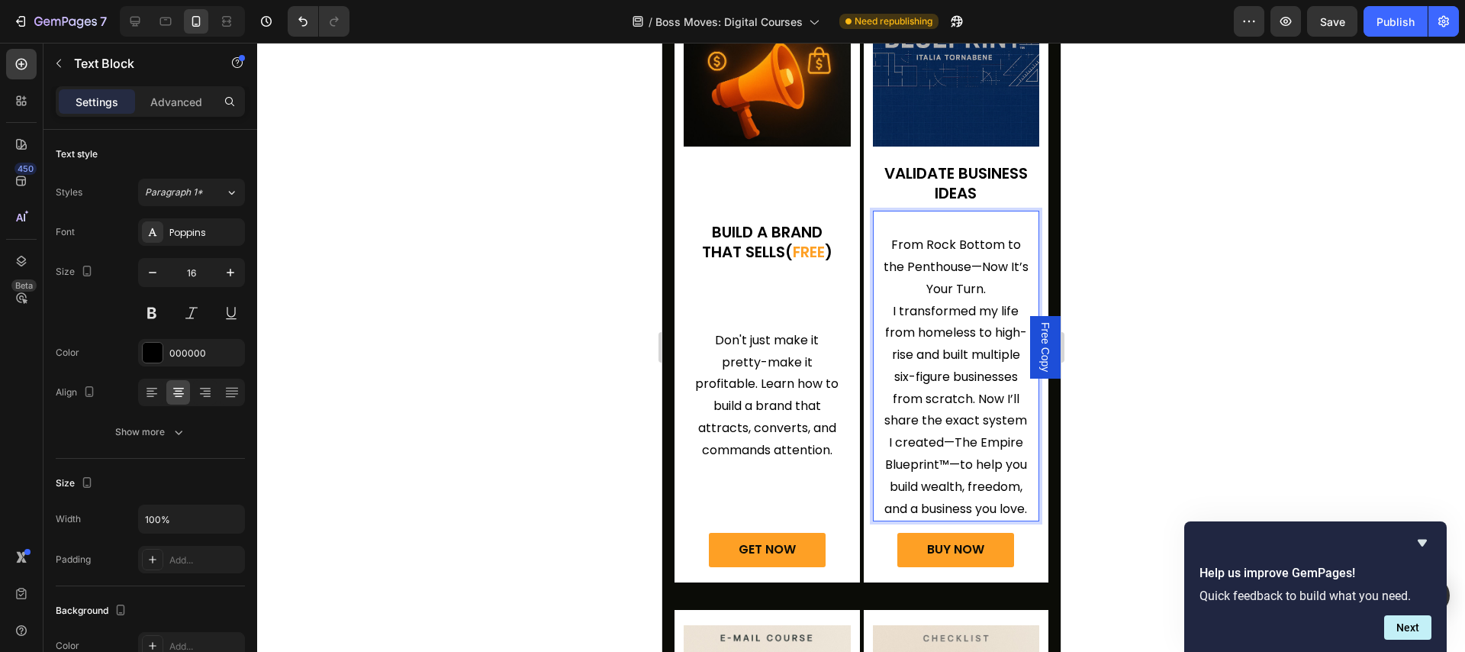
scroll to position [381, 0]
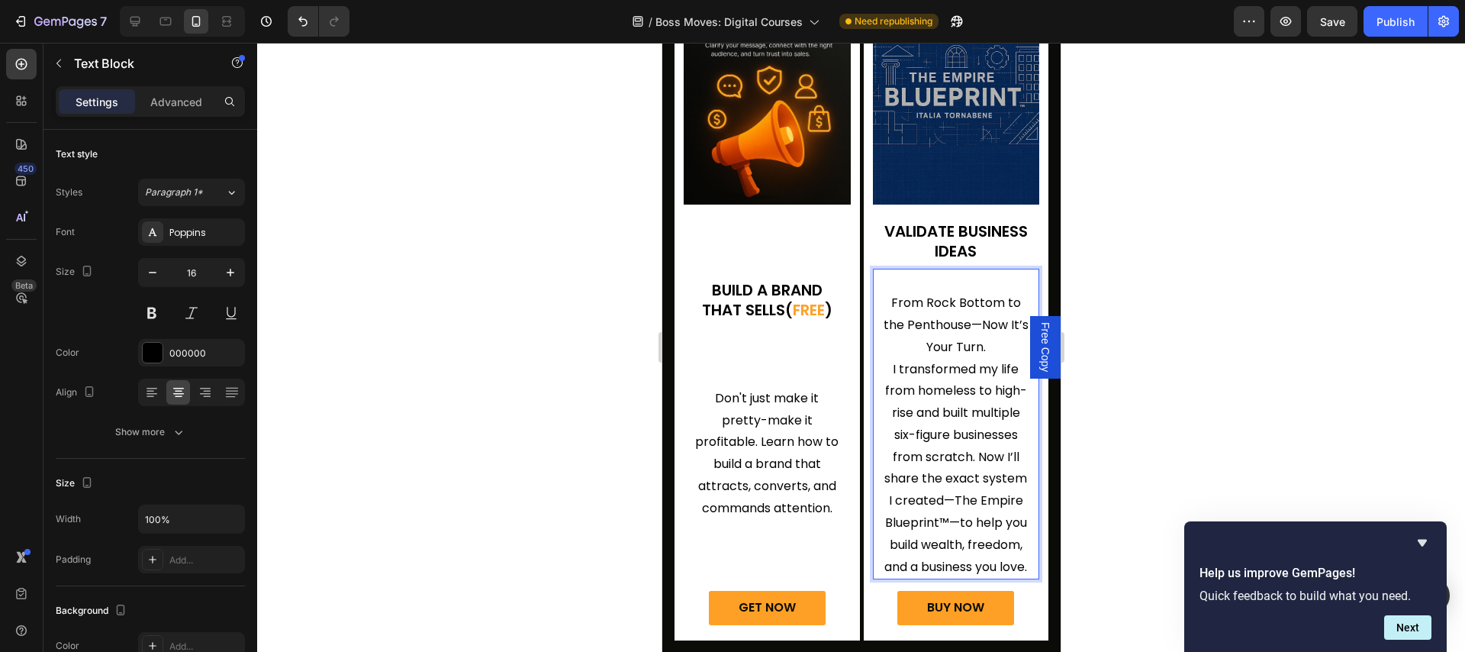
click at [992, 344] on p "From Rock Bottom to the Penthouse—Now It’s Your Turn. I transformed my life fro…" at bounding box center [956, 424] width 146 height 308
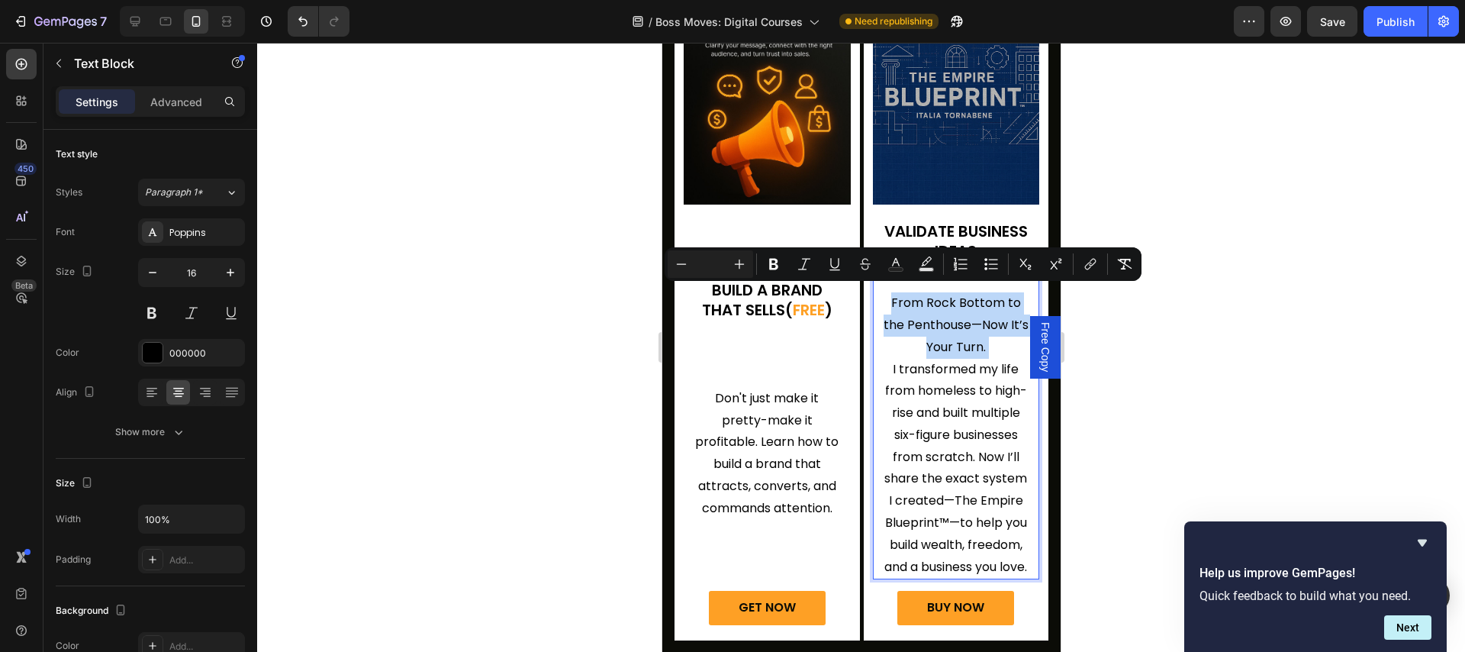
drag, startPoint x: 884, startPoint y: 363, endPoint x: 865, endPoint y: 292, distance: 73.5
click at [881, 292] on div "From Rock Bottom to the Penthouse—Now It’s Your Turn. I transformed my life fro…" at bounding box center [955, 424] width 149 height 311
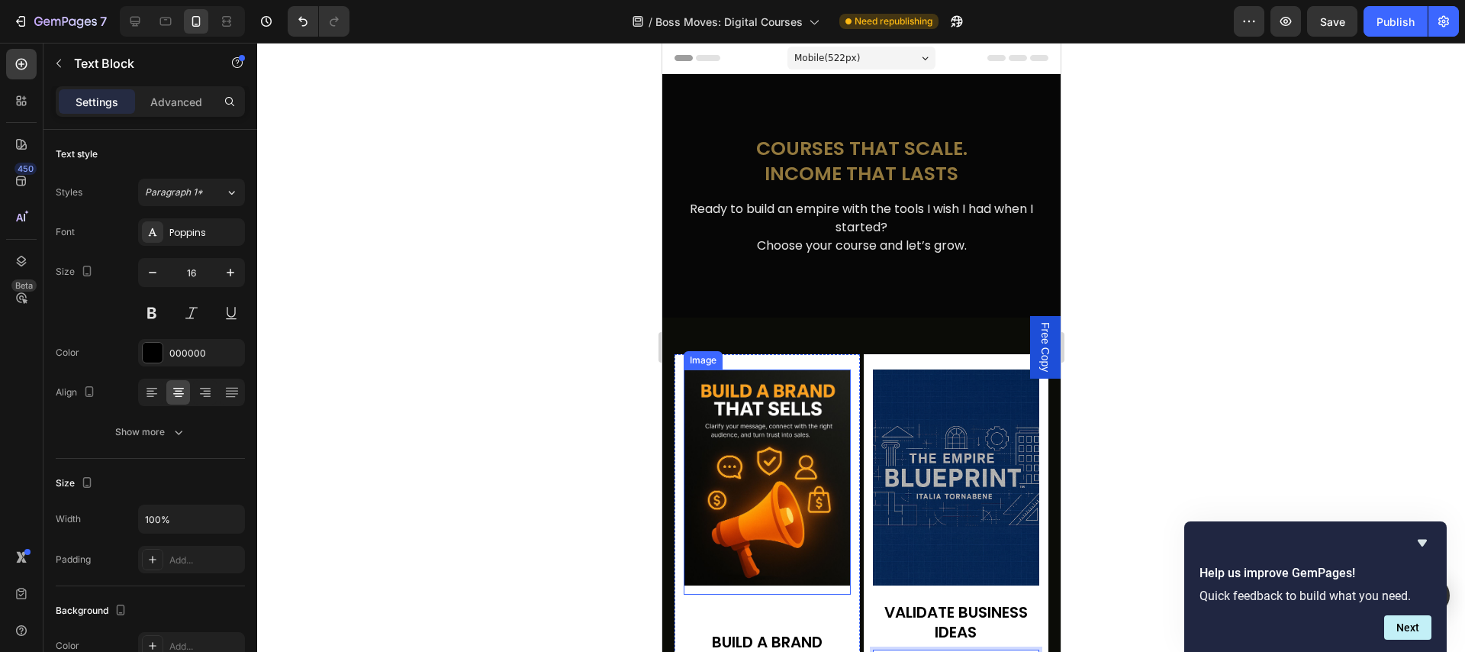
scroll to position [208, 0]
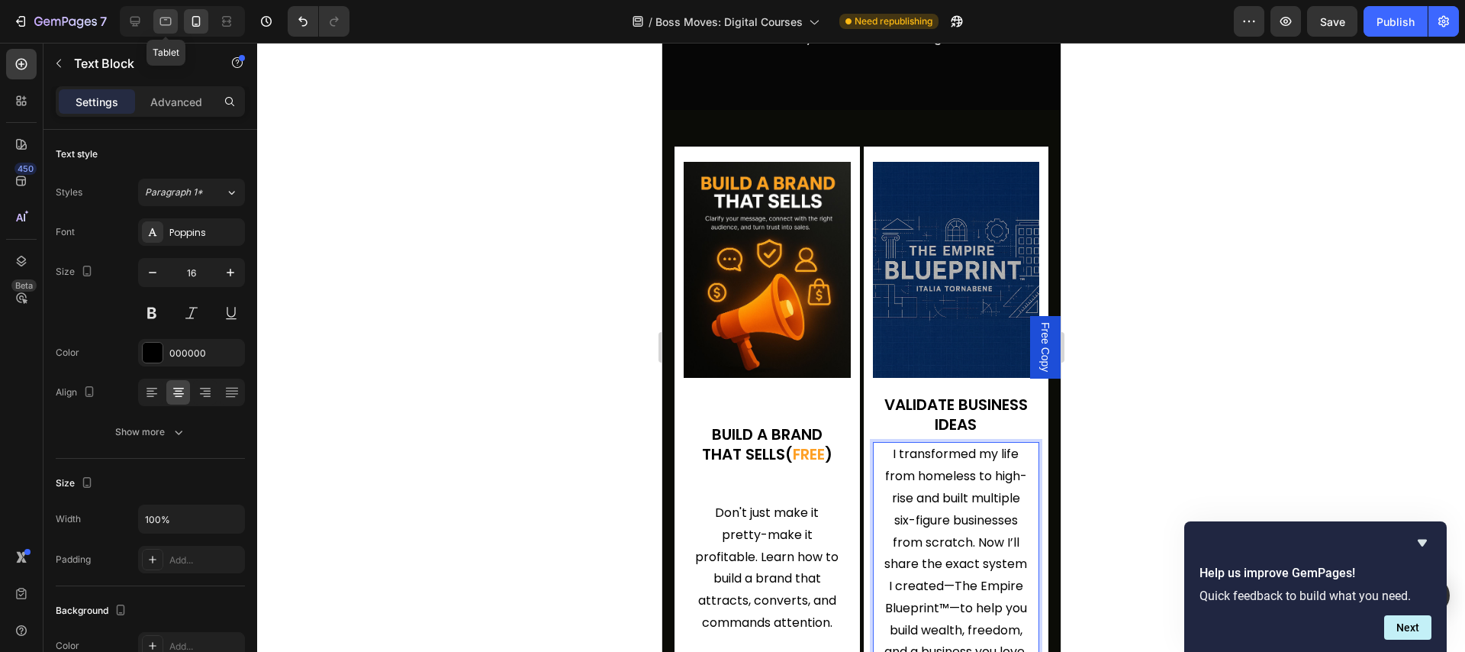
click at [159, 18] on icon at bounding box center [165, 21] width 15 height 15
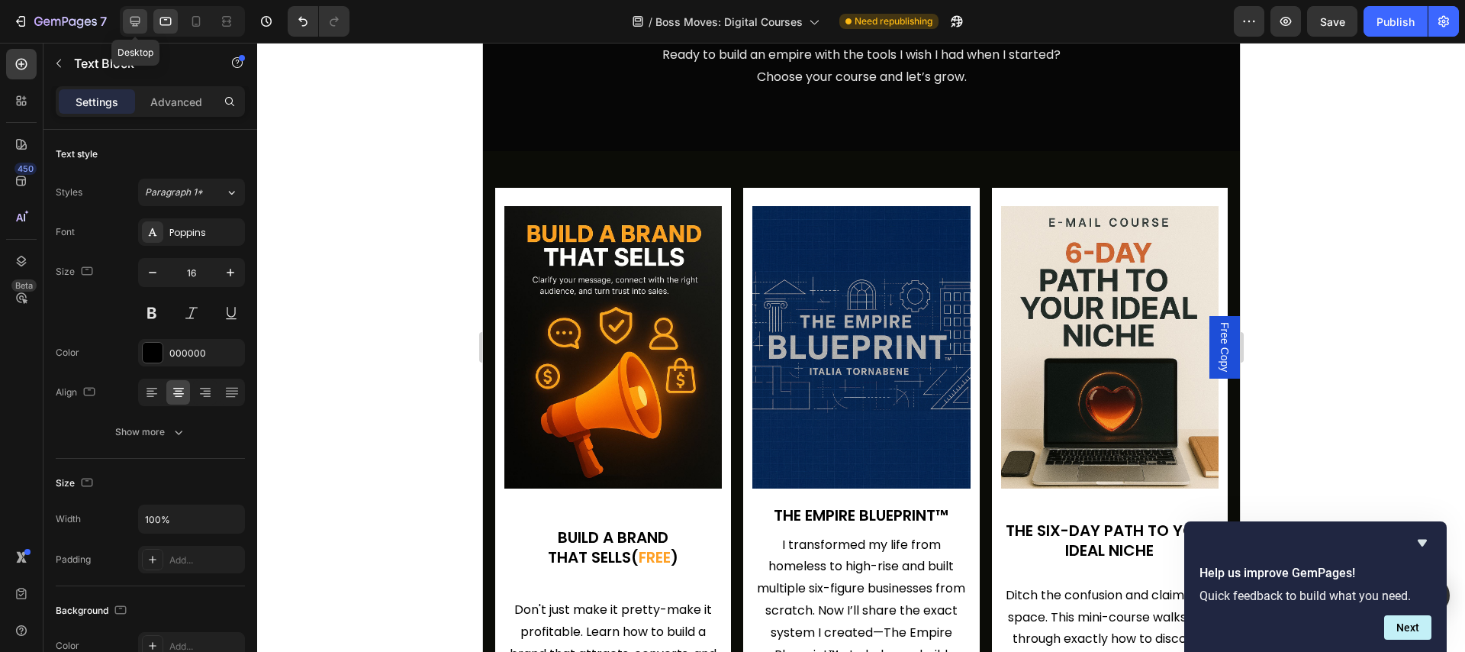
click at [130, 19] on icon at bounding box center [134, 21] width 15 height 15
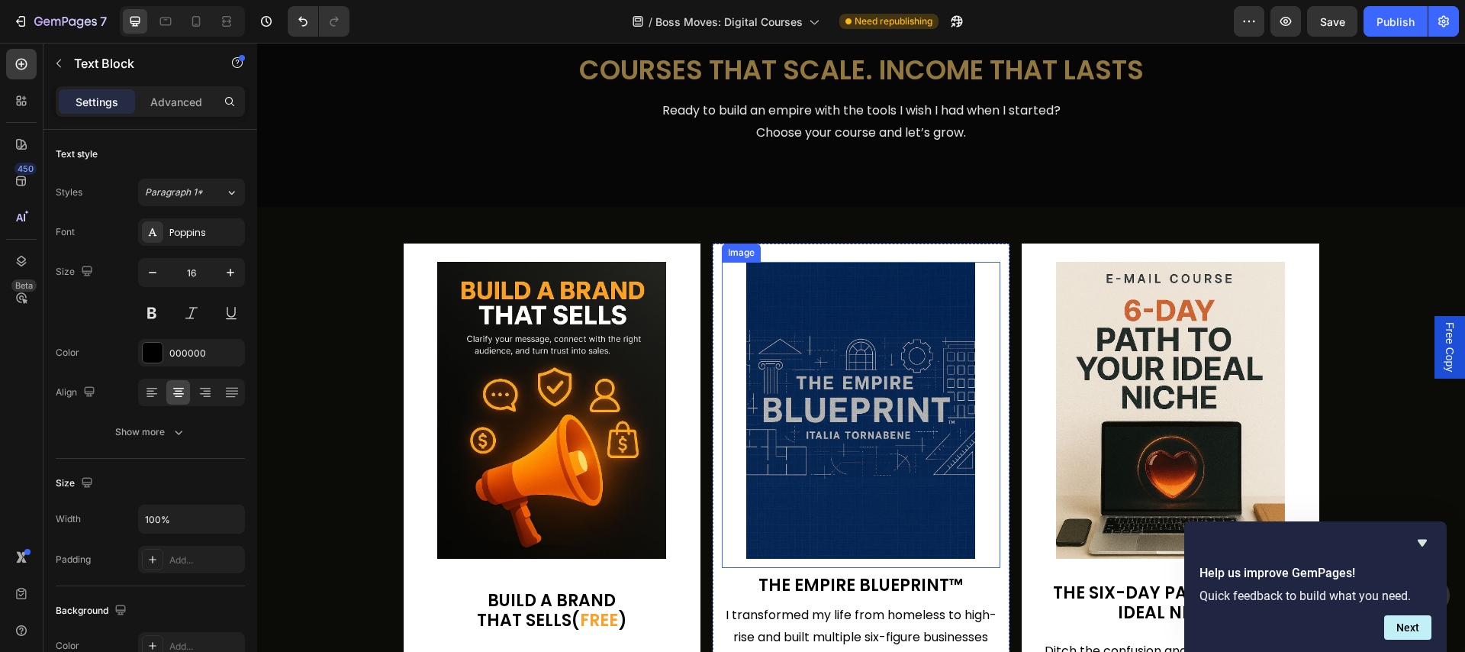
scroll to position [400, 0]
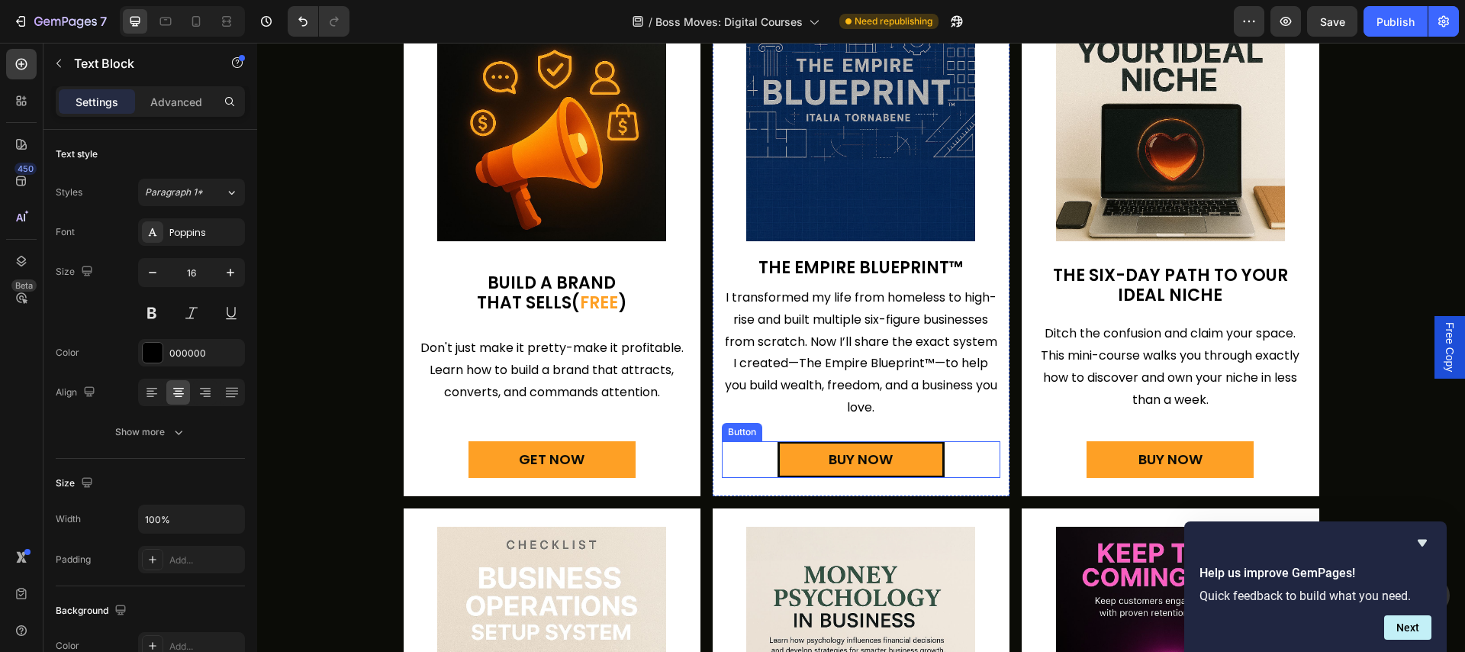
click at [918, 462] on link "BUY now" at bounding box center [861, 459] width 167 height 37
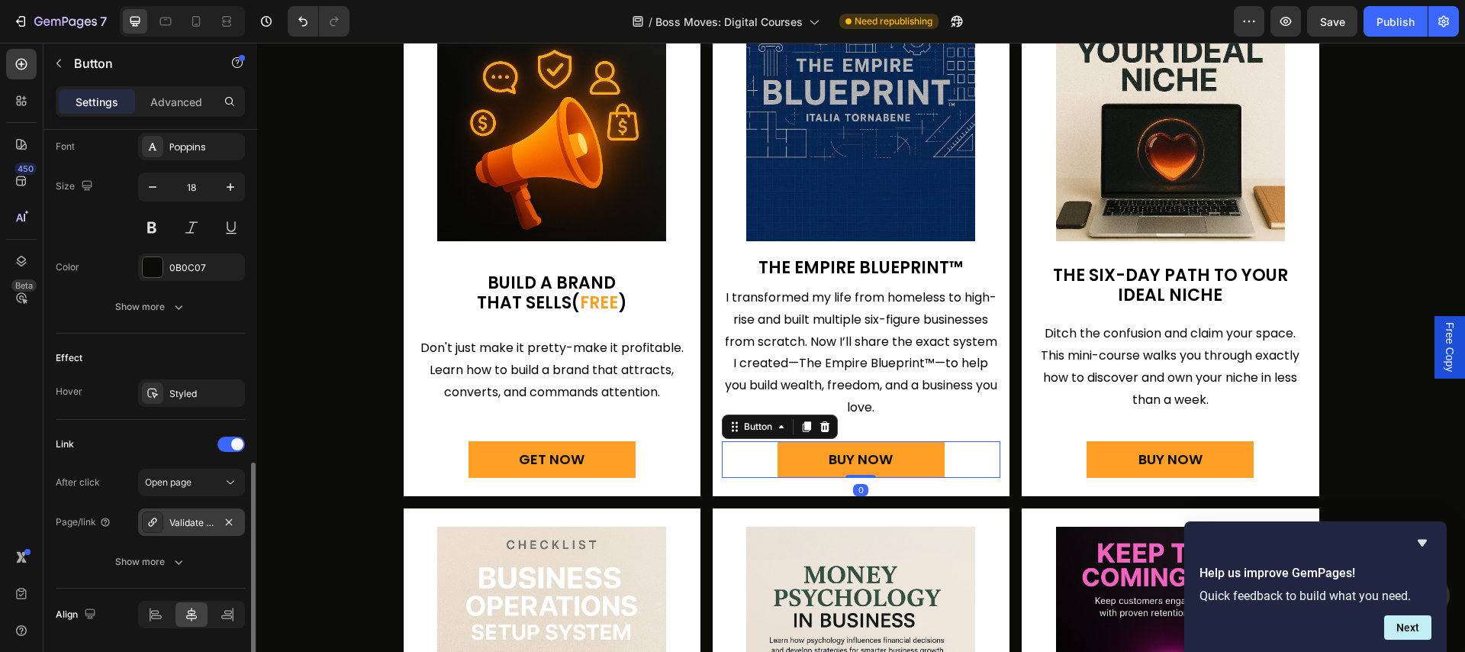
scroll to position [648, 0]
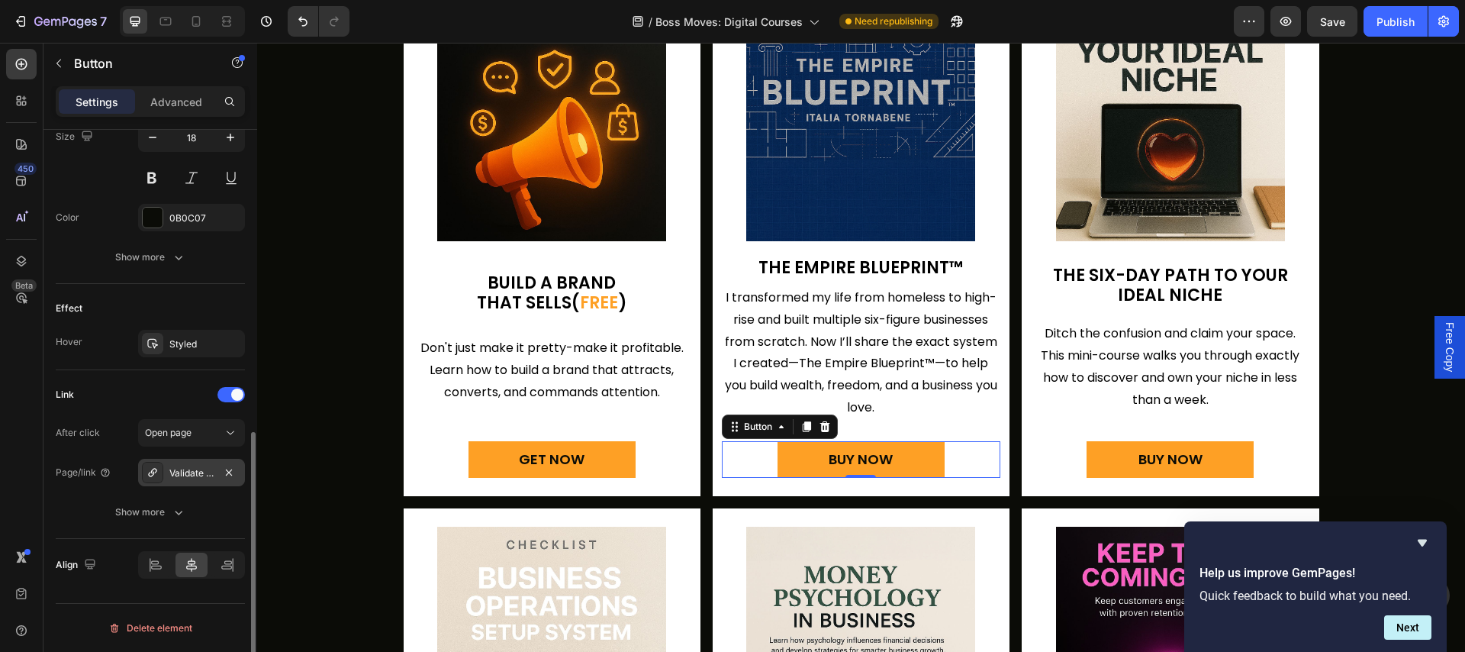
click at [189, 469] on div "Validate Business Ideas" at bounding box center [191, 473] width 44 height 14
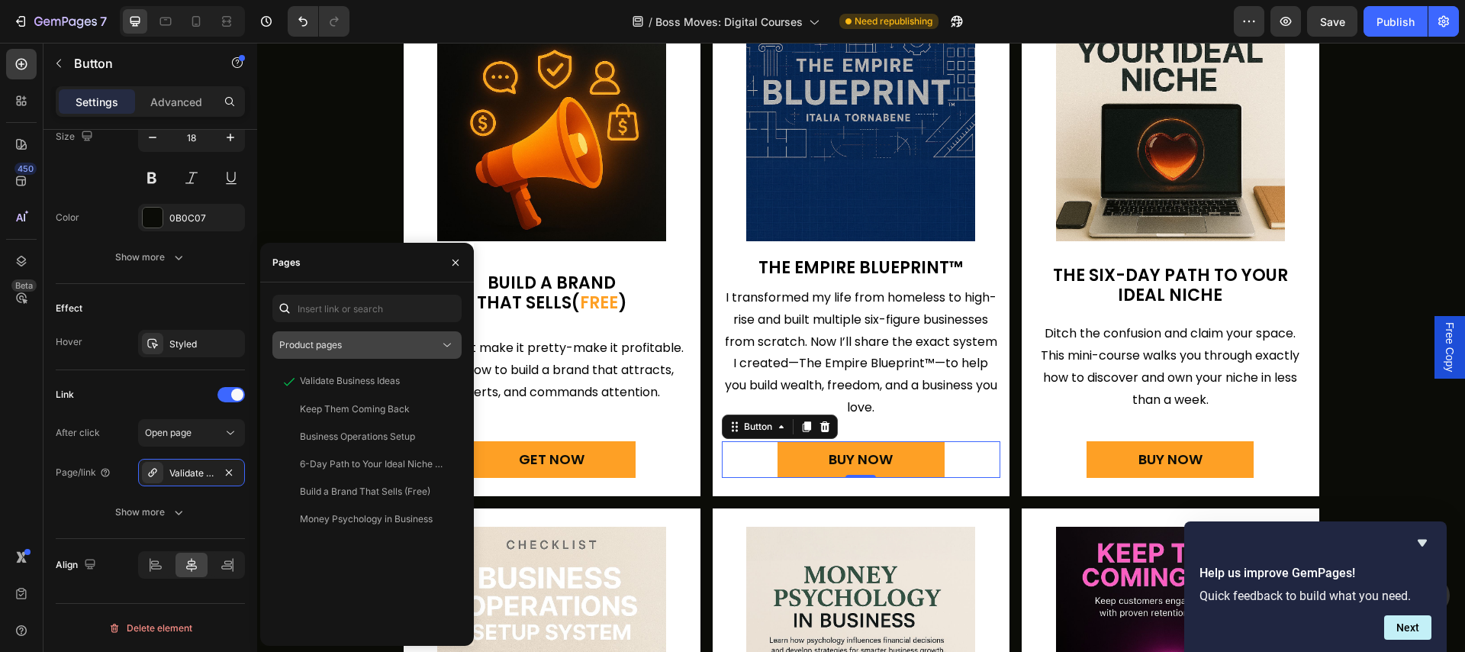
click at [432, 343] on div "Product pages" at bounding box center [359, 345] width 160 height 14
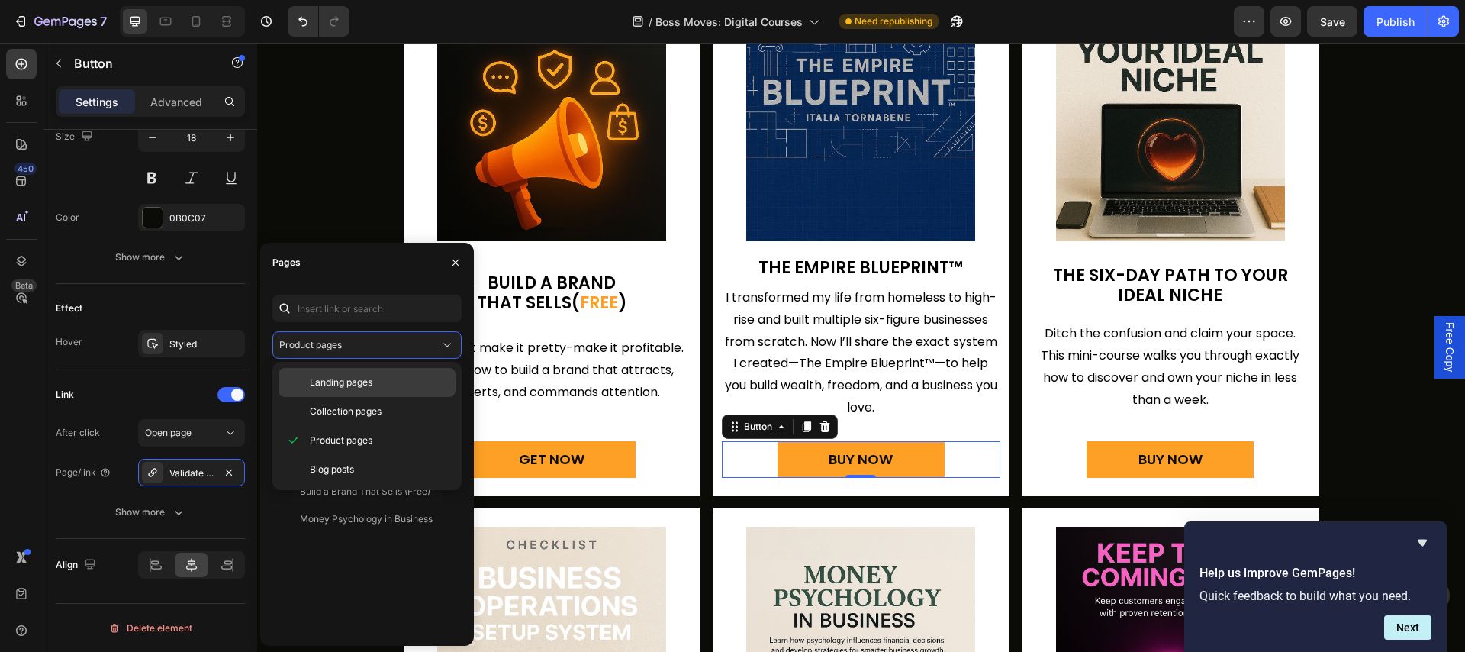
click at [362, 381] on span "Landing pages" at bounding box center [341, 382] width 63 height 14
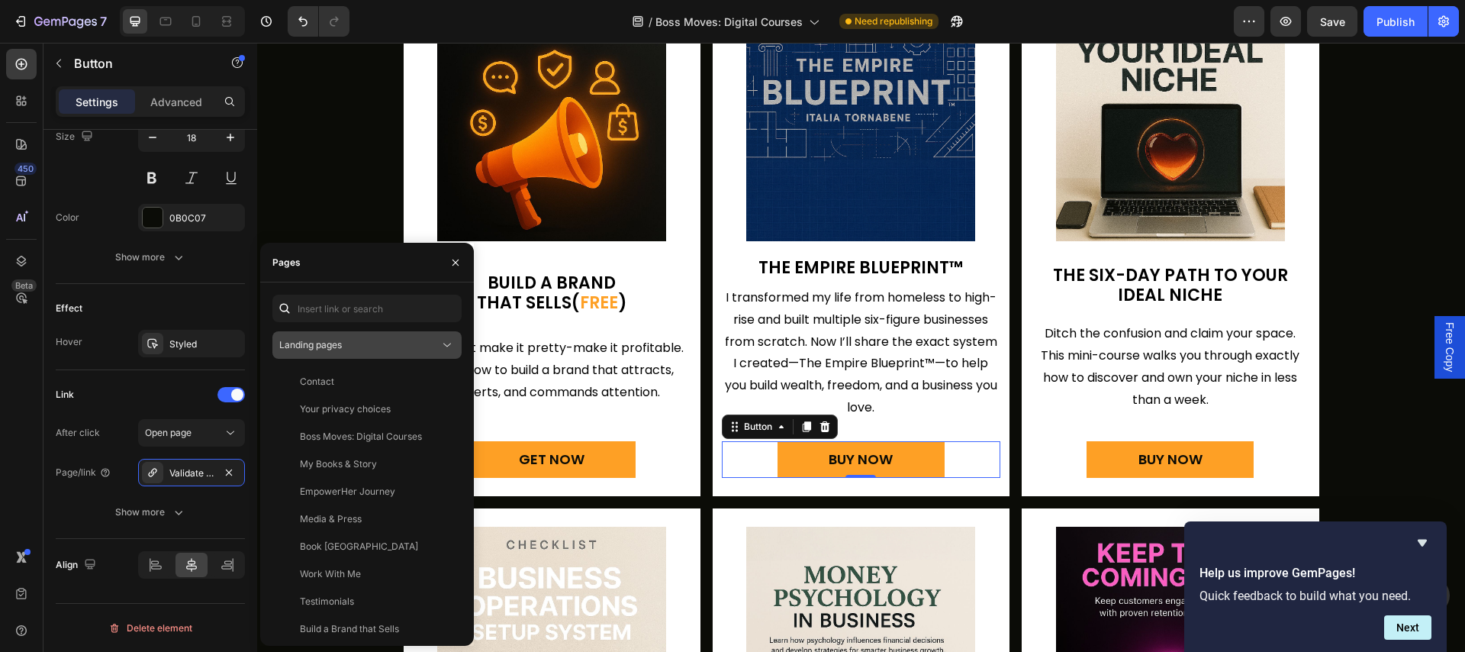
click at [344, 342] on div "Landing pages" at bounding box center [359, 345] width 160 height 14
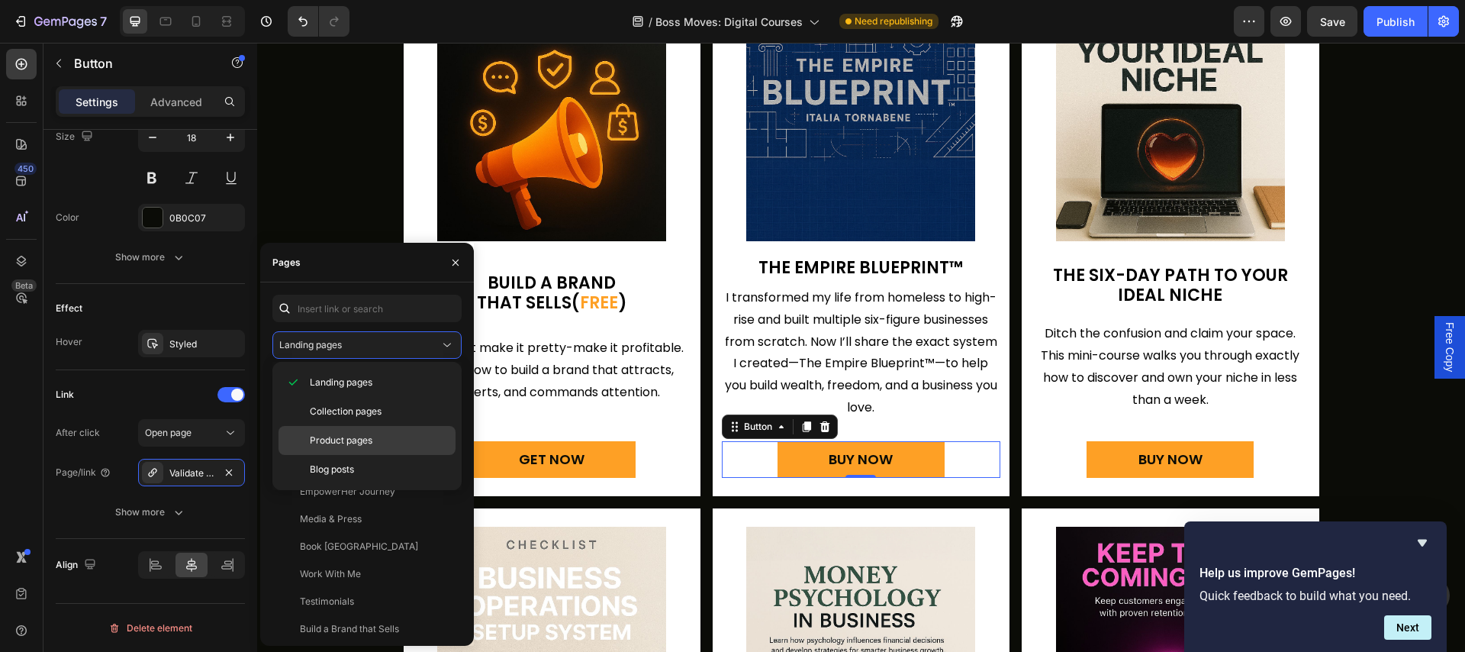
click at [341, 437] on span "Product pages" at bounding box center [341, 440] width 63 height 14
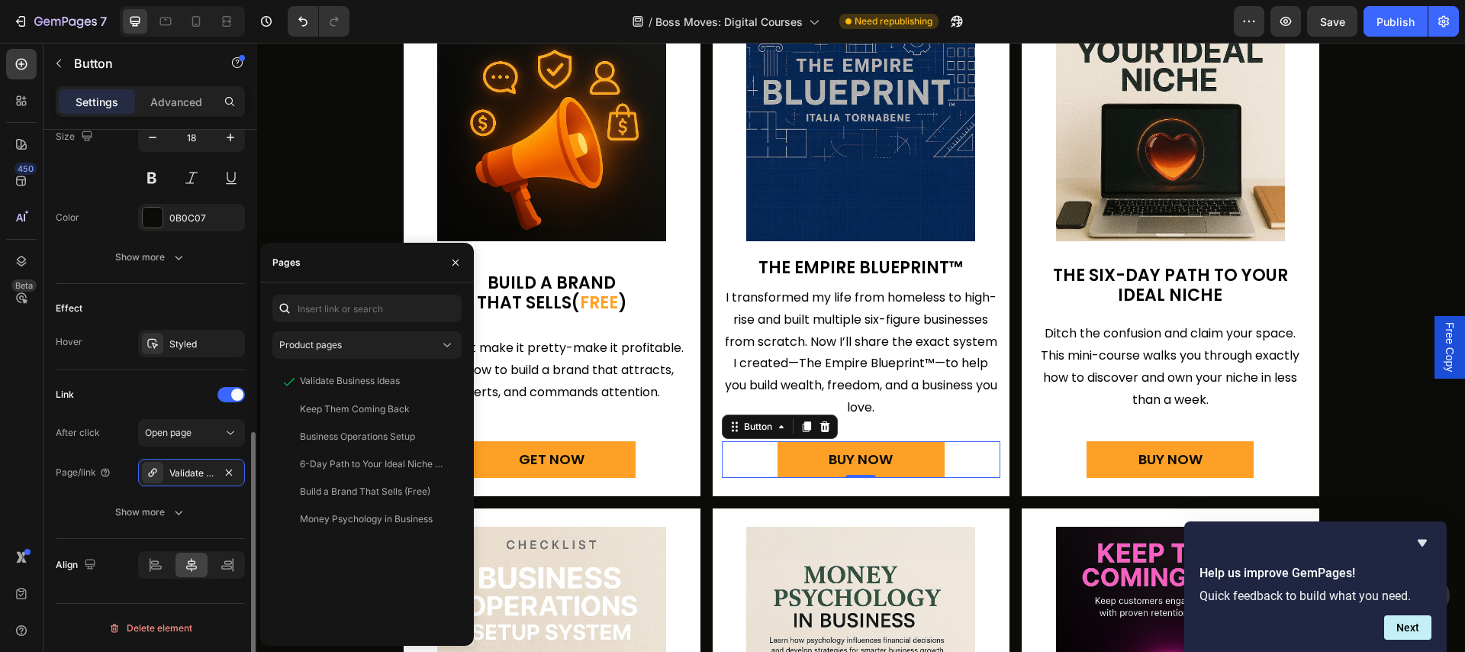
click at [222, 304] on div "Effect" at bounding box center [150, 308] width 189 height 24
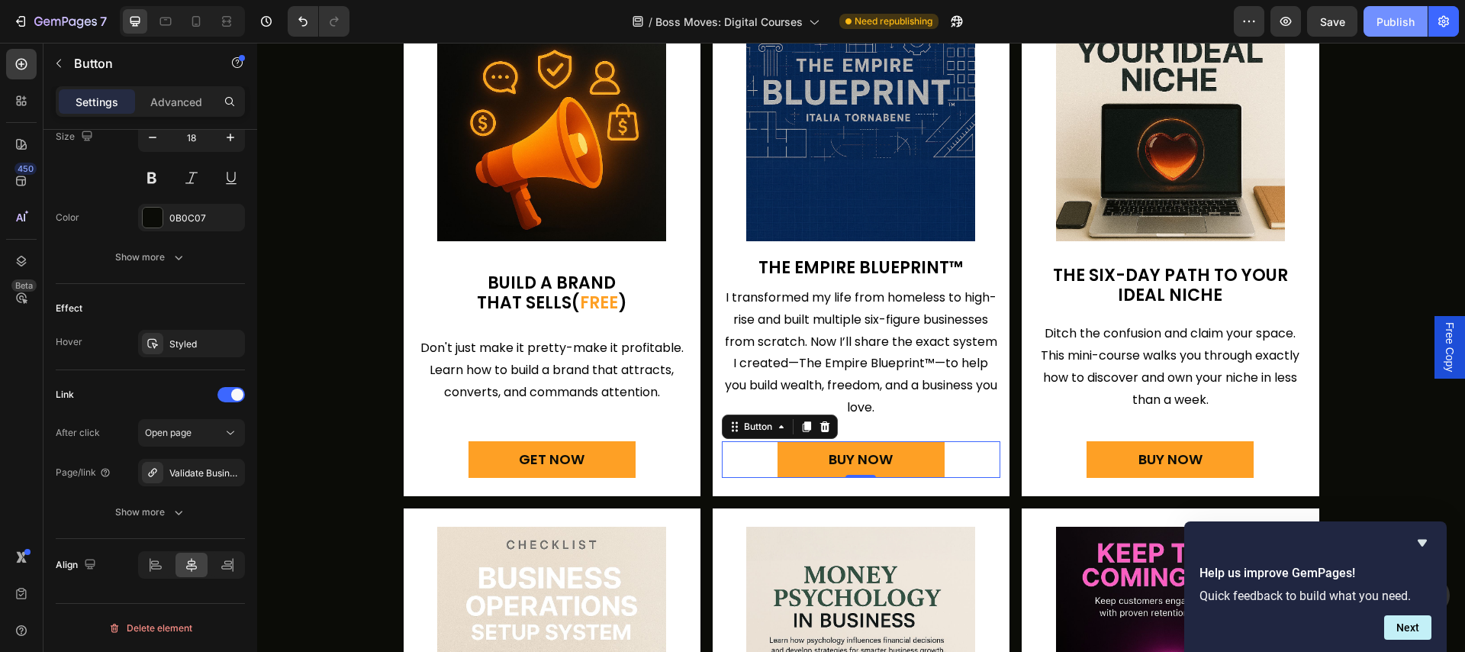
click at [1383, 33] on button "Publish" at bounding box center [1396, 21] width 64 height 31
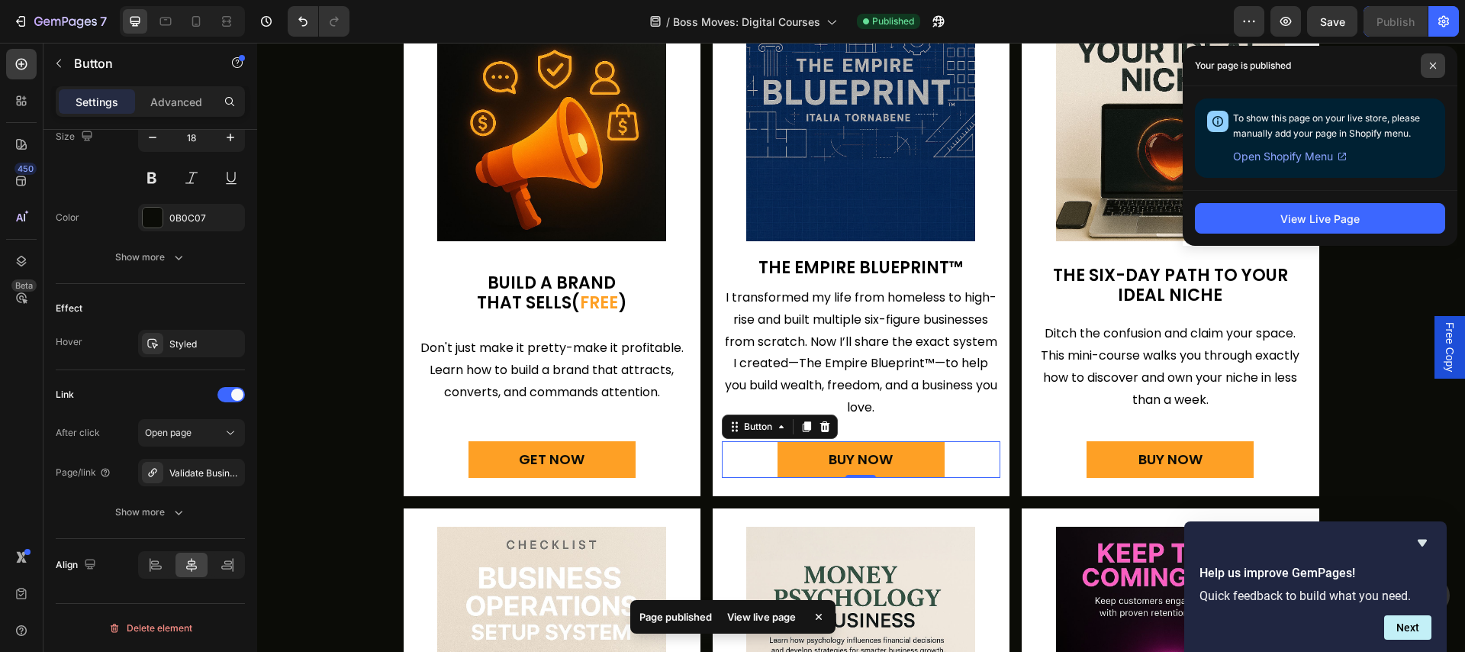
click at [1430, 66] on icon at bounding box center [1433, 66] width 8 height 8
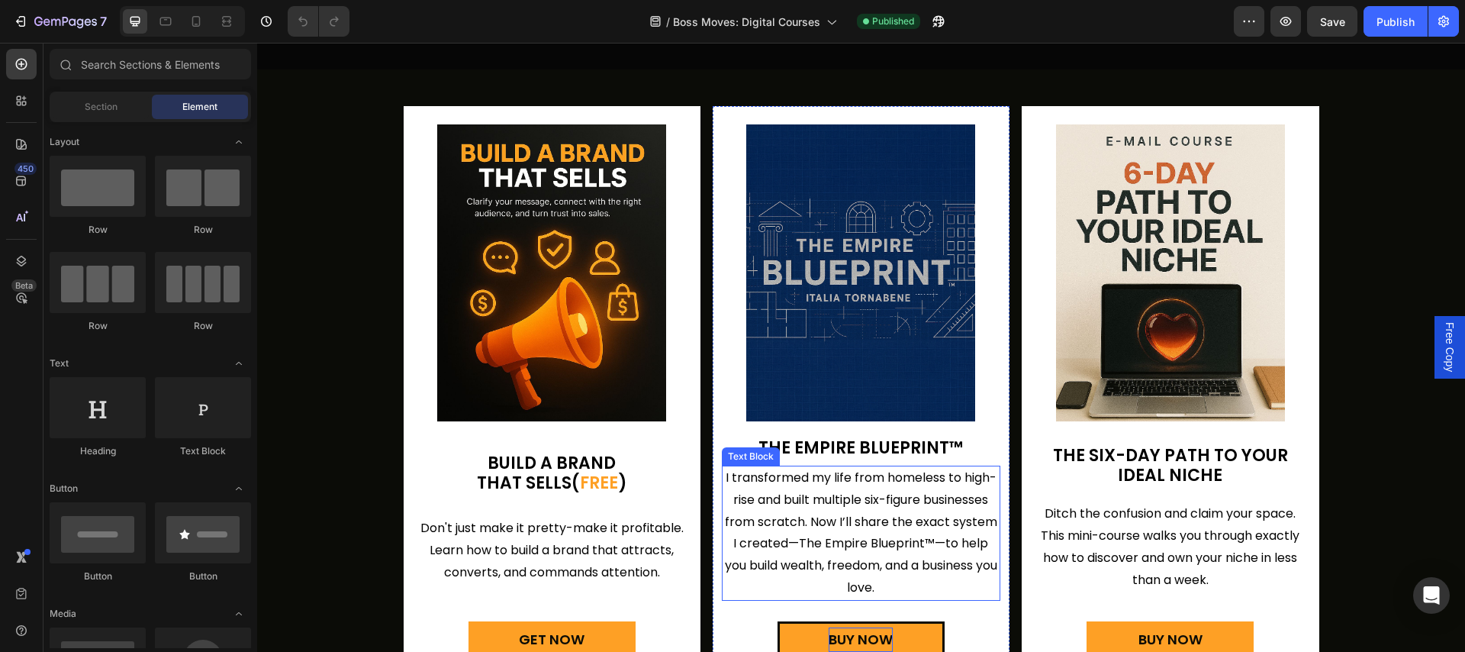
scroll to position [317, 0]
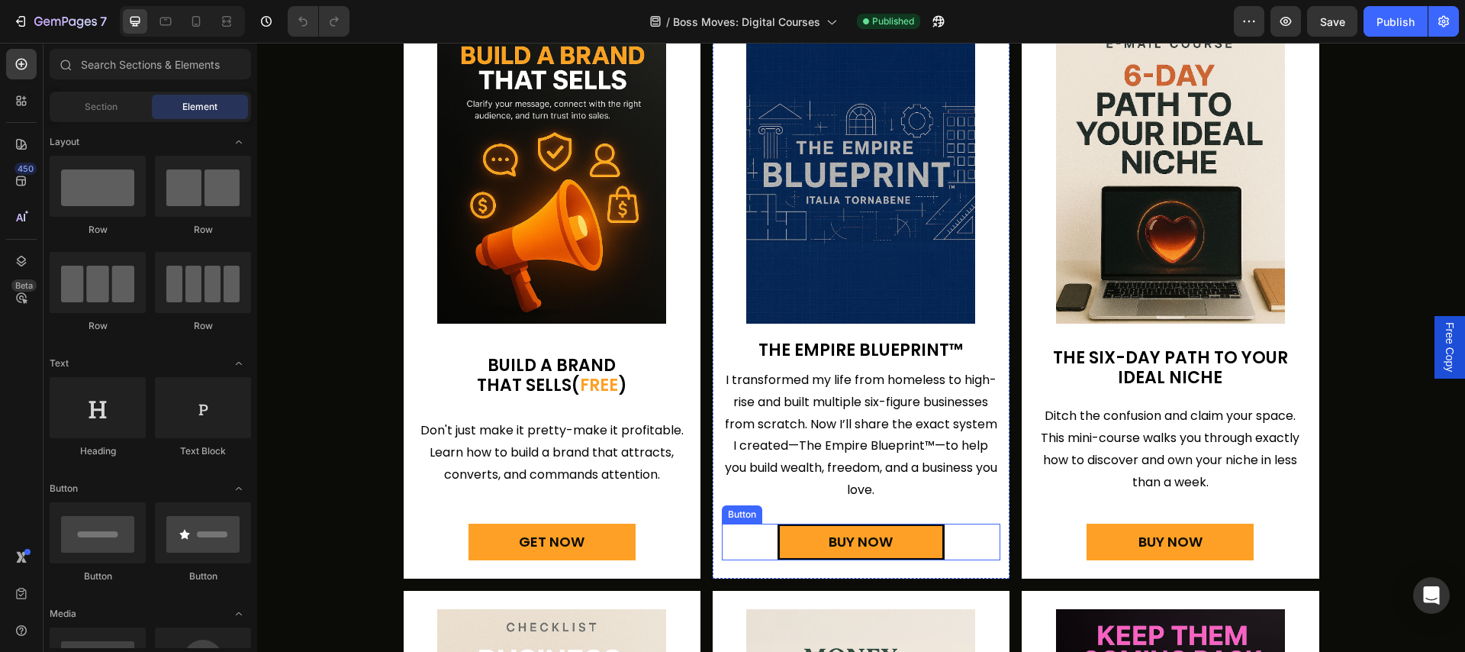
click at [913, 542] on link "BUY now" at bounding box center [861, 541] width 167 height 37
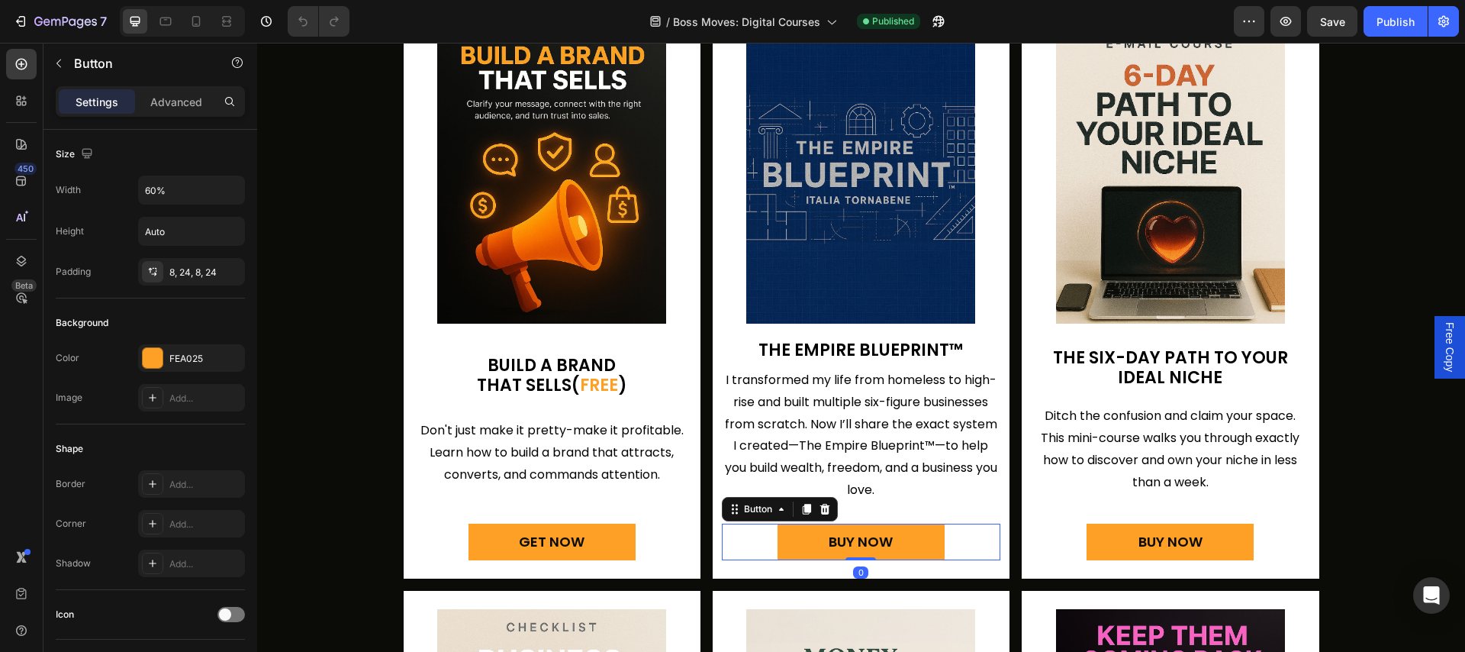
scroll to position [648, 0]
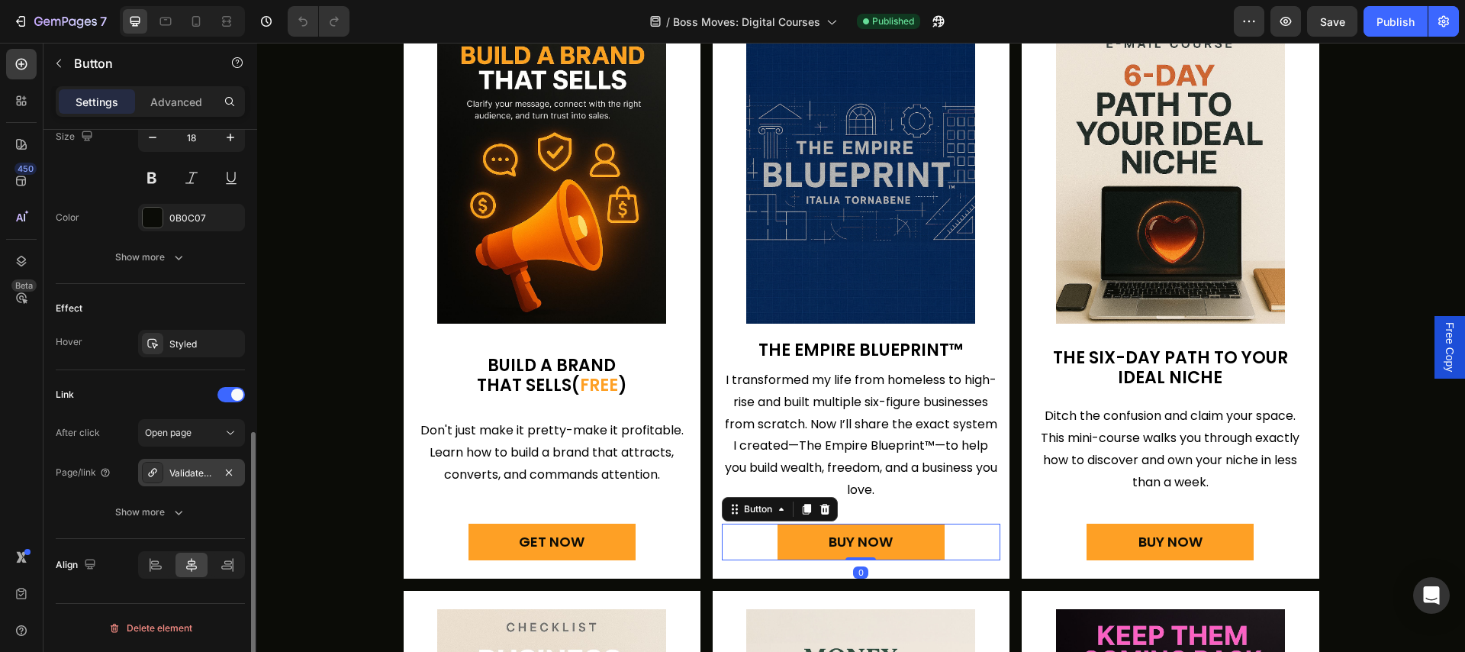
click at [191, 474] on div "Validate-business-ideas-book" at bounding box center [191, 473] width 44 height 14
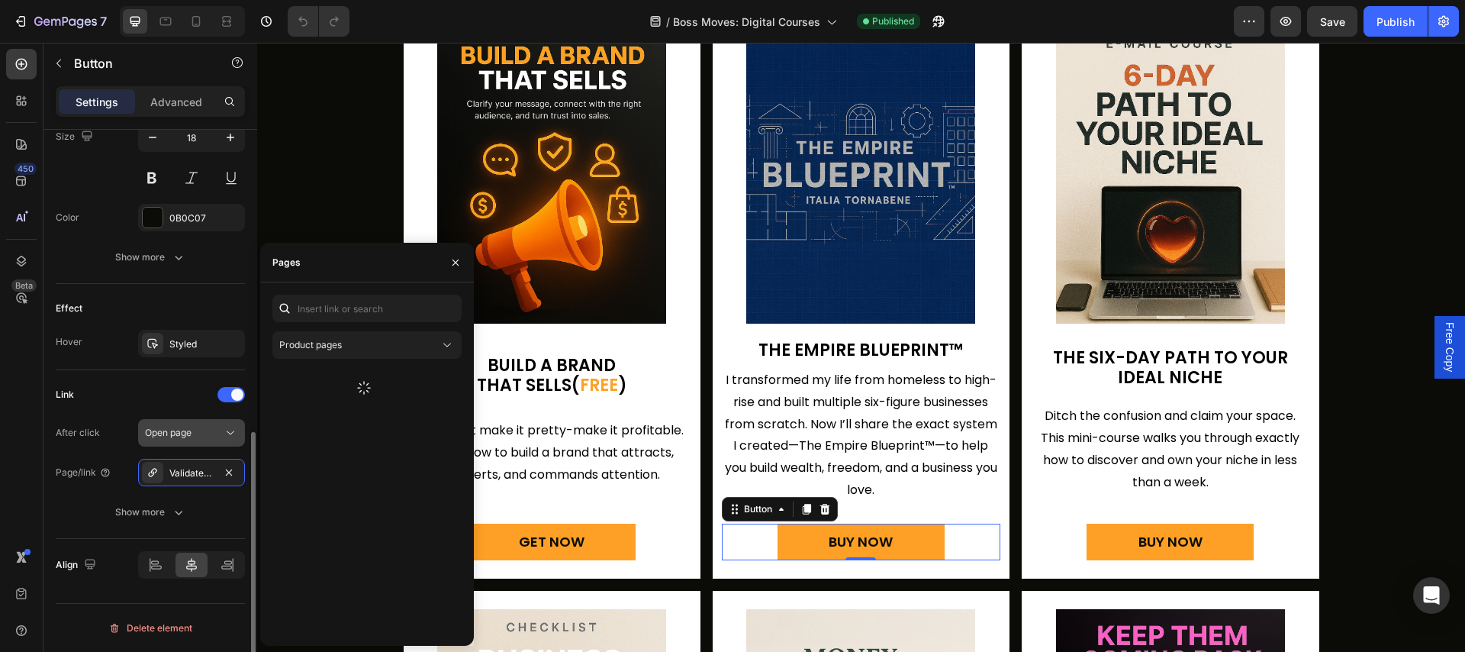
click at [230, 469] on icon "button" at bounding box center [229, 472] width 12 height 12
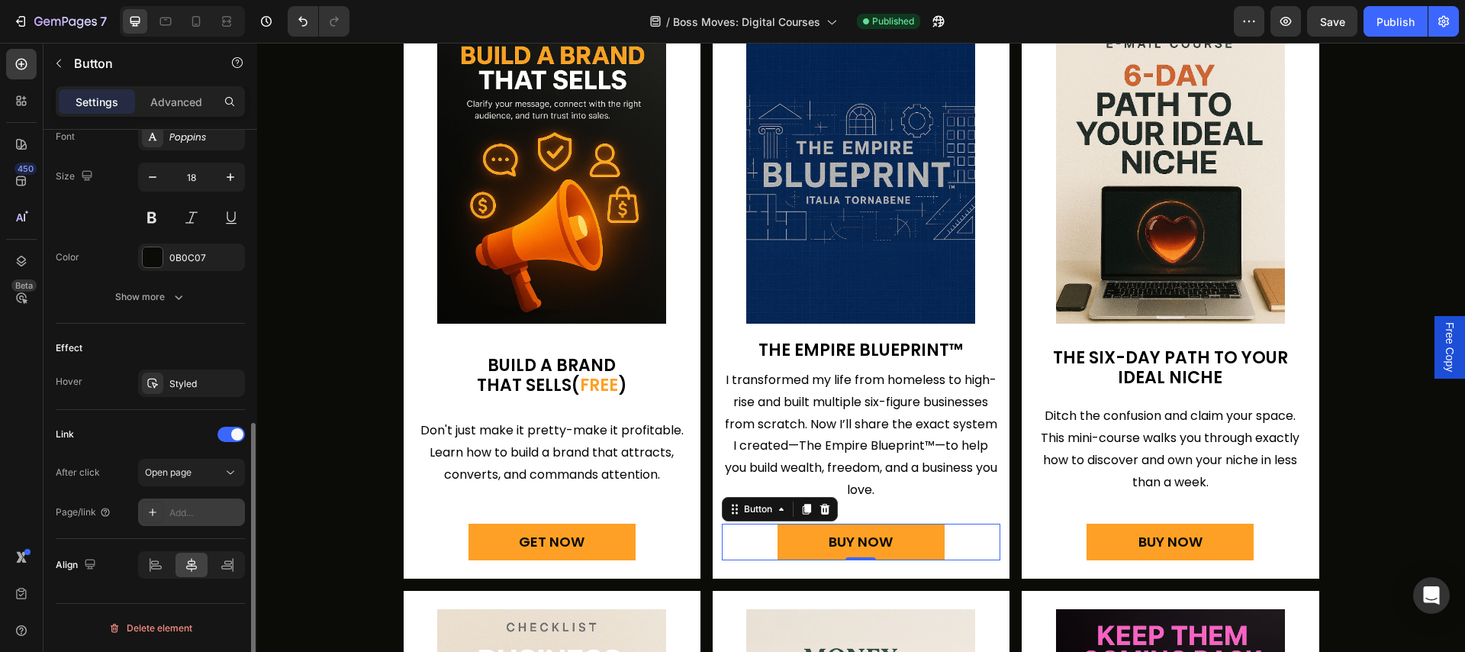
click at [192, 506] on div "Add..." at bounding box center [205, 513] width 72 height 14
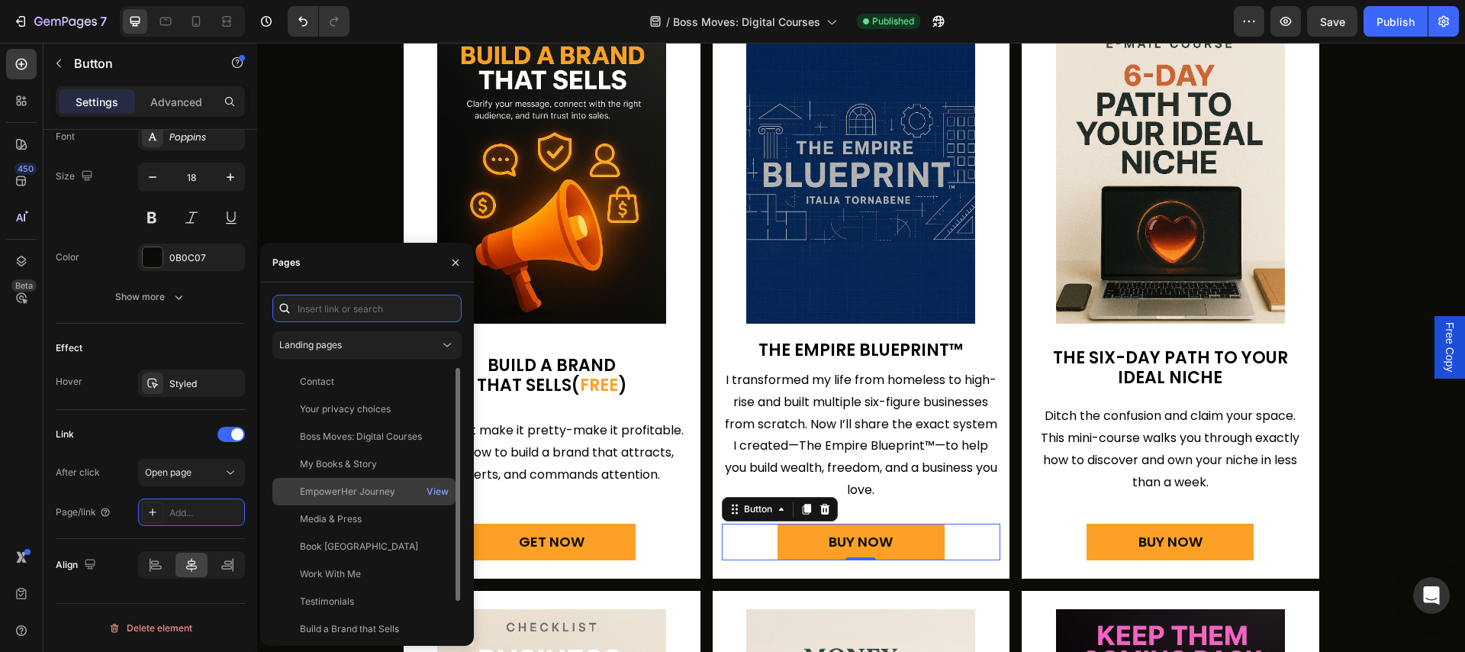
scroll to position [37, 0]
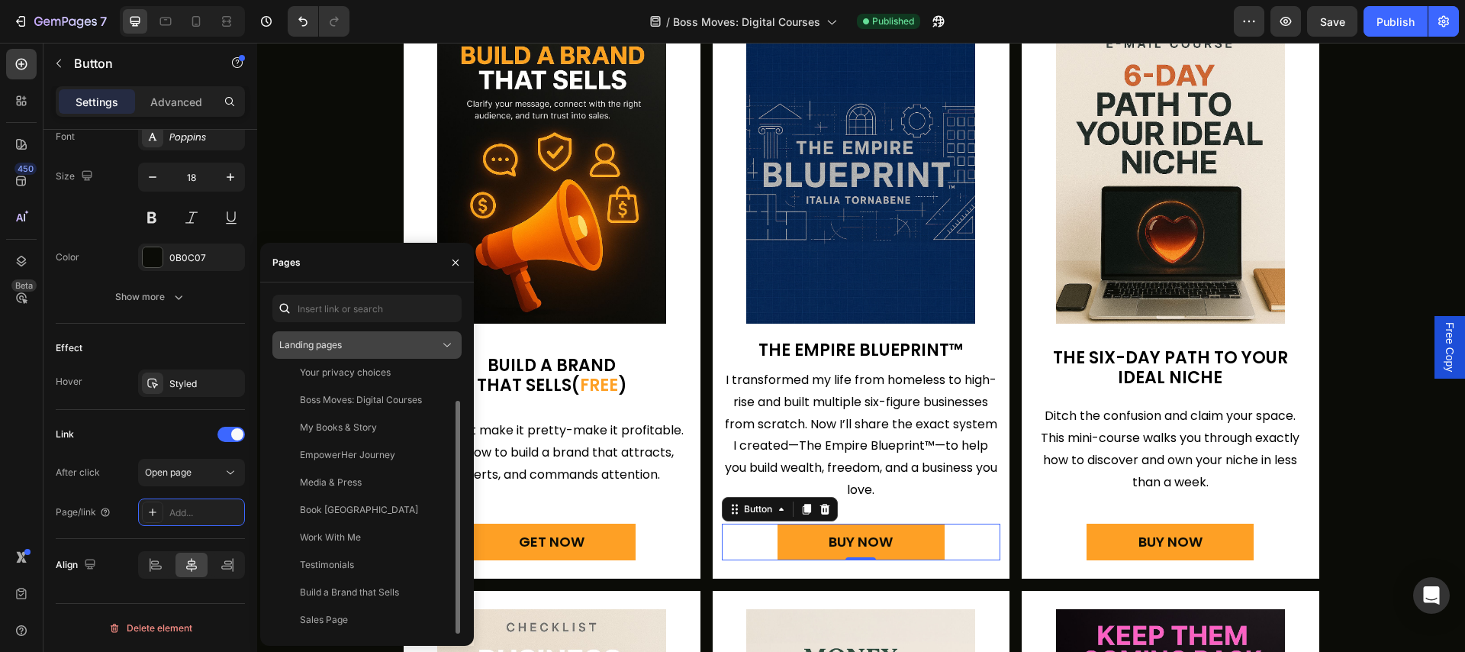
click at [393, 340] on div "Landing pages" at bounding box center [359, 345] width 160 height 14
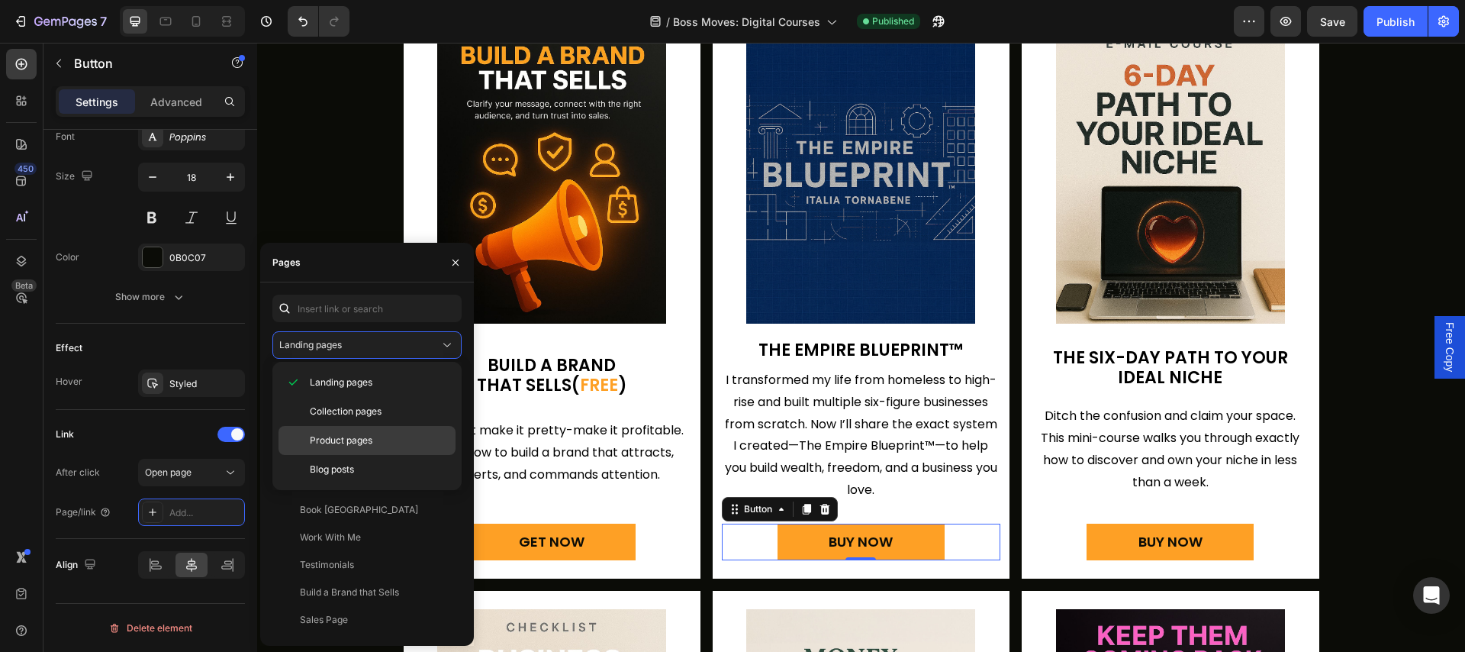
click at [362, 434] on span "Product pages" at bounding box center [341, 440] width 63 height 14
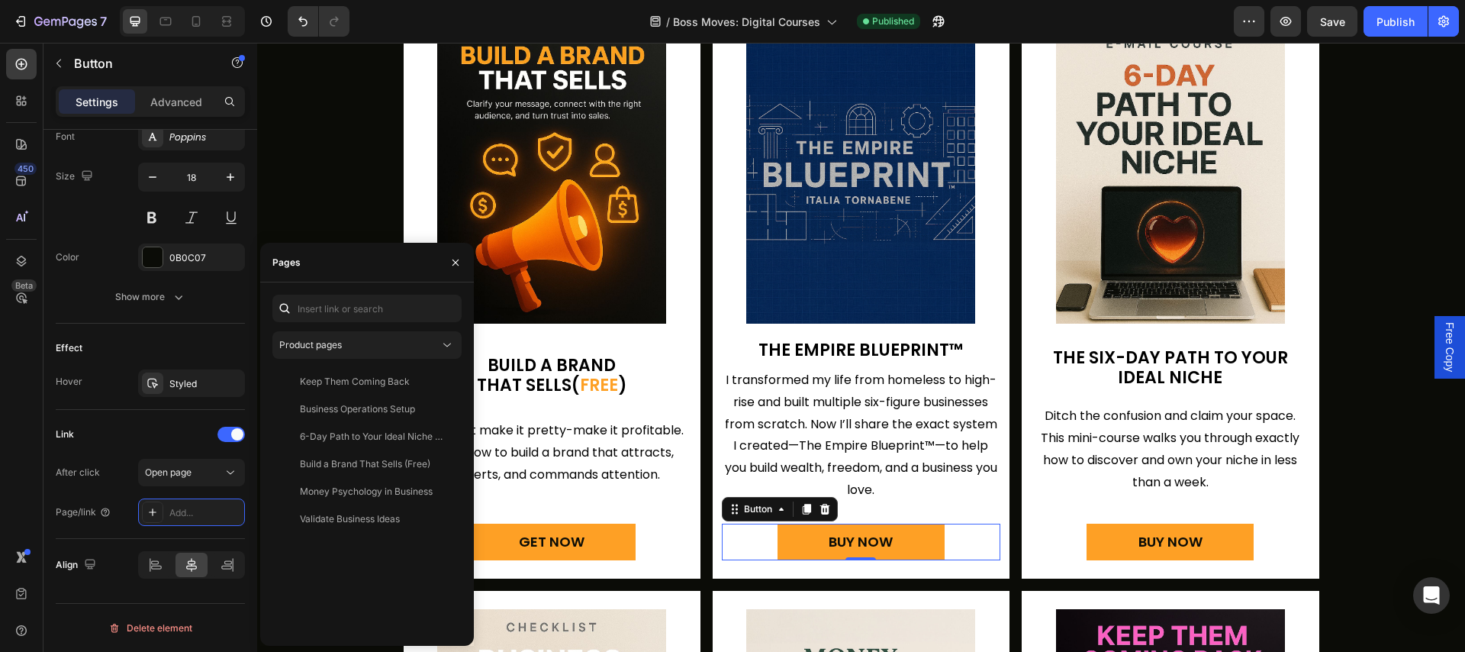
scroll to position [0, 0]
click at [375, 304] on input "text" at bounding box center [366, 308] width 189 height 27
paste input "[URL][DOMAIN_NAME]"
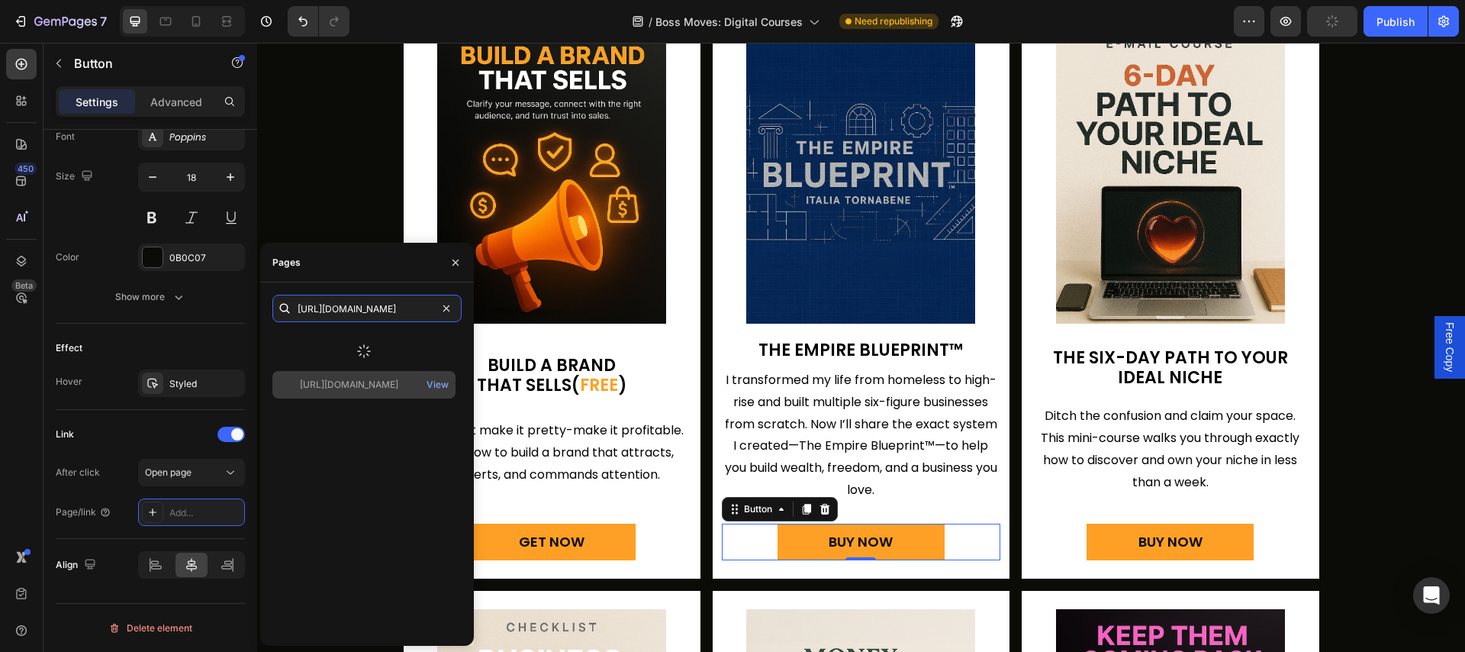
type input "[URL][DOMAIN_NAME]"
click at [361, 381] on div "[URL][DOMAIN_NAME]" at bounding box center [349, 385] width 98 height 14
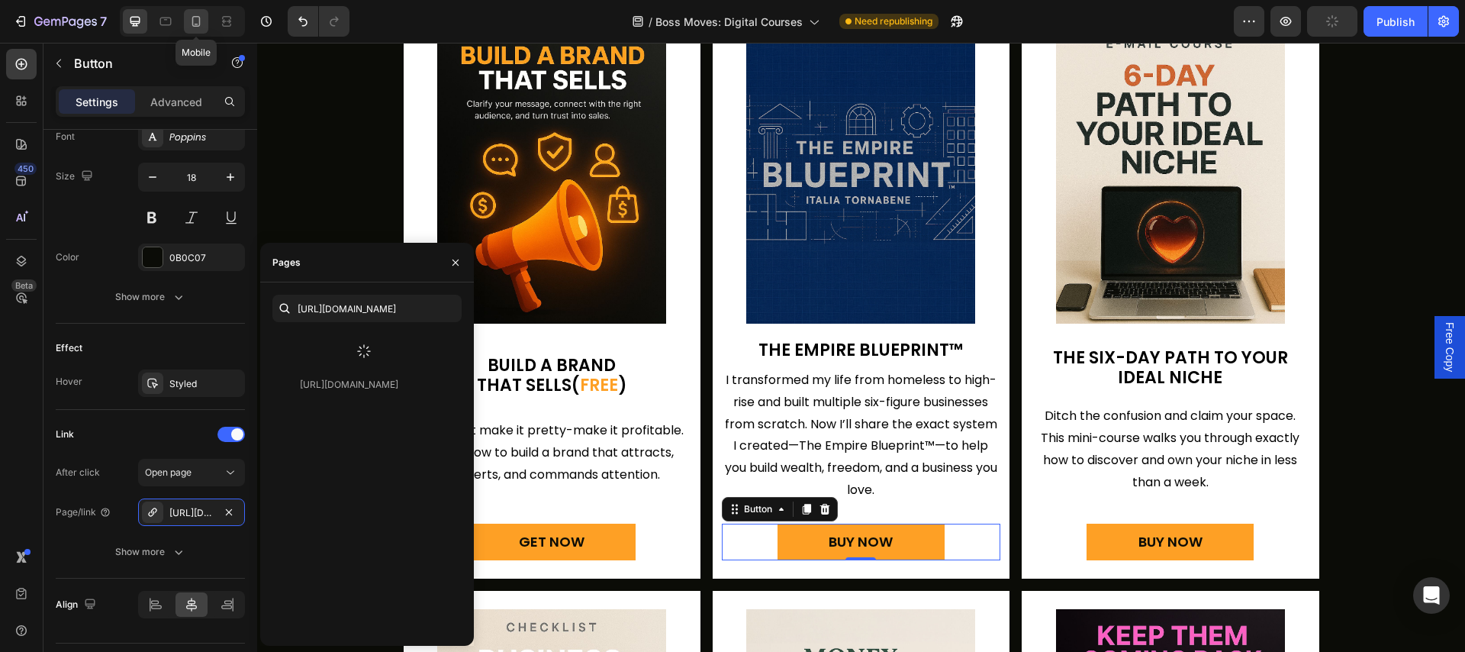
click at [190, 27] on icon at bounding box center [195, 21] width 15 height 15
type input "70%"
type input "14"
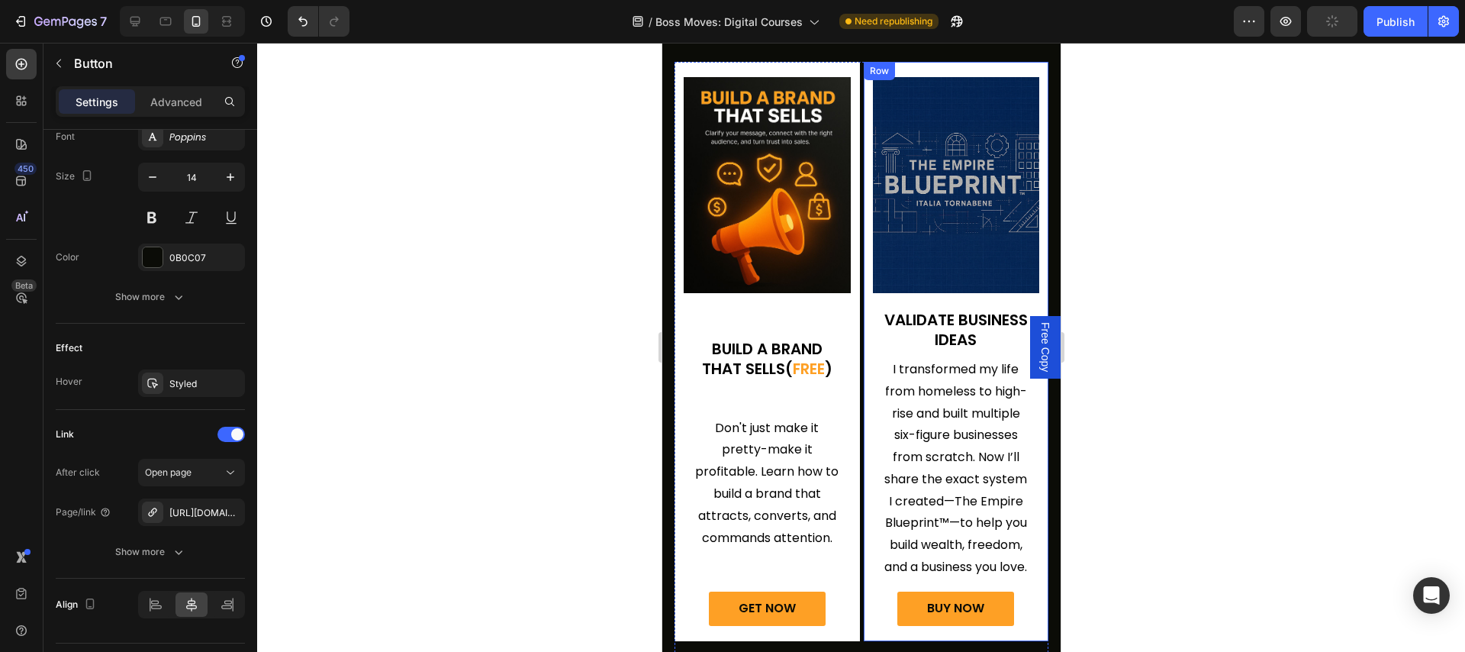
scroll to position [459, 0]
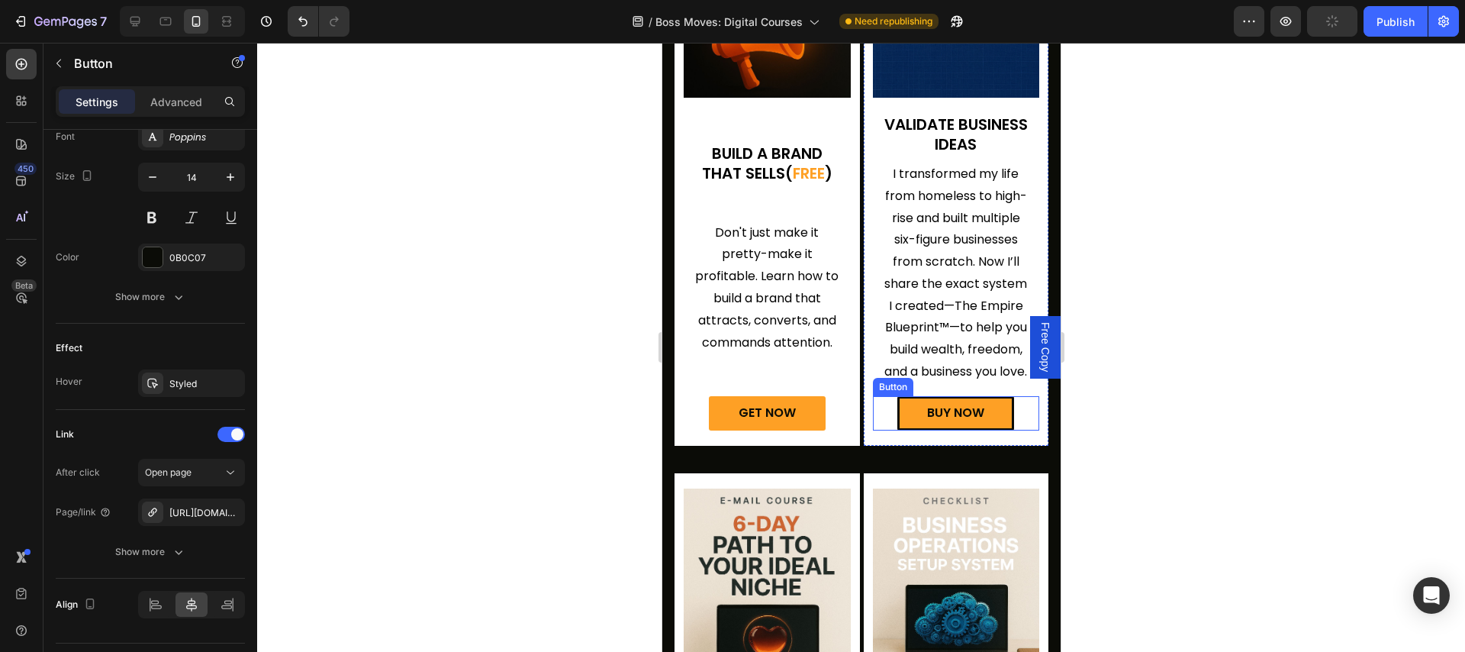
click at [900, 430] on link "BUY now" at bounding box center [955, 413] width 117 height 34
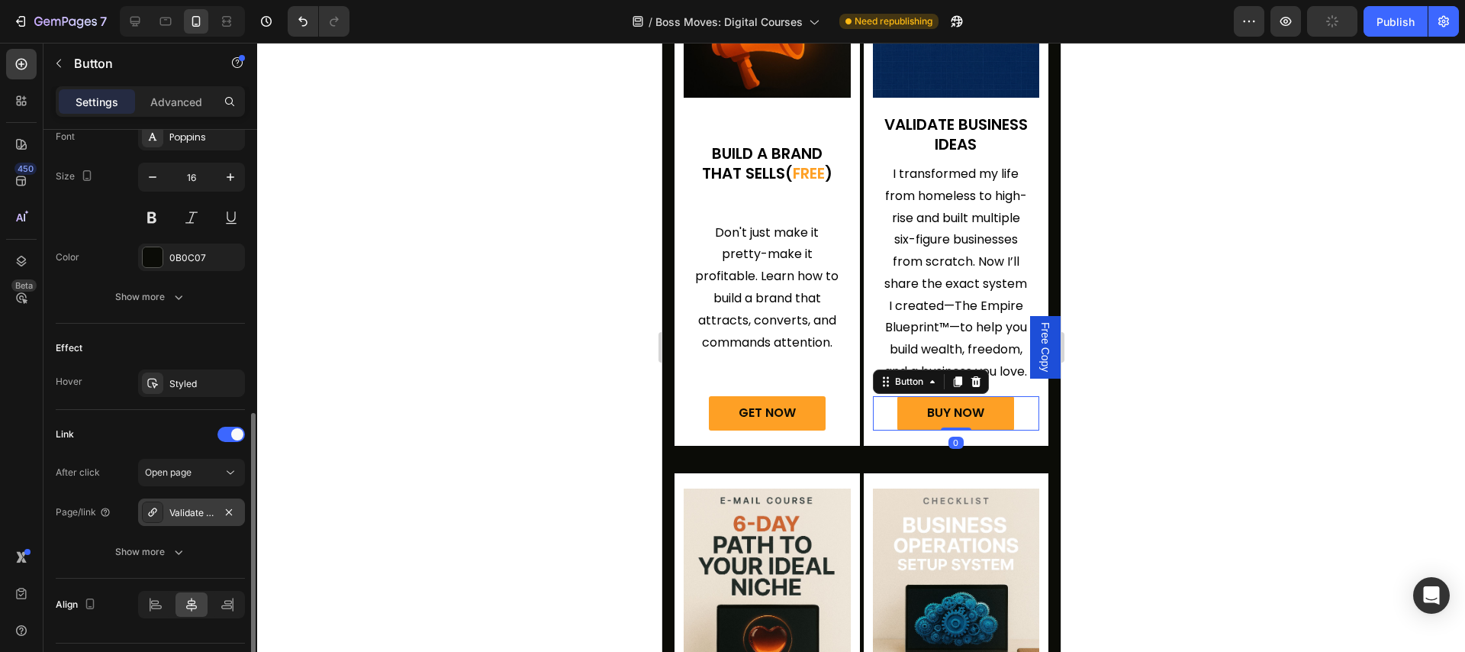
click at [208, 516] on div "Validate Business Ideas" at bounding box center [191, 513] width 44 height 14
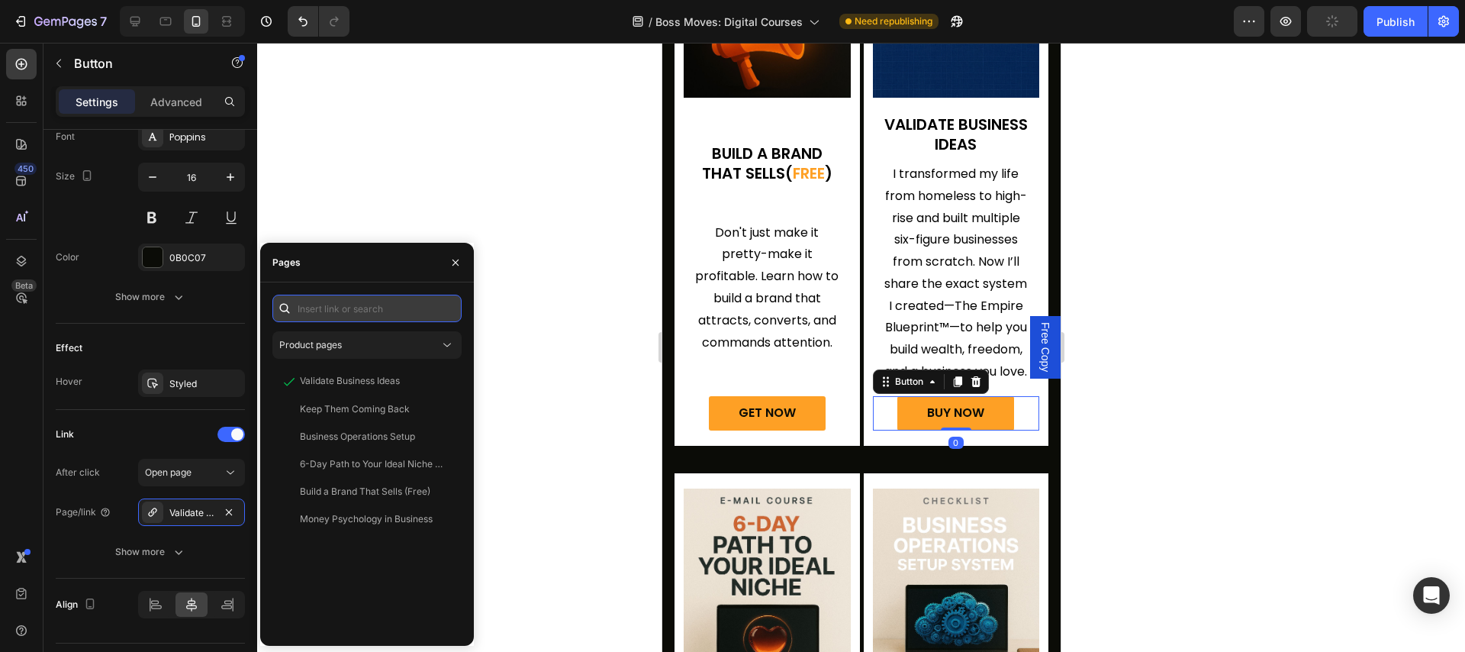
click at [357, 317] on input "text" at bounding box center [366, 308] width 189 height 27
paste input "[URL][DOMAIN_NAME]"
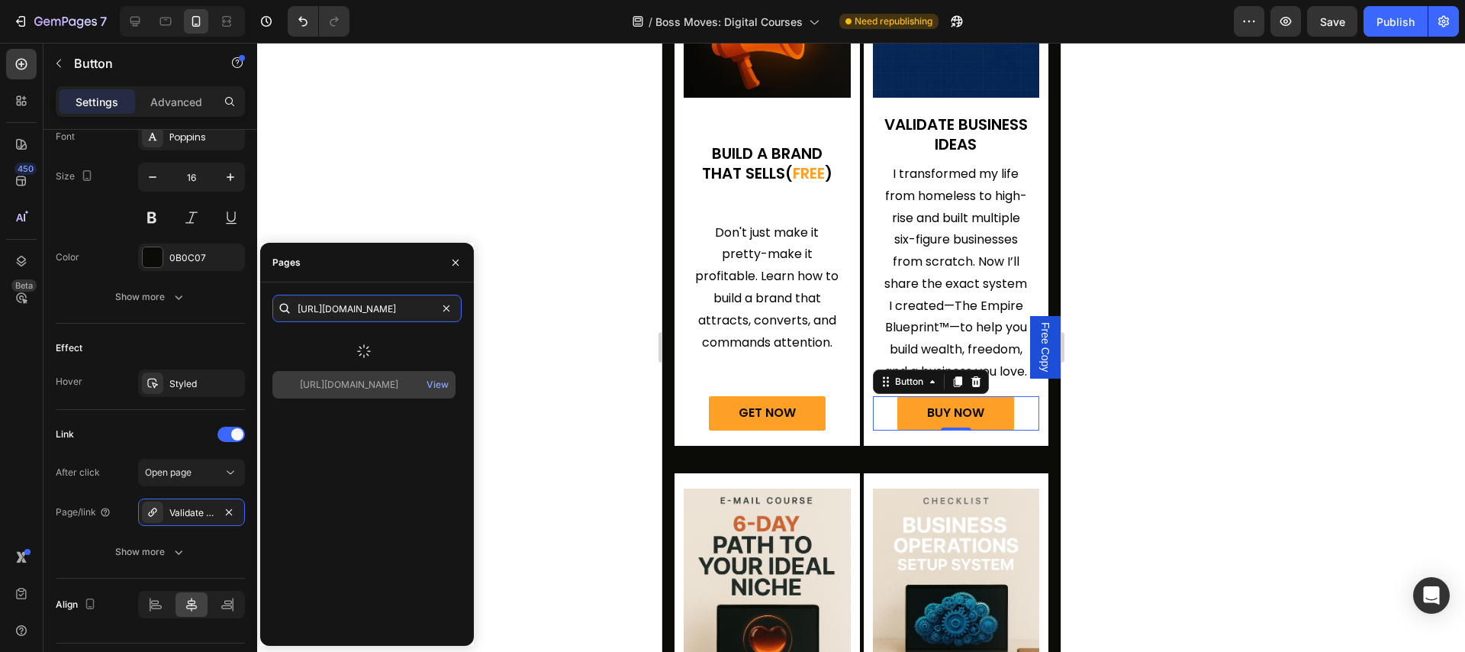
type input "[URL][DOMAIN_NAME]"
click at [361, 385] on div "[URL][DOMAIN_NAME]" at bounding box center [349, 385] width 98 height 14
click at [349, 385] on div "[URL][DOMAIN_NAME]" at bounding box center [349, 385] width 98 height 14
click at [354, 383] on div "[URL][DOMAIN_NAME]" at bounding box center [349, 385] width 98 height 14
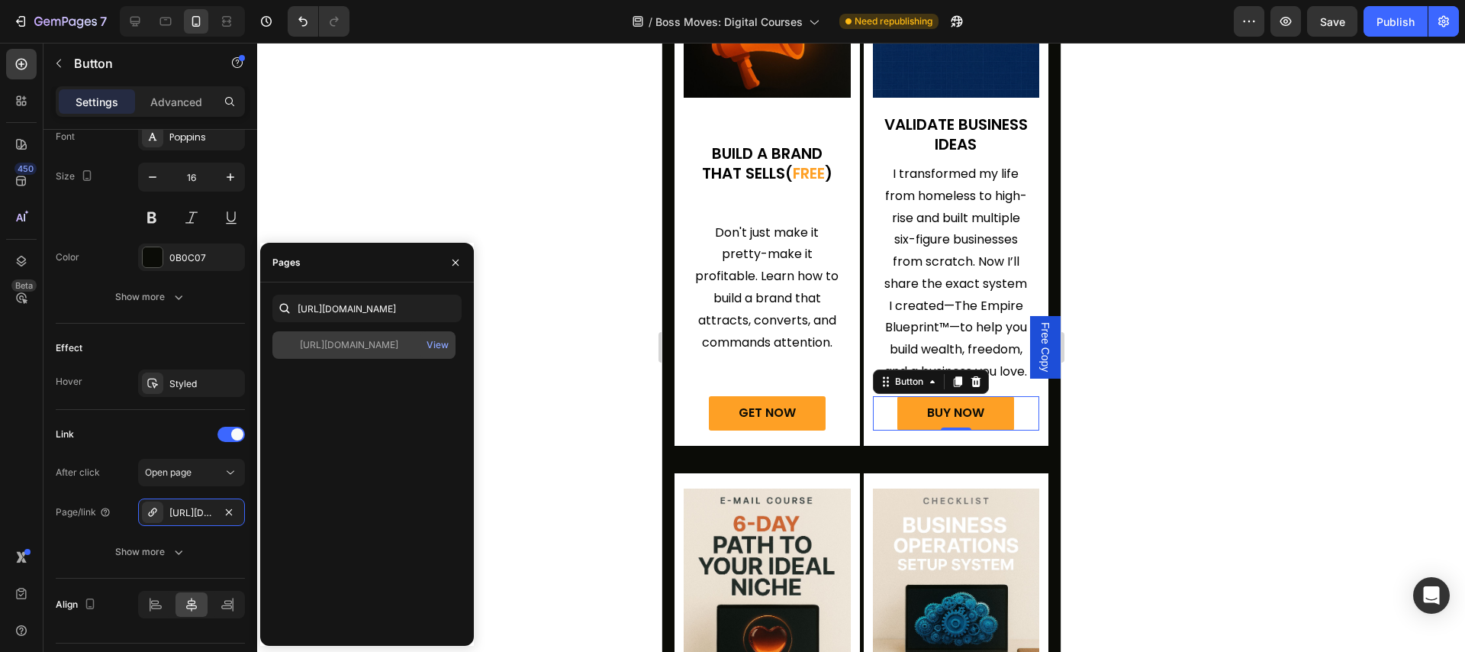
click at [374, 349] on div "[URL][DOMAIN_NAME]" at bounding box center [349, 345] width 98 height 14
click at [375, 347] on div "[URL][DOMAIN_NAME]" at bounding box center [349, 345] width 98 height 14
click at [203, 511] on div "[URL][DOMAIN_NAME]" at bounding box center [191, 513] width 44 height 14
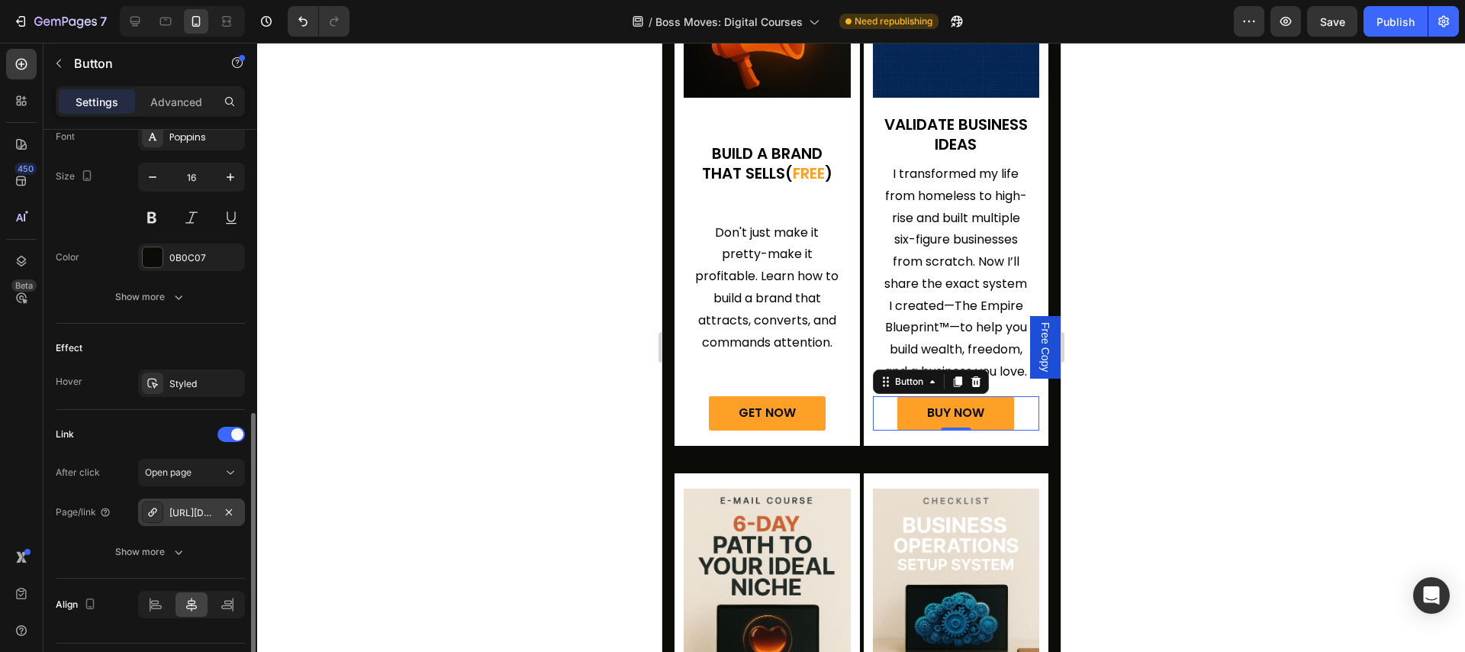
click at [203, 511] on div "[URL][DOMAIN_NAME]" at bounding box center [191, 513] width 44 height 14
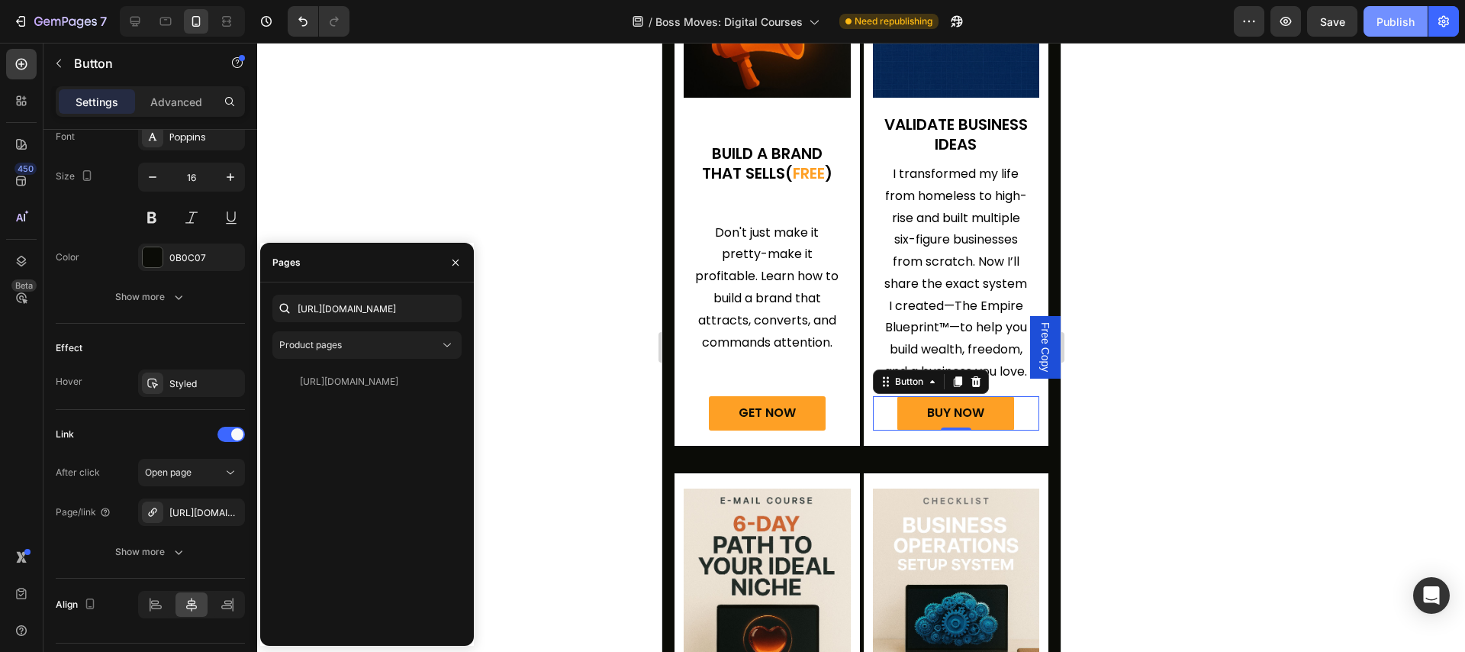
click at [1386, 29] on div "Publish" at bounding box center [1396, 22] width 38 height 16
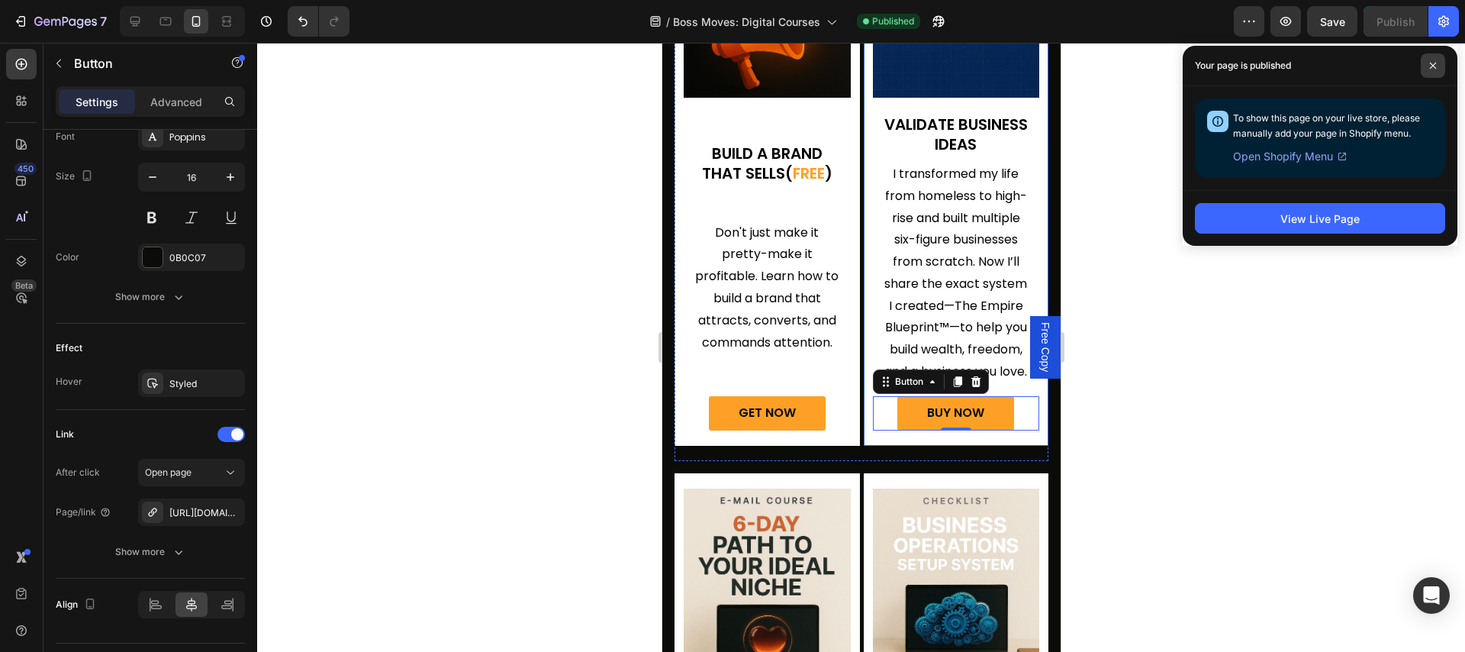
click at [1432, 64] on icon at bounding box center [1433, 66] width 6 height 6
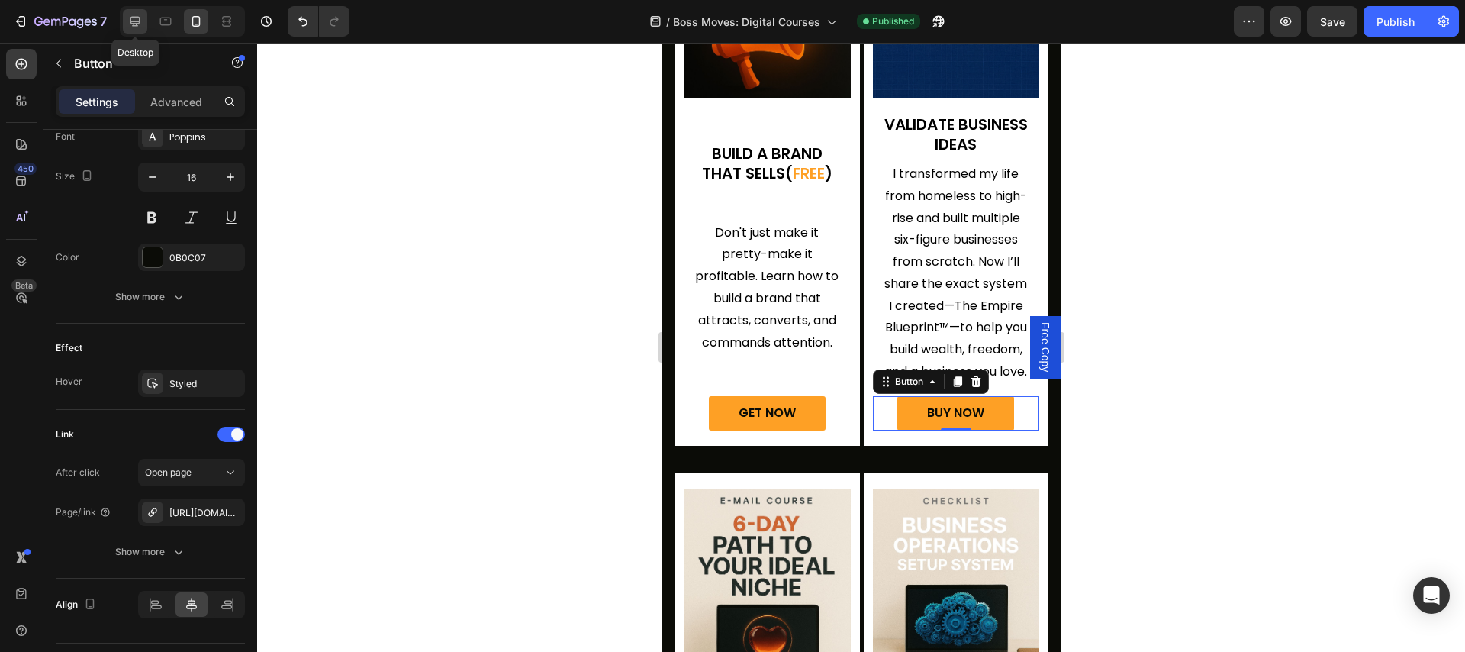
click at [128, 22] on icon at bounding box center [134, 21] width 15 height 15
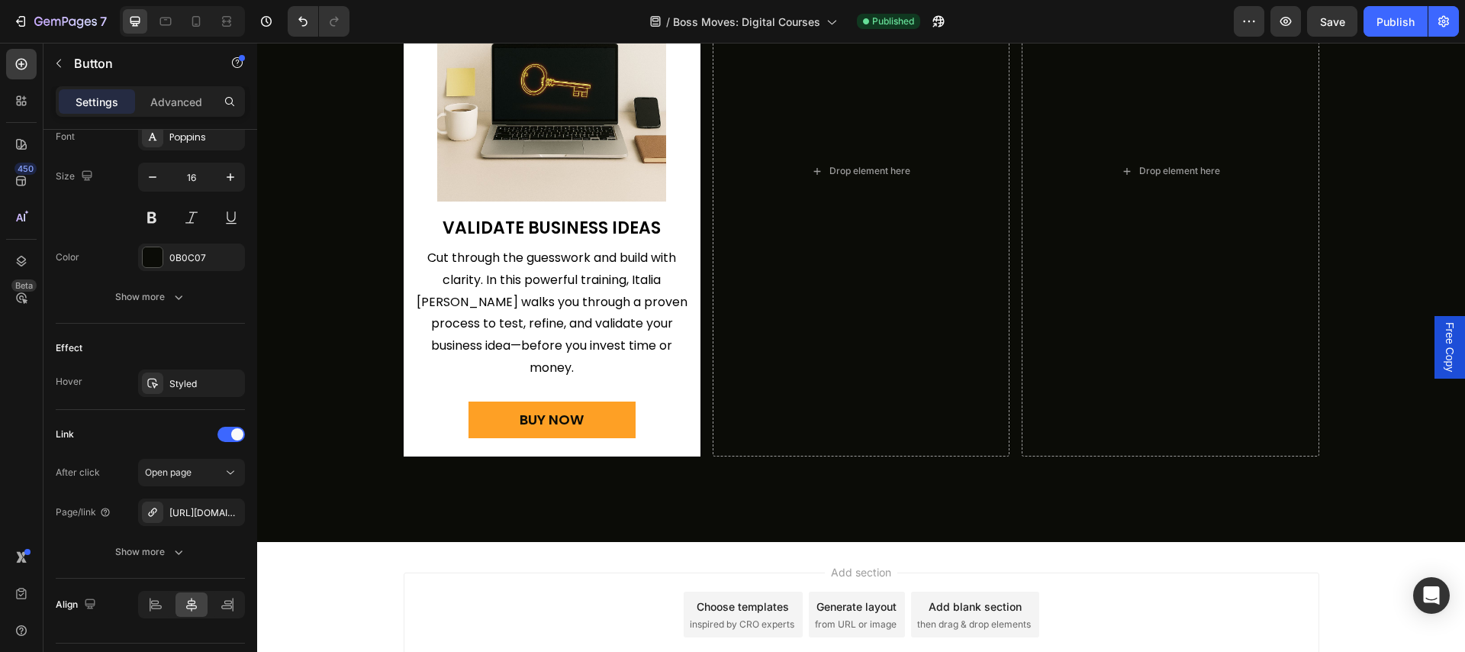
scroll to position [1580, 0]
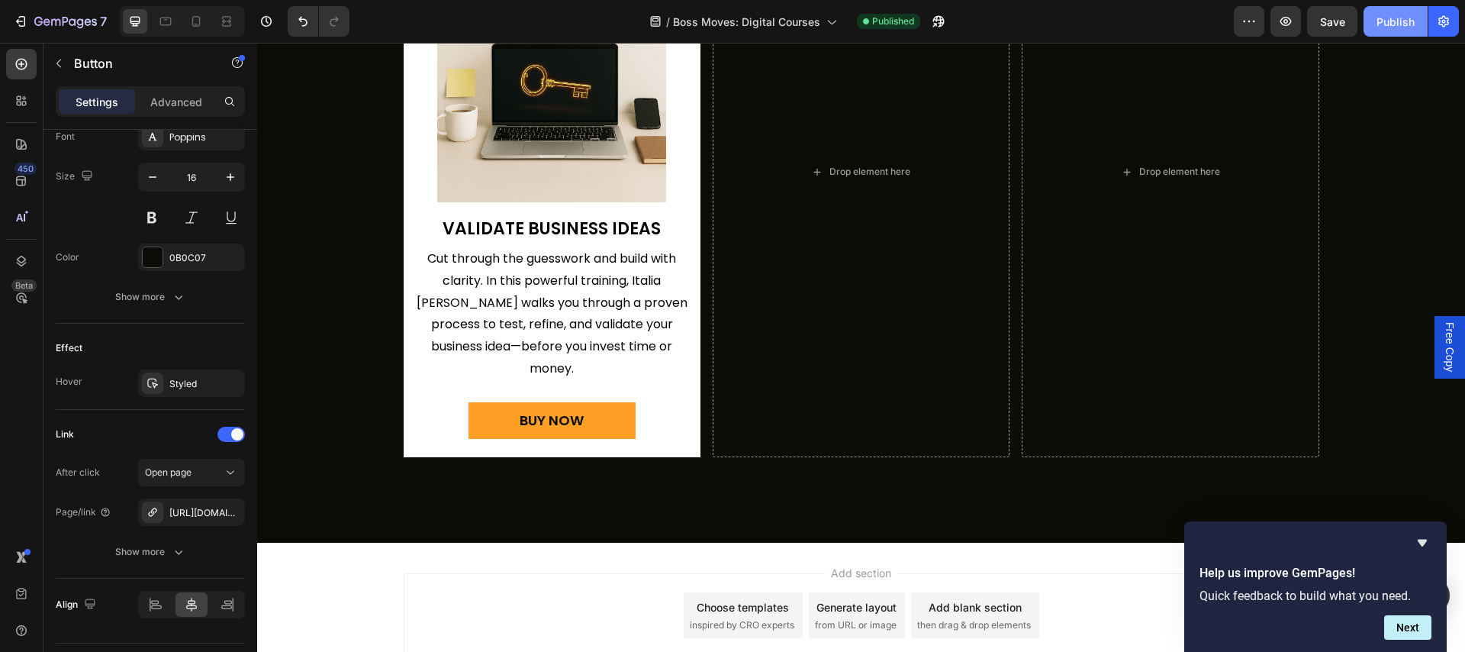
click at [1406, 19] on div "Publish" at bounding box center [1396, 22] width 38 height 16
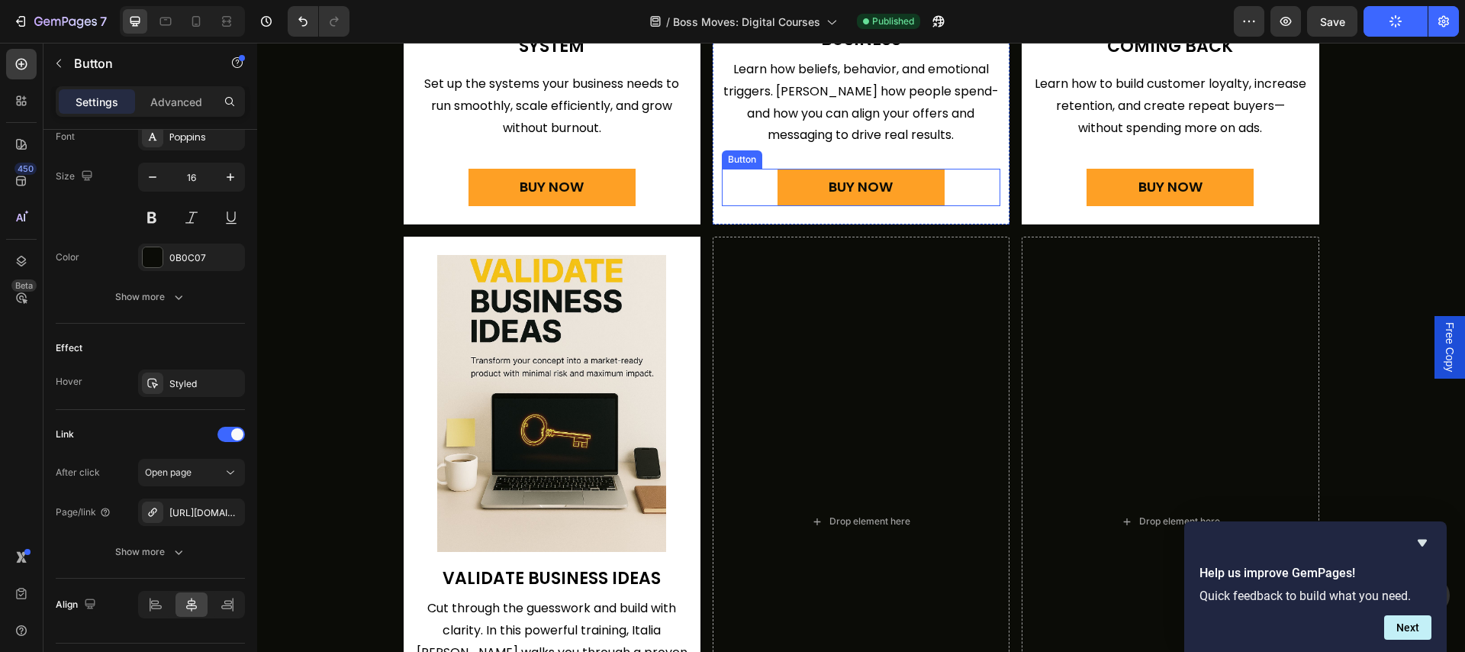
scroll to position [1141, 0]
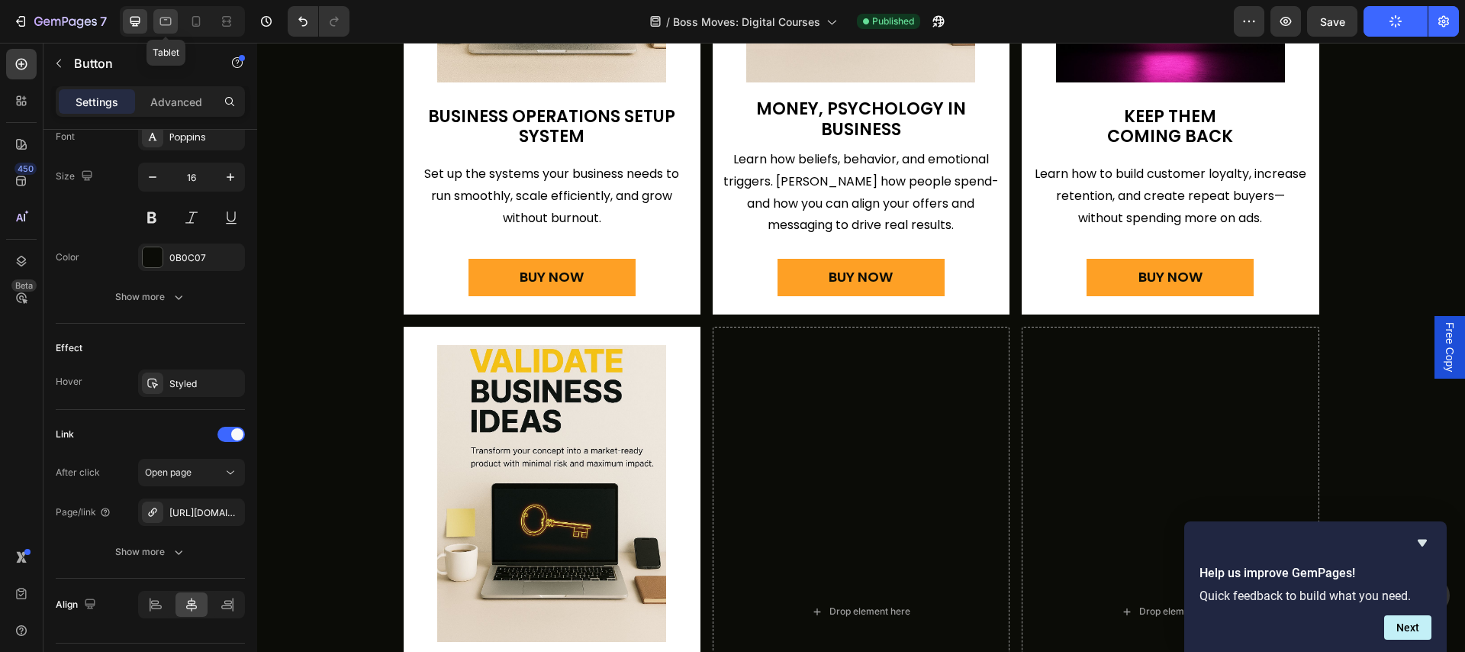
click at [166, 22] on icon at bounding box center [165, 21] width 15 height 15
type input "70%"
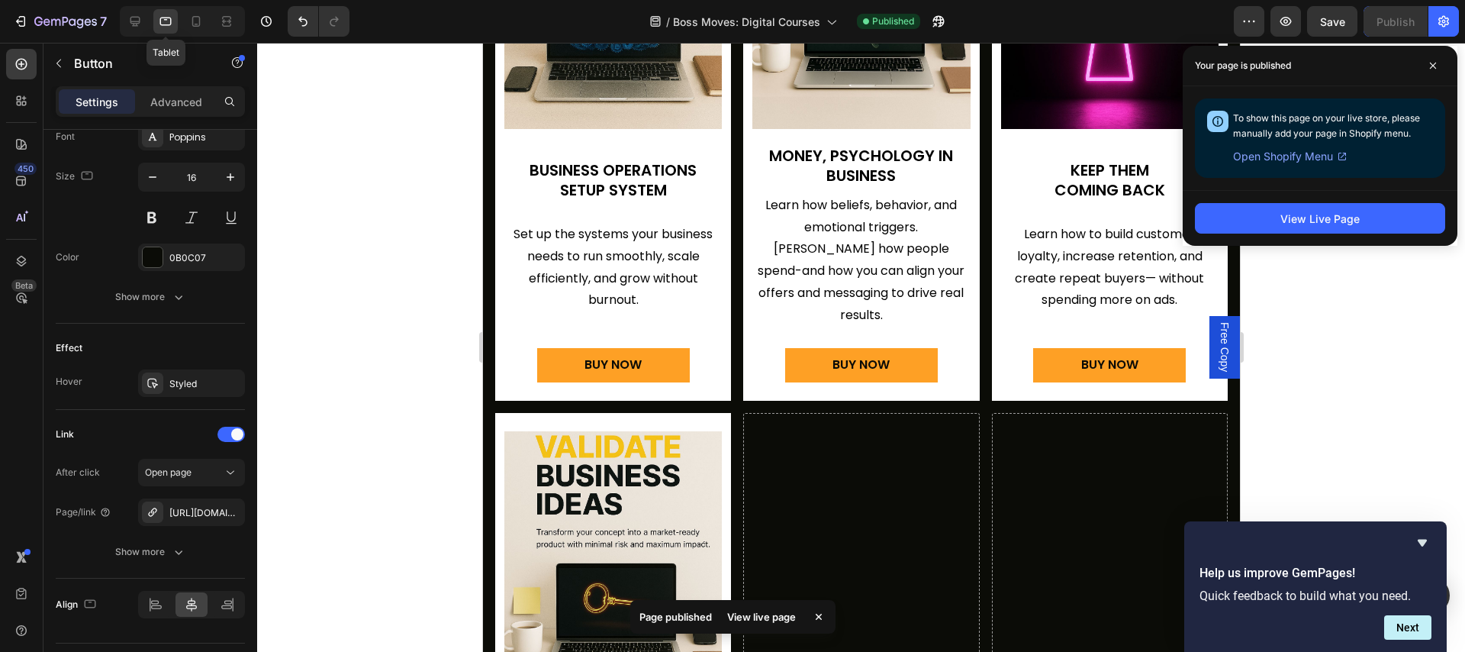
scroll to position [1101, 0]
